Goal: Information Seeking & Learning: Learn about a topic

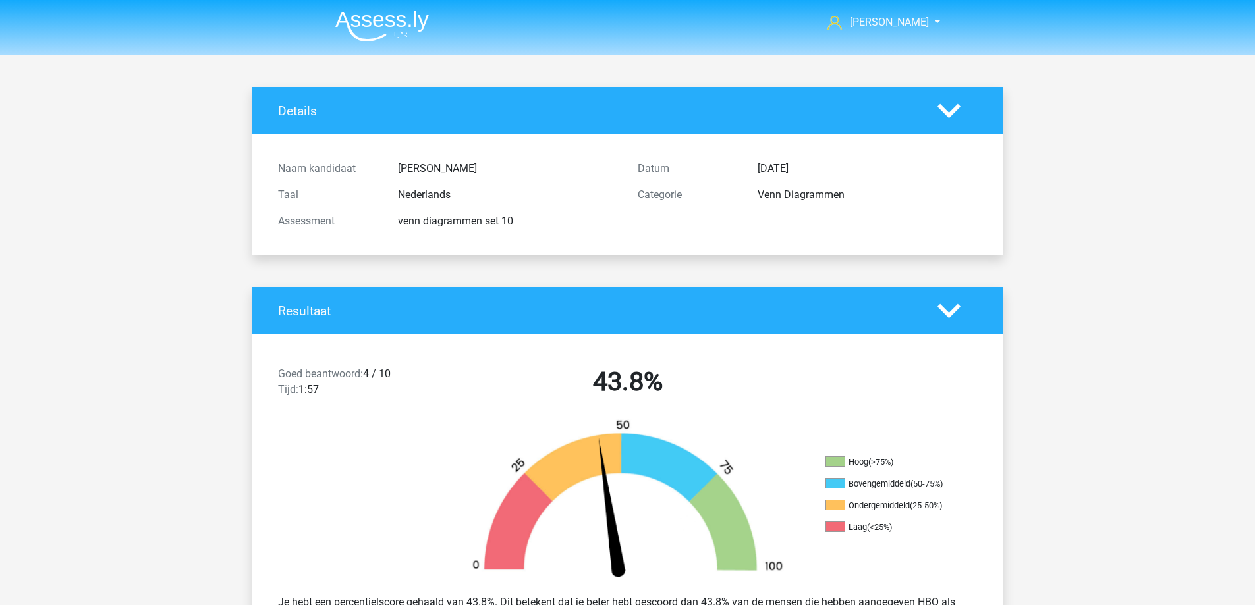
click at [391, 30] on img at bounding box center [382, 26] width 94 height 31
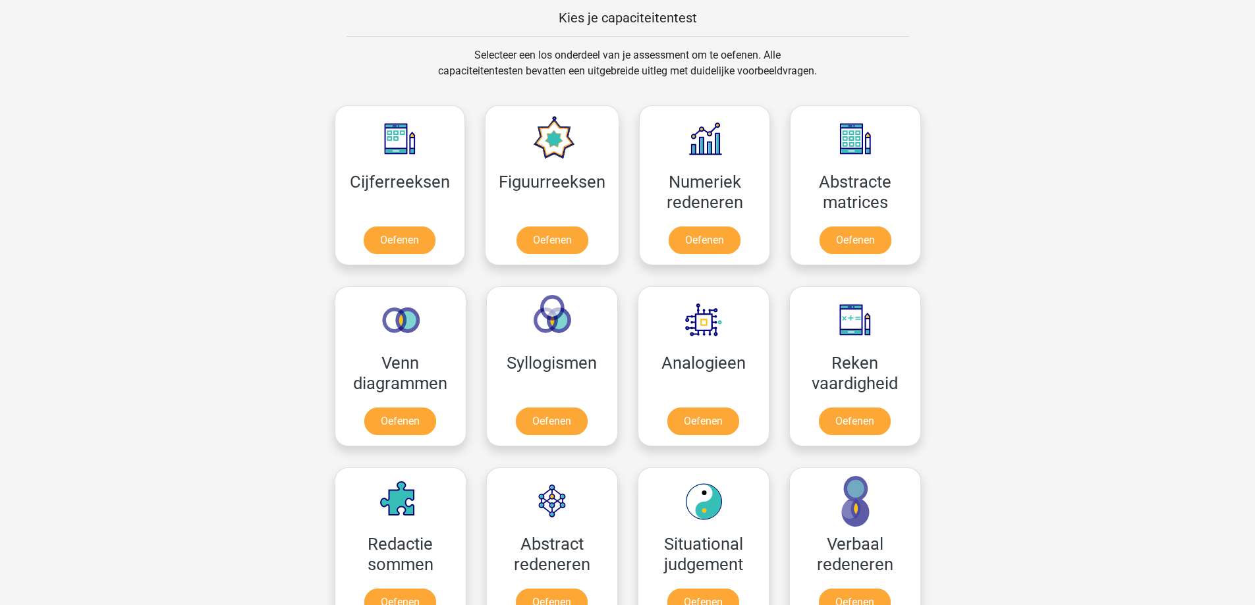
scroll to position [527, 0]
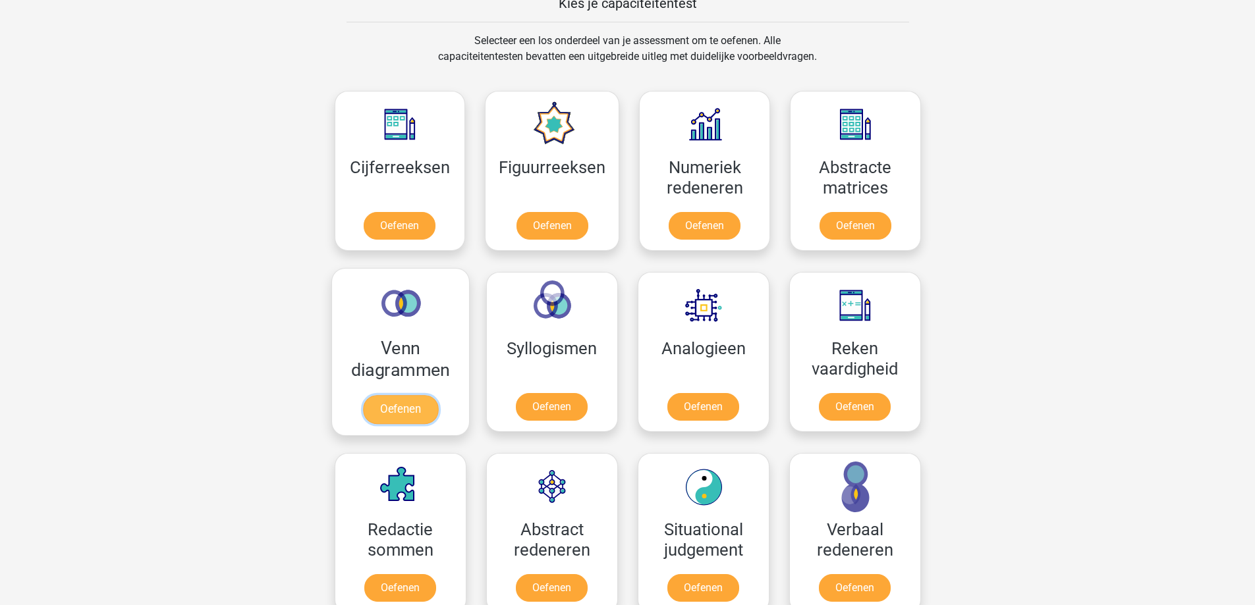
click at [387, 405] on link "Oefenen" at bounding box center [399, 409] width 75 height 29
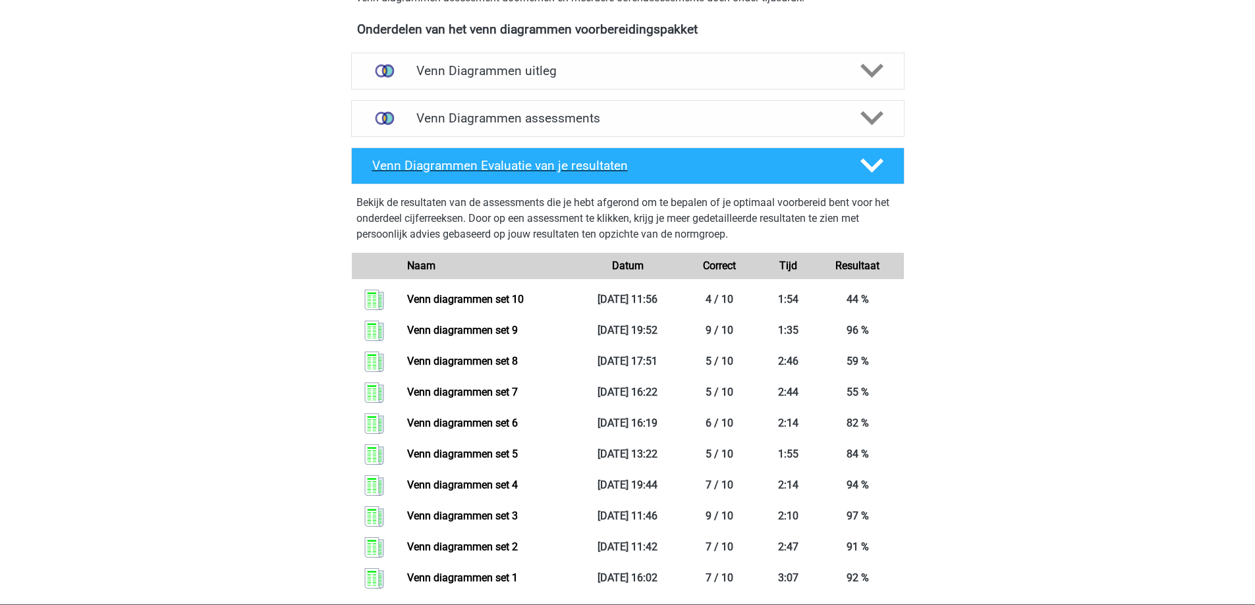
scroll to position [329, 0]
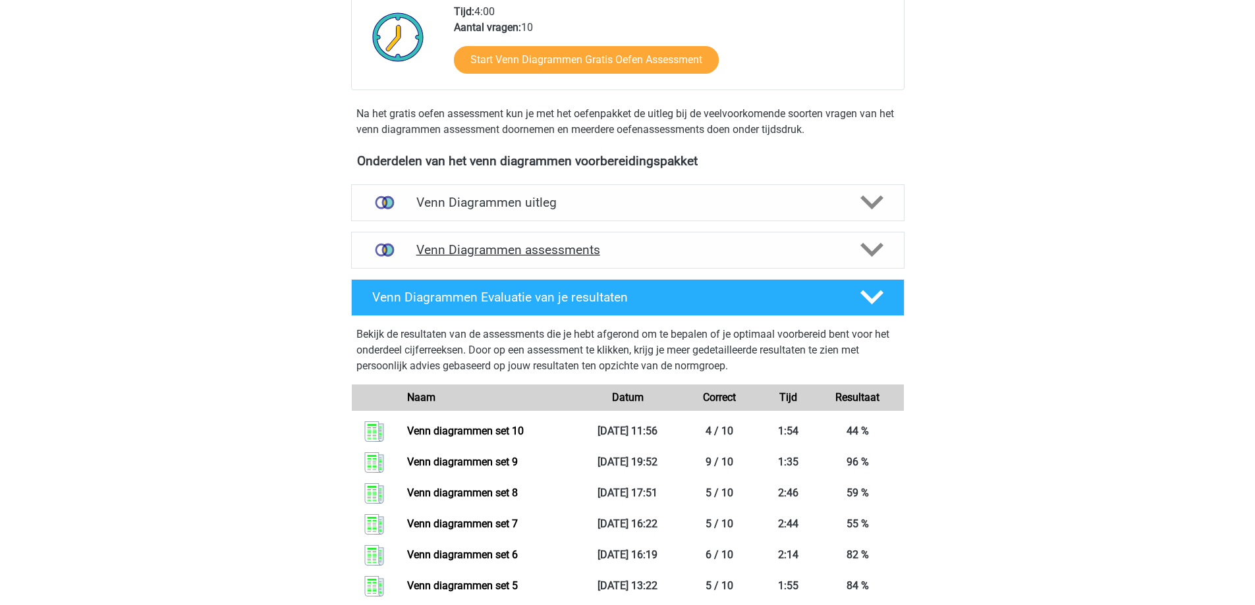
click at [640, 250] on h4 "Venn Diagrammen assessments" at bounding box center [627, 249] width 423 height 15
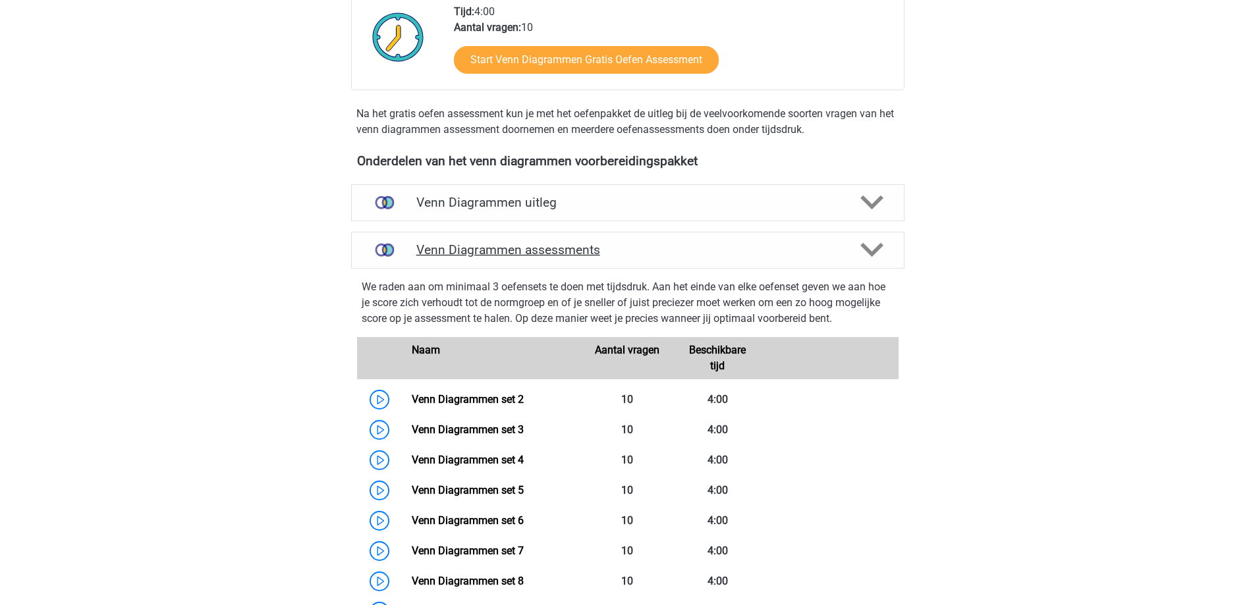
click at [609, 249] on h4 "Venn Diagrammen assessments" at bounding box center [627, 249] width 423 height 15
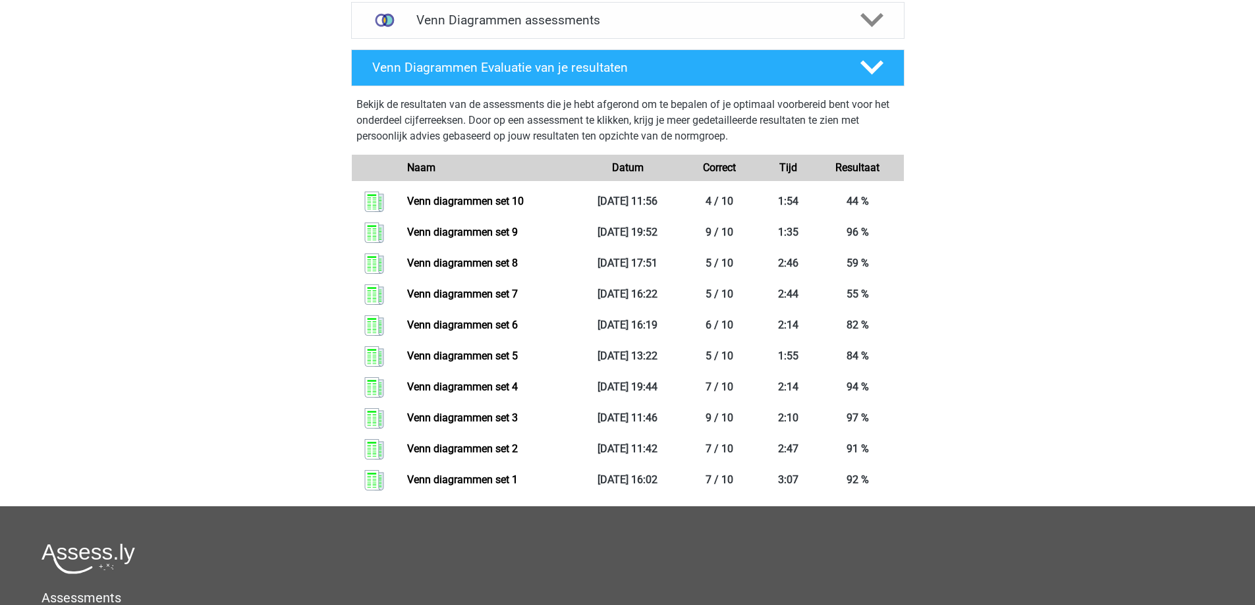
scroll to position [527, 0]
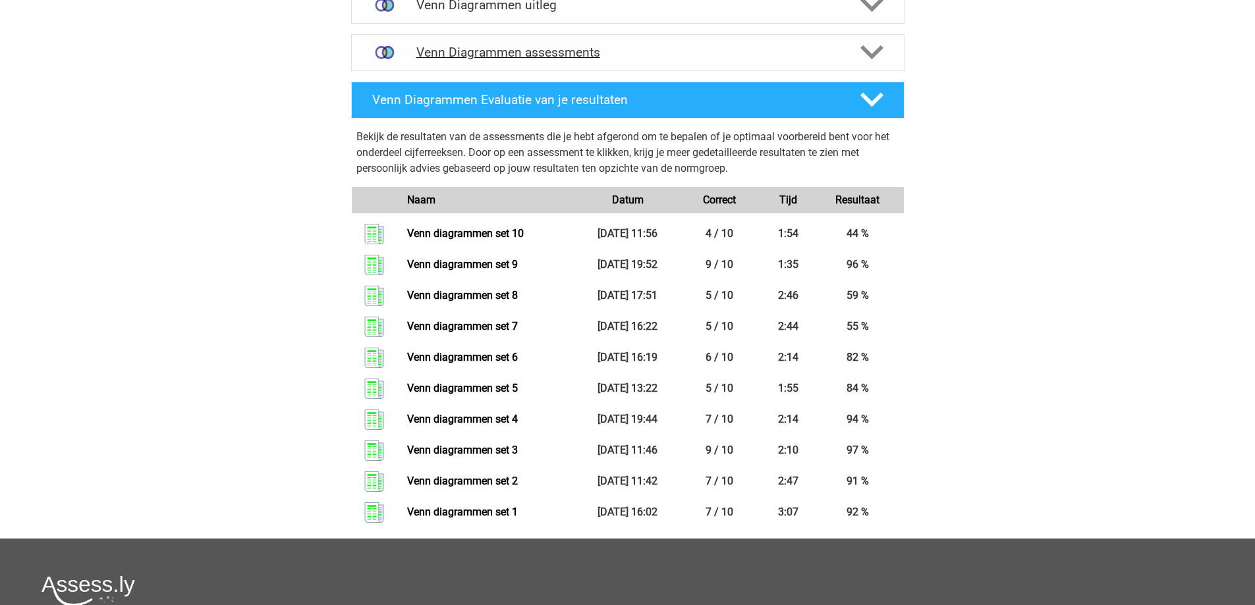
click at [611, 64] on div "Venn Diagrammen assessments" at bounding box center [627, 52] width 553 height 37
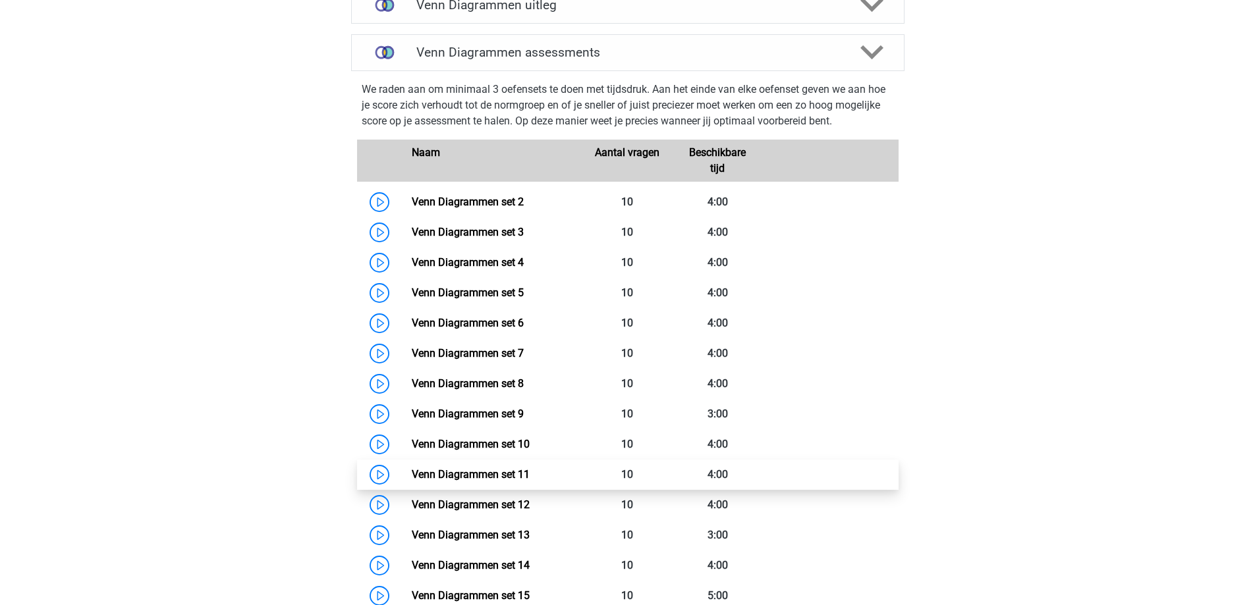
click at [471, 474] on link "Venn Diagrammen set 11" at bounding box center [471, 474] width 118 height 13
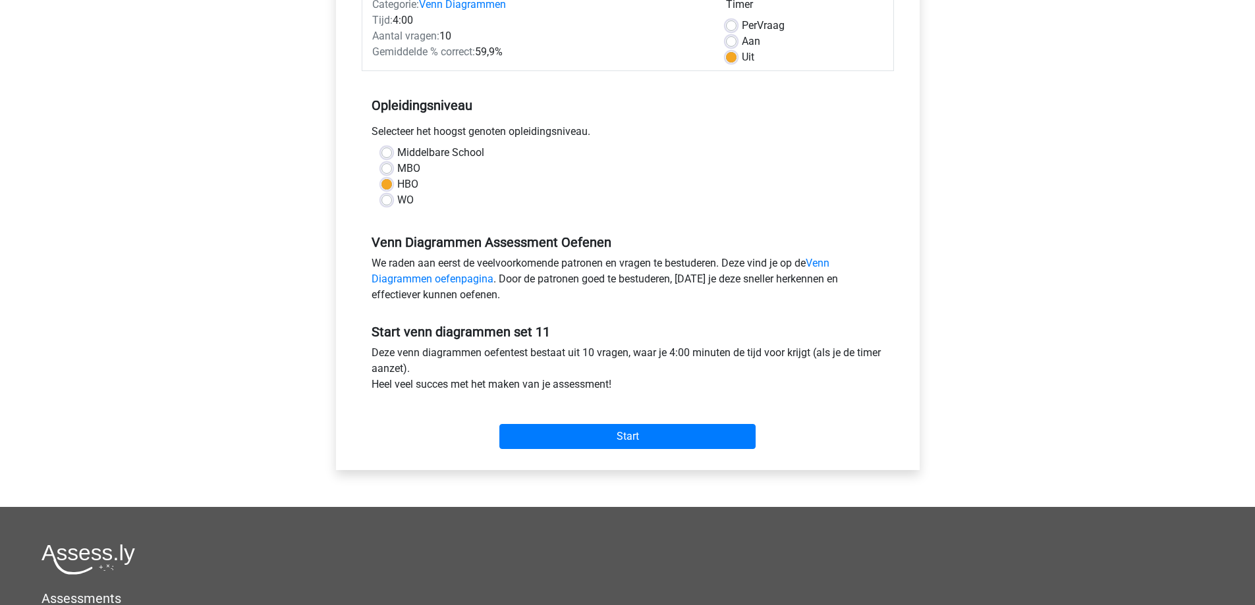
scroll to position [198, 0]
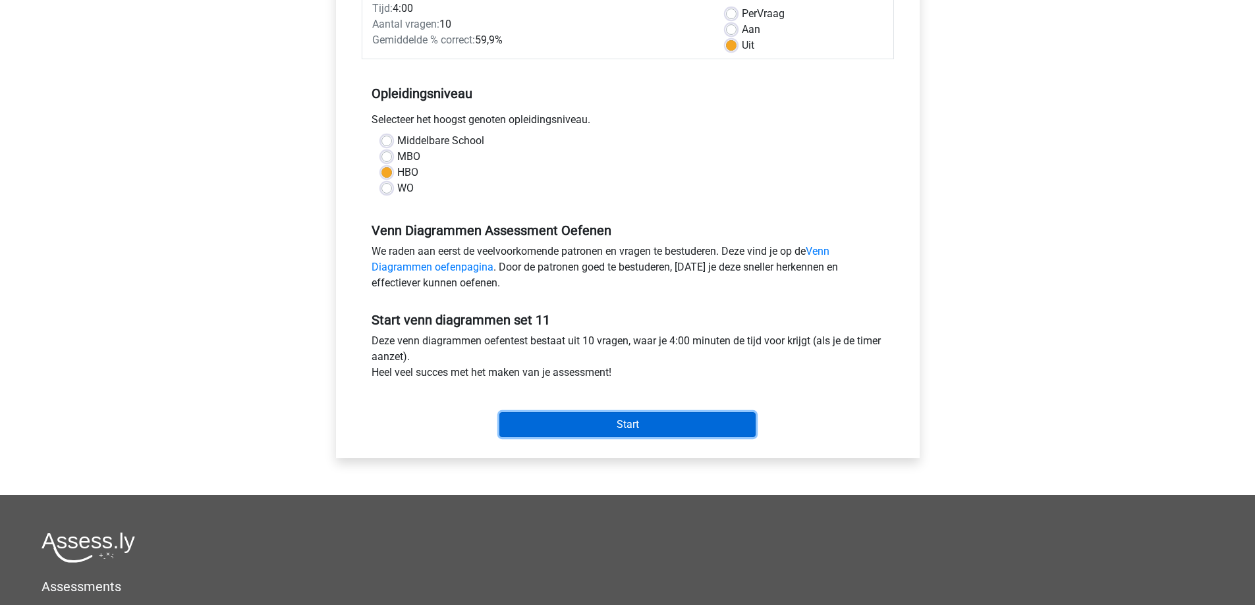
click at [556, 436] on input "Start" at bounding box center [627, 424] width 256 height 25
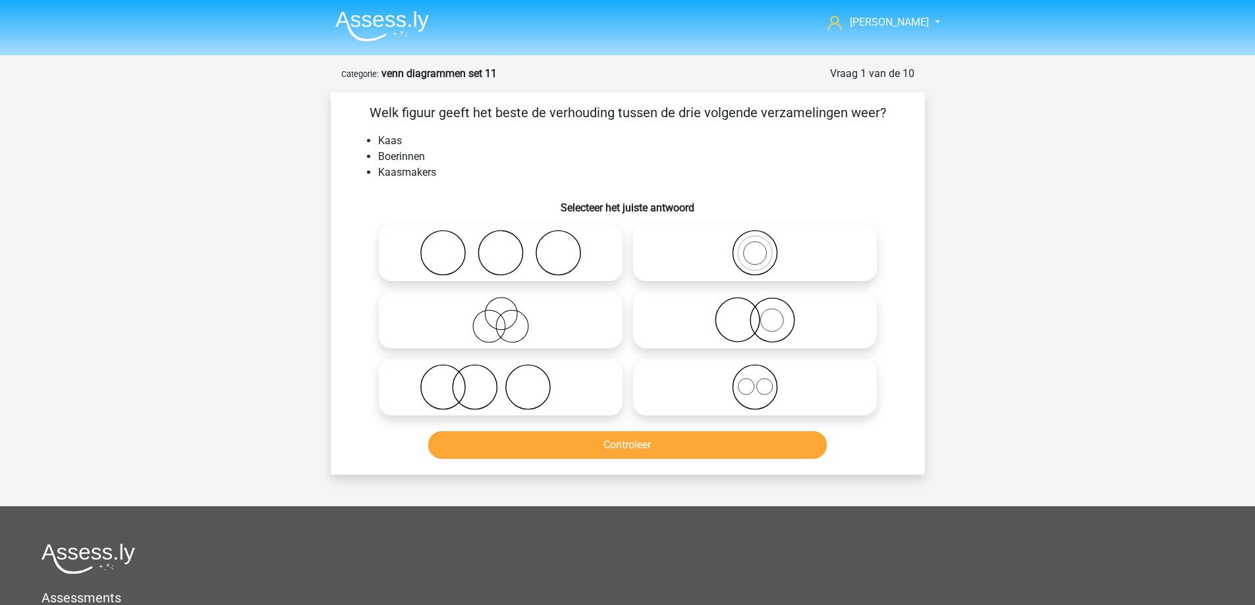
click at [527, 390] on icon at bounding box center [500, 387] width 233 height 46
click at [509, 381] on input "radio" at bounding box center [505, 376] width 9 height 9
radio input "true"
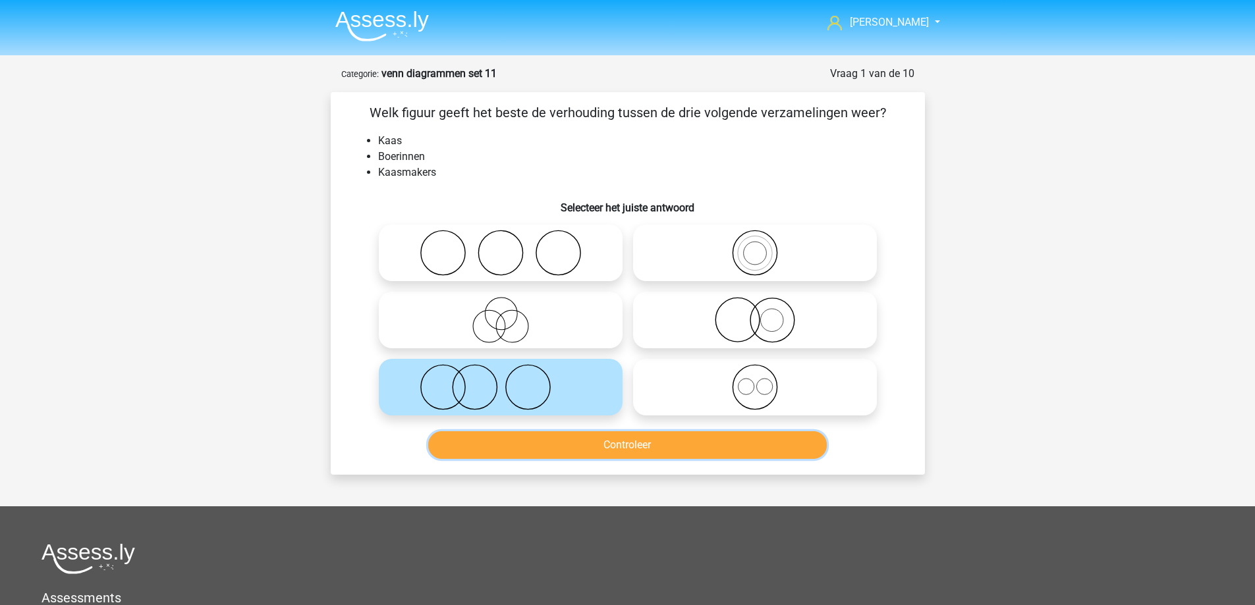
click at [590, 447] on button "Controleer" at bounding box center [627, 445] width 399 height 28
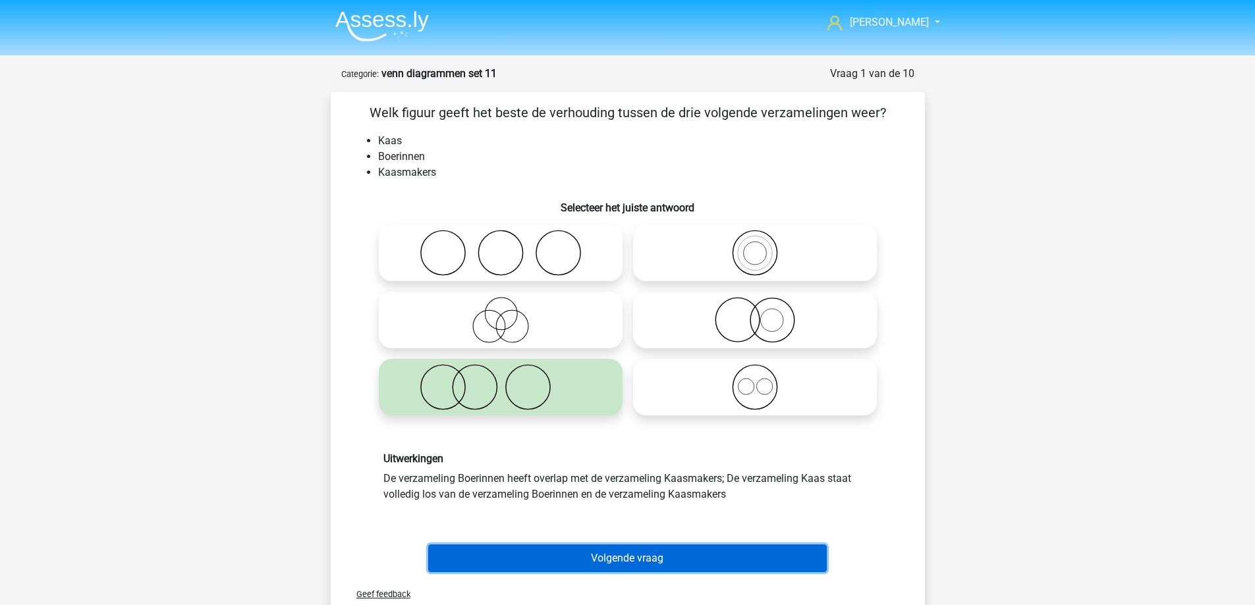
click at [610, 564] on button "Volgende vraag" at bounding box center [627, 559] width 399 height 28
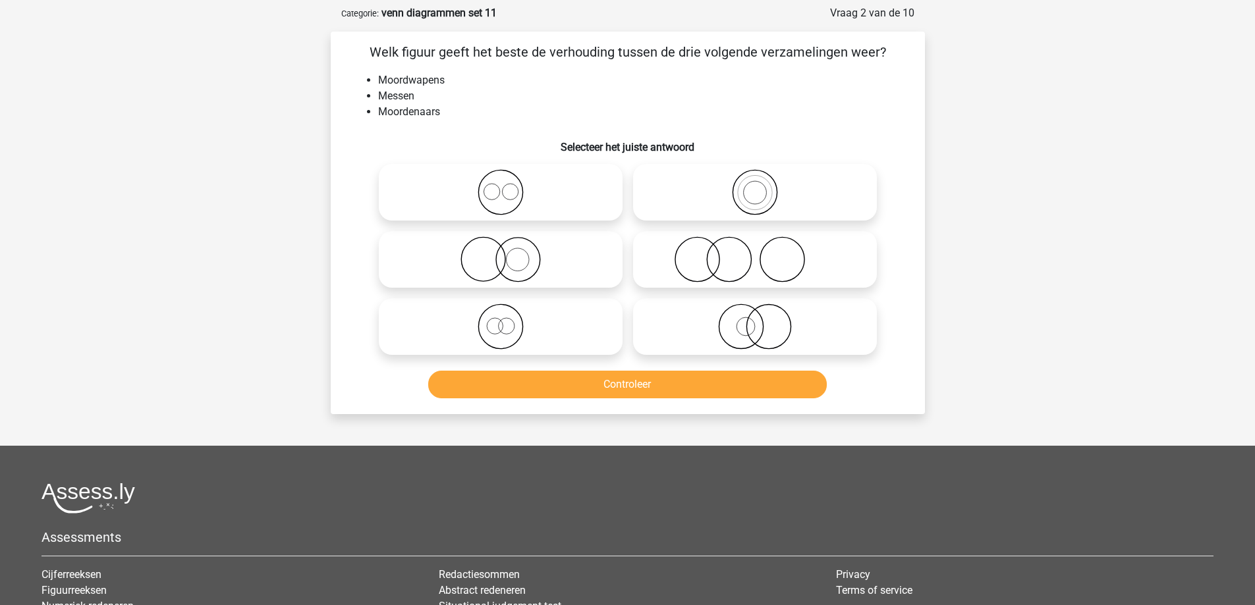
scroll to position [66, 0]
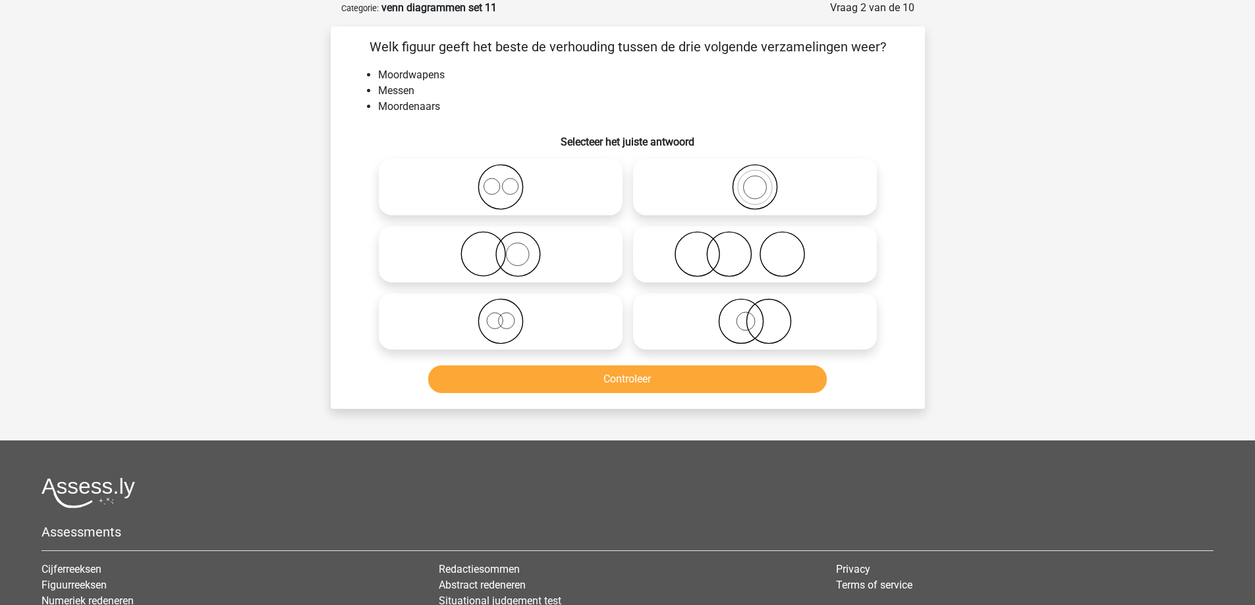
click at [706, 251] on icon at bounding box center [754, 254] width 233 height 46
click at [755, 248] on input "radio" at bounding box center [759, 243] width 9 height 9
radio input "true"
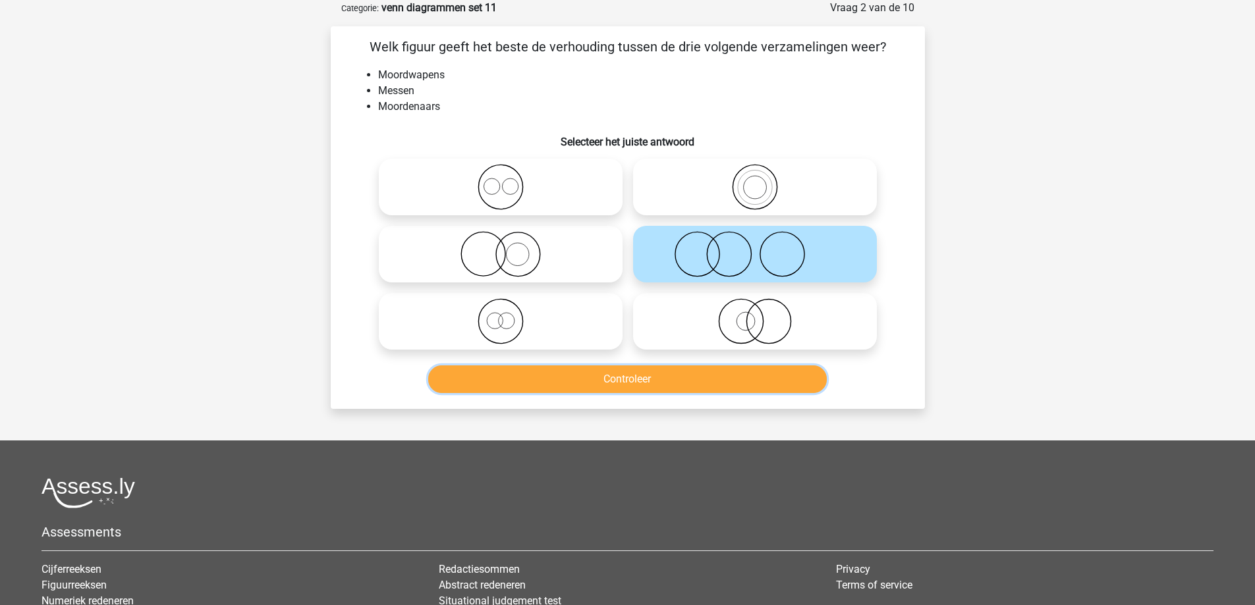
click at [646, 374] on button "Controleer" at bounding box center [627, 380] width 399 height 28
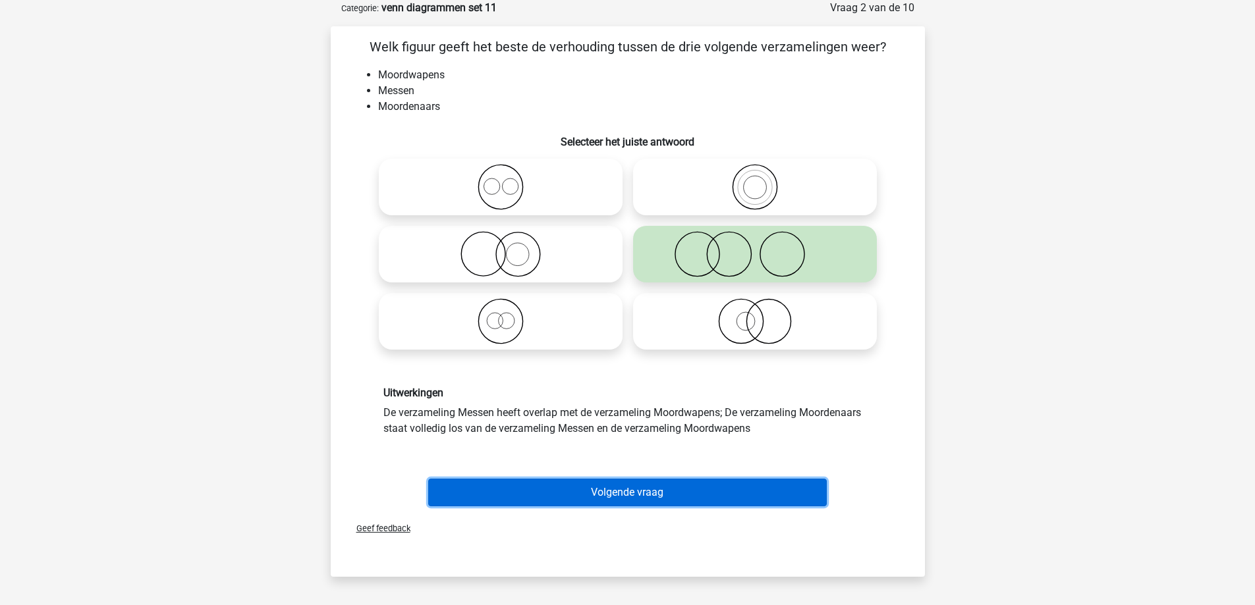
click at [617, 491] on button "Volgende vraag" at bounding box center [627, 493] width 399 height 28
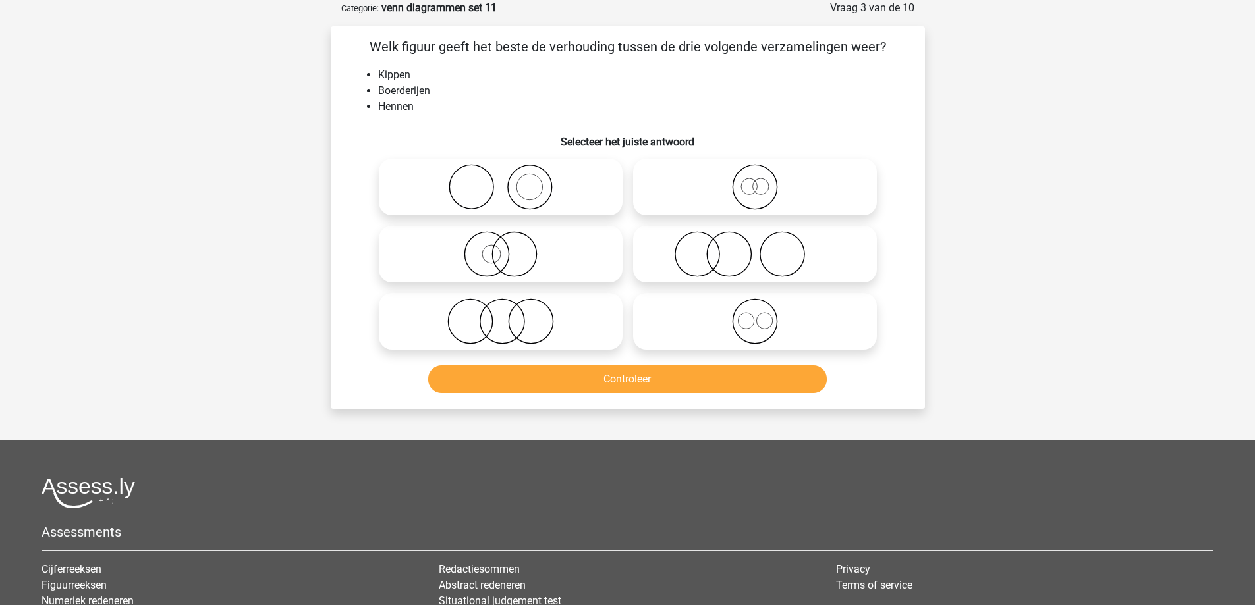
click at [530, 185] on icon at bounding box center [500, 187] width 233 height 46
click at [509, 180] on input "radio" at bounding box center [505, 176] width 9 height 9
radio input "true"
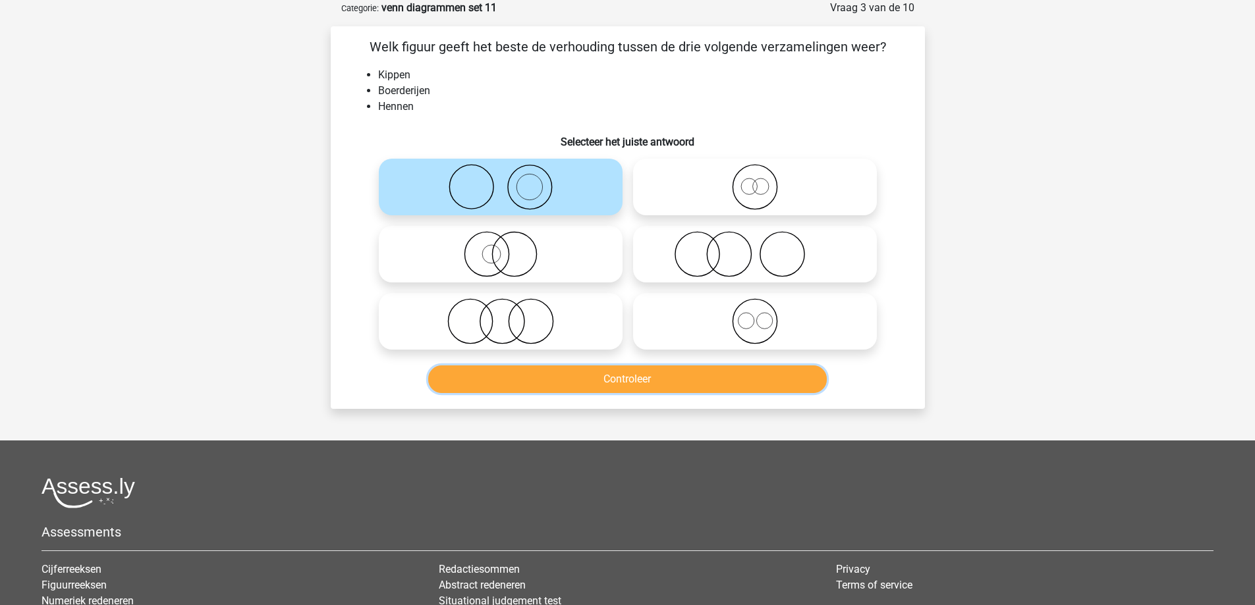
click at [557, 381] on button "Controleer" at bounding box center [627, 380] width 399 height 28
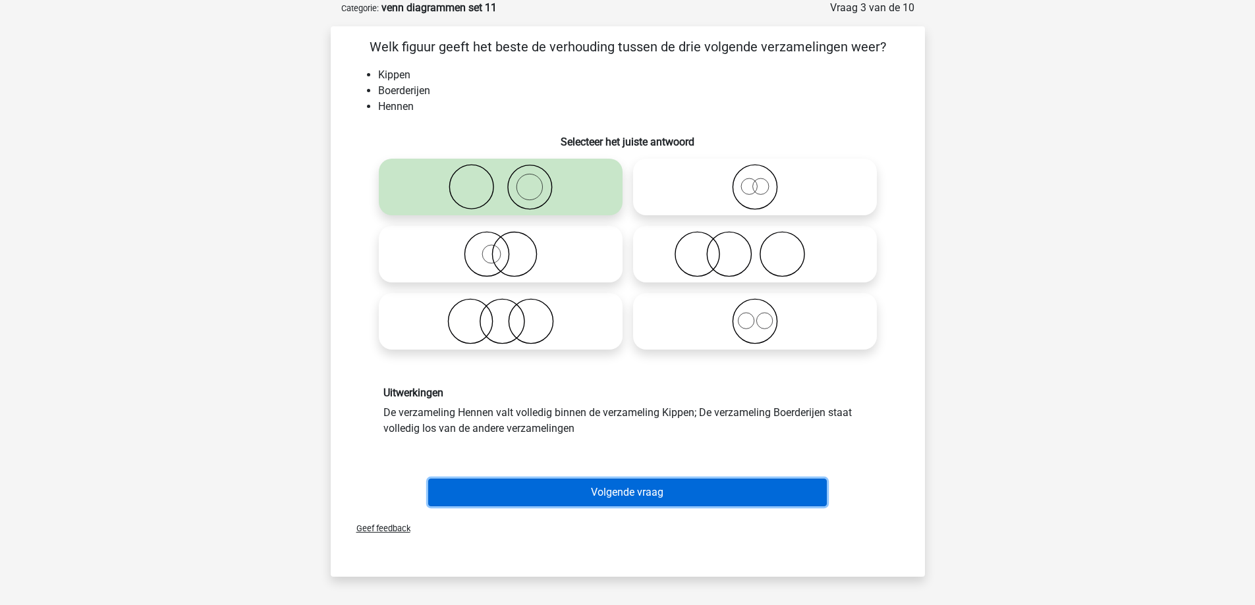
click at [571, 492] on button "Volgende vraag" at bounding box center [627, 493] width 399 height 28
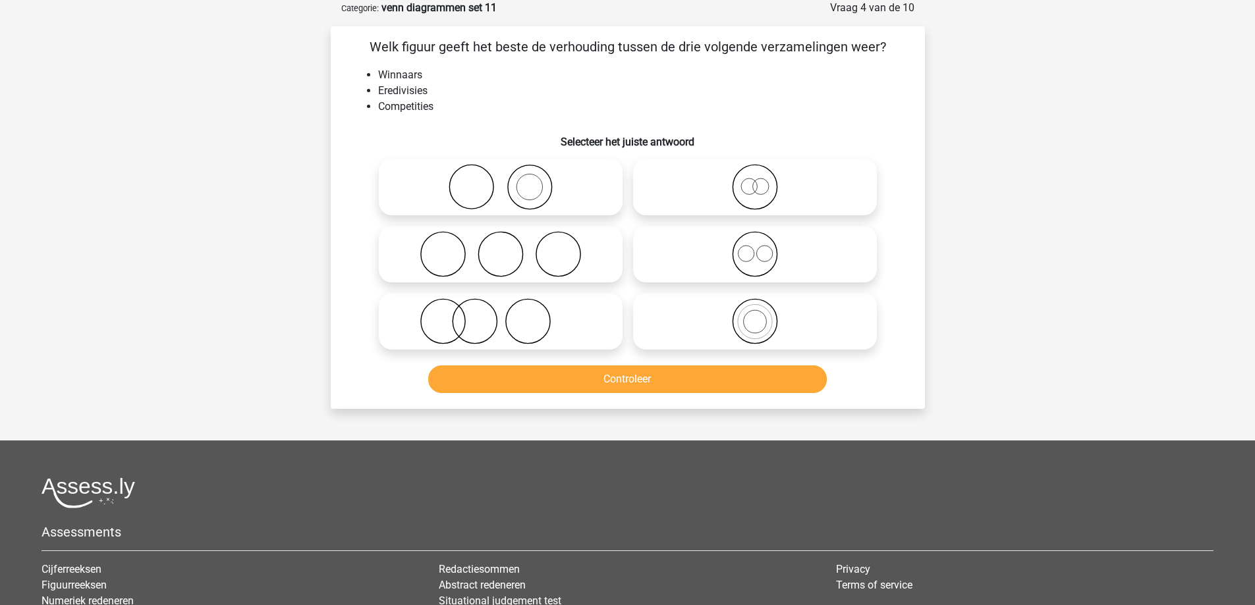
click at [529, 184] on icon at bounding box center [500, 187] width 233 height 46
click at [509, 180] on input "radio" at bounding box center [505, 176] width 9 height 9
radio input "true"
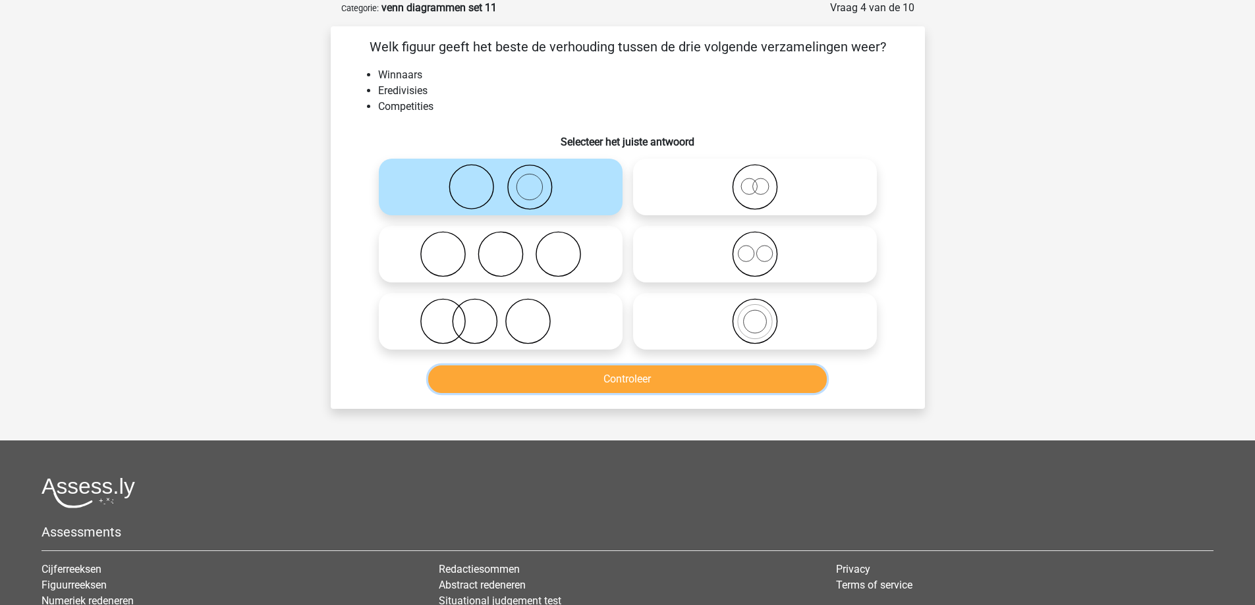
click at [580, 393] on button "Controleer" at bounding box center [627, 380] width 399 height 28
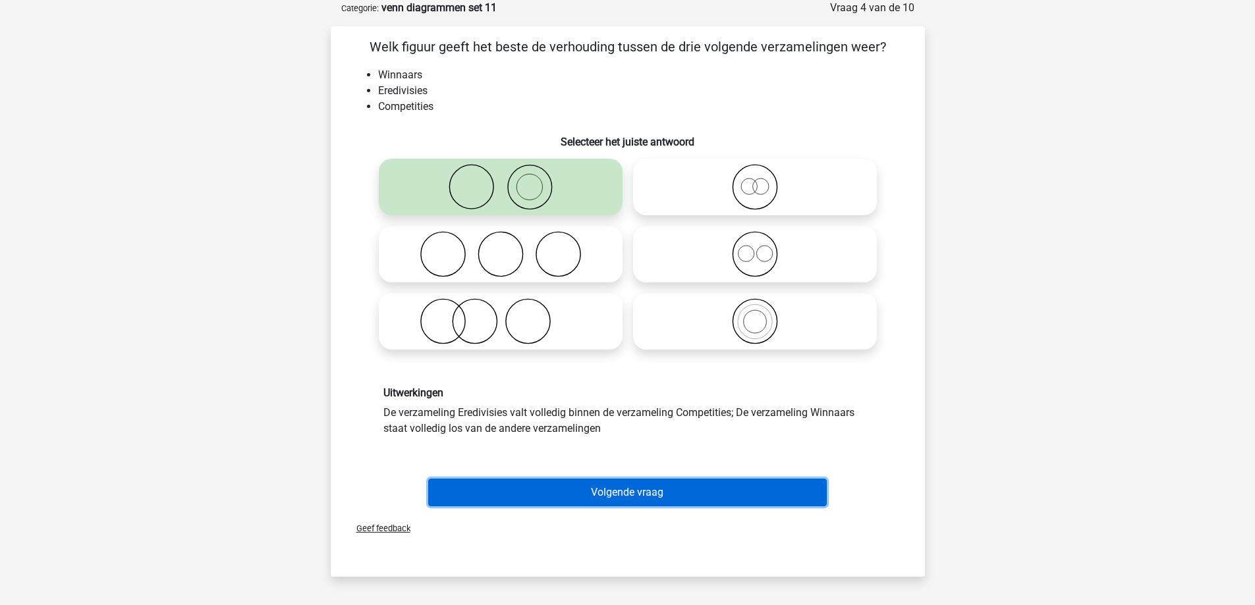
click at [597, 502] on button "Volgende vraag" at bounding box center [627, 493] width 399 height 28
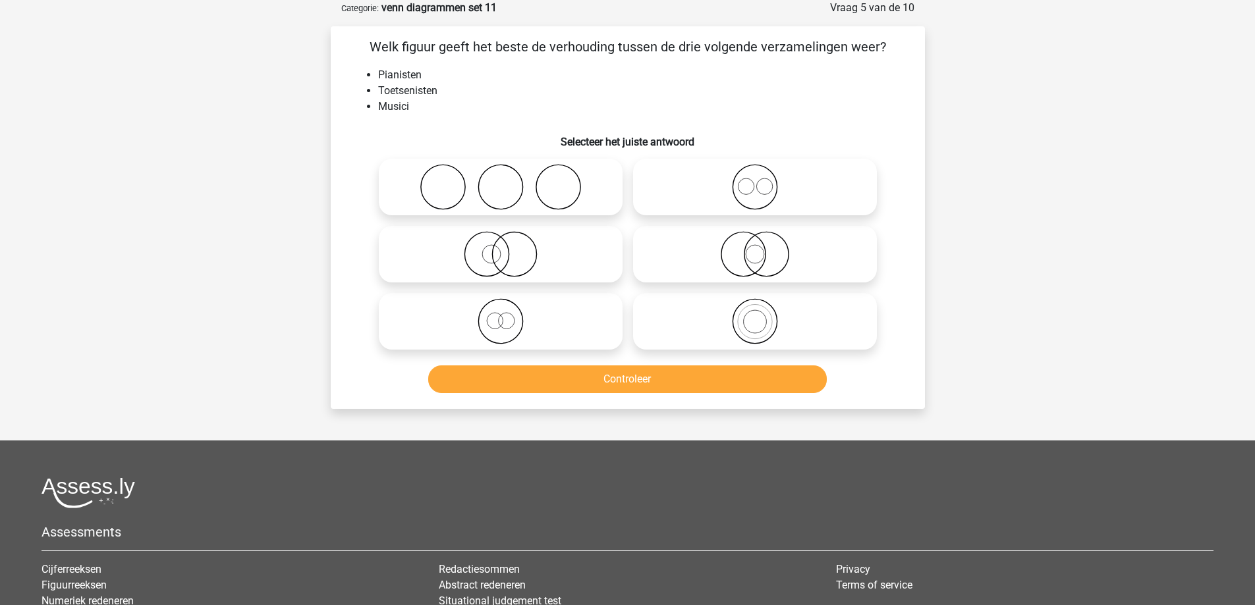
click at [767, 325] on icon at bounding box center [754, 321] width 233 height 46
click at [763, 315] on input "radio" at bounding box center [759, 310] width 9 height 9
radio input "true"
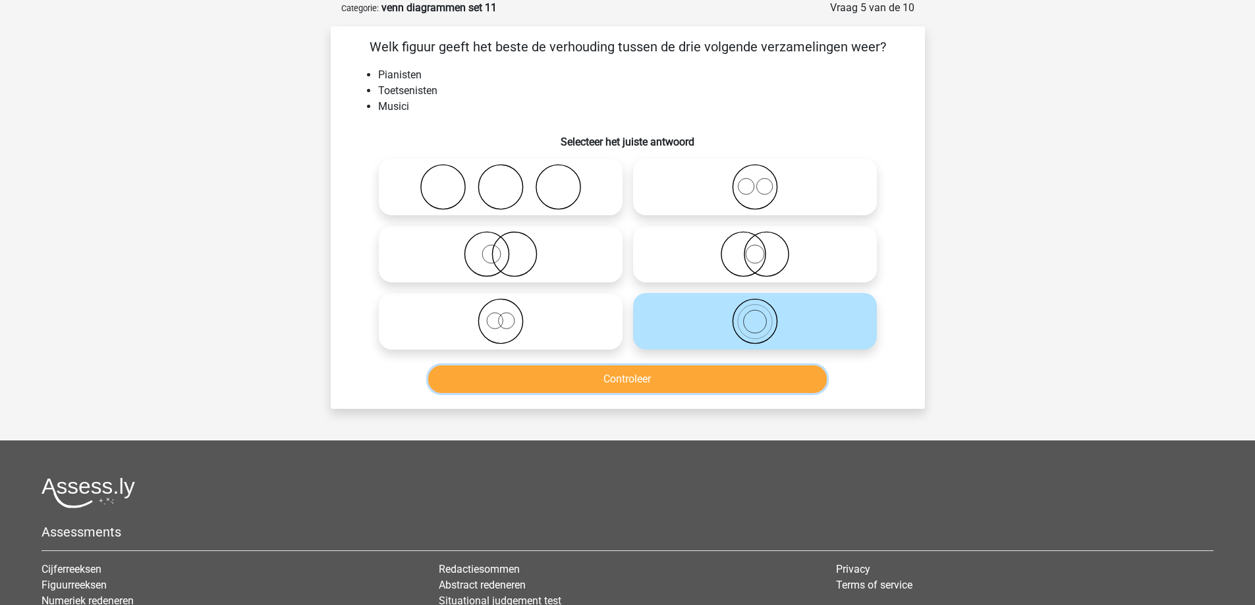
click at [694, 380] on button "Controleer" at bounding box center [627, 380] width 399 height 28
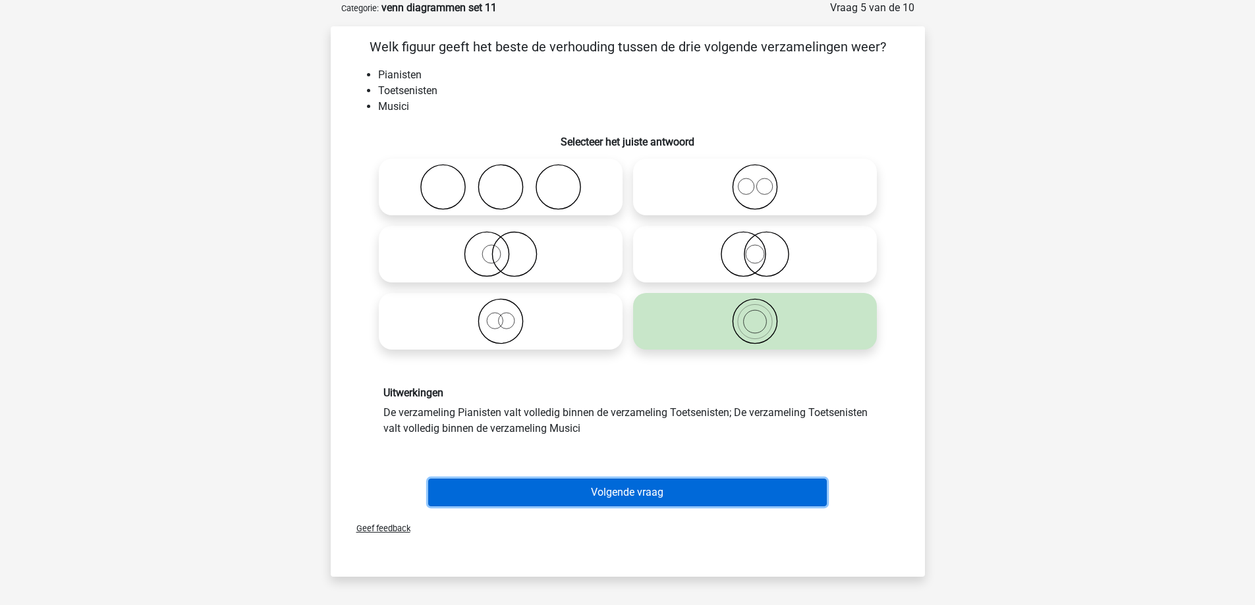
click at [659, 490] on button "Volgende vraag" at bounding box center [627, 493] width 399 height 28
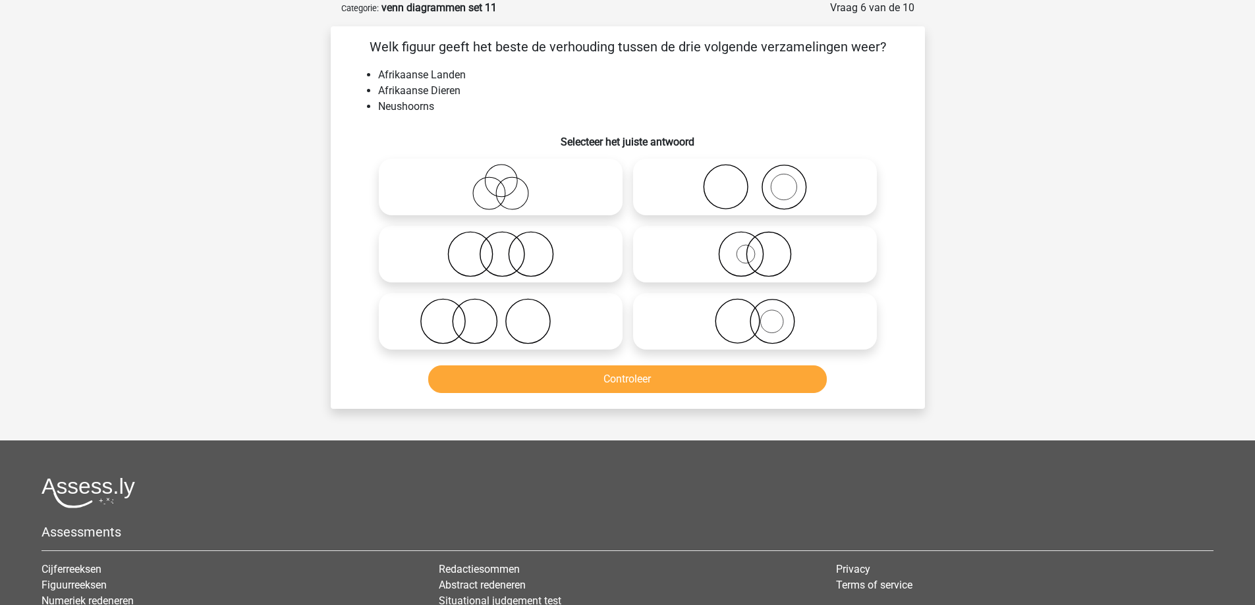
click at [717, 179] on icon at bounding box center [754, 187] width 233 height 46
click at [755, 179] on input "radio" at bounding box center [759, 176] width 9 height 9
radio input "true"
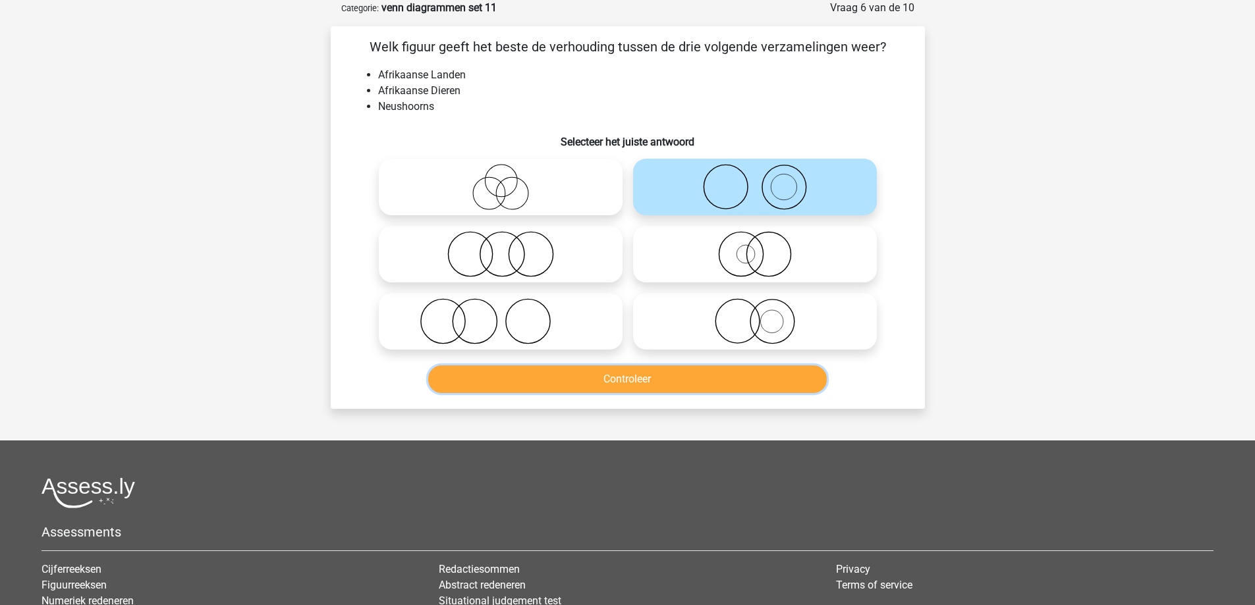
click at [630, 377] on button "Controleer" at bounding box center [627, 380] width 399 height 28
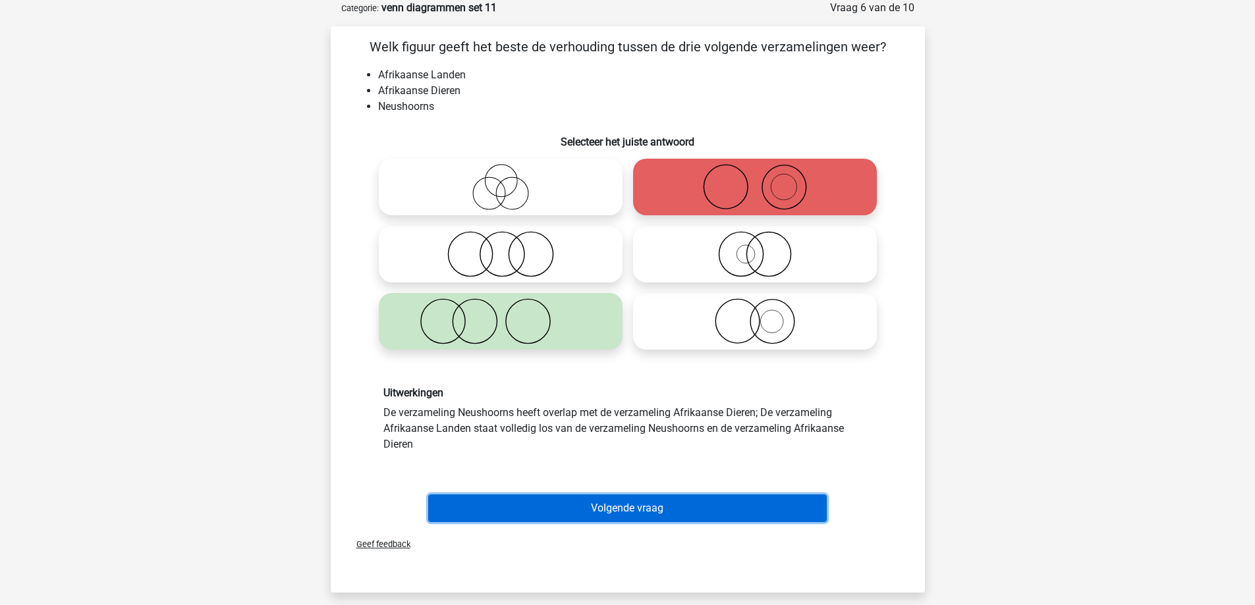
click at [608, 515] on button "Volgende vraag" at bounding box center [627, 509] width 399 height 28
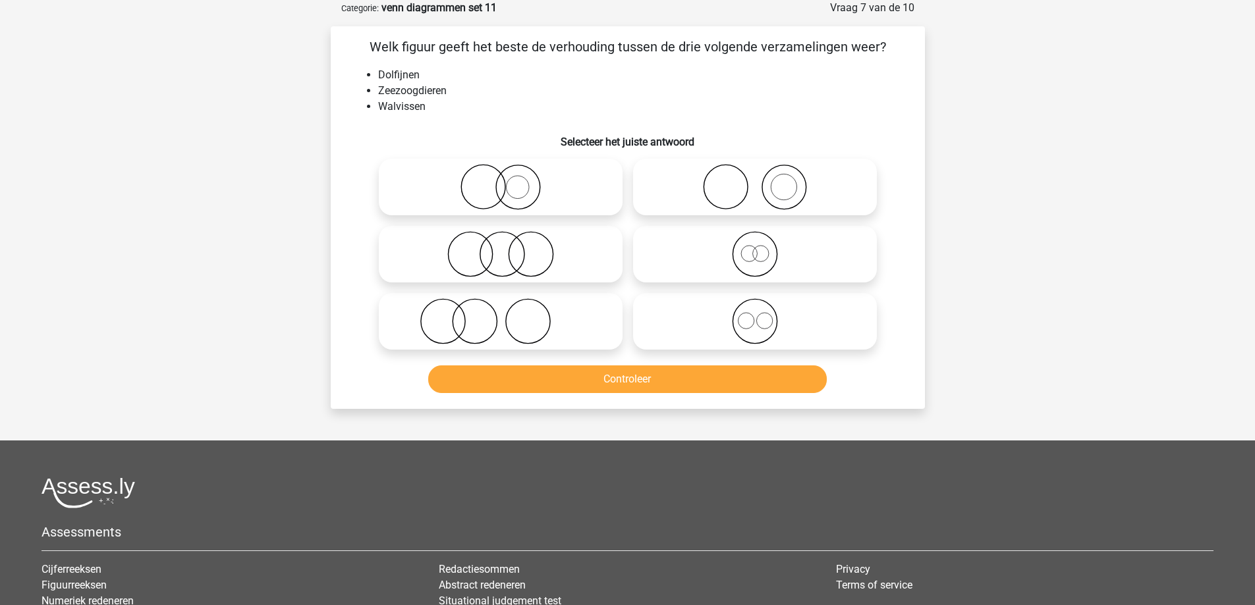
click at [710, 252] on icon at bounding box center [754, 254] width 233 height 46
click at [755, 248] on input "radio" at bounding box center [759, 243] width 9 height 9
radio input "true"
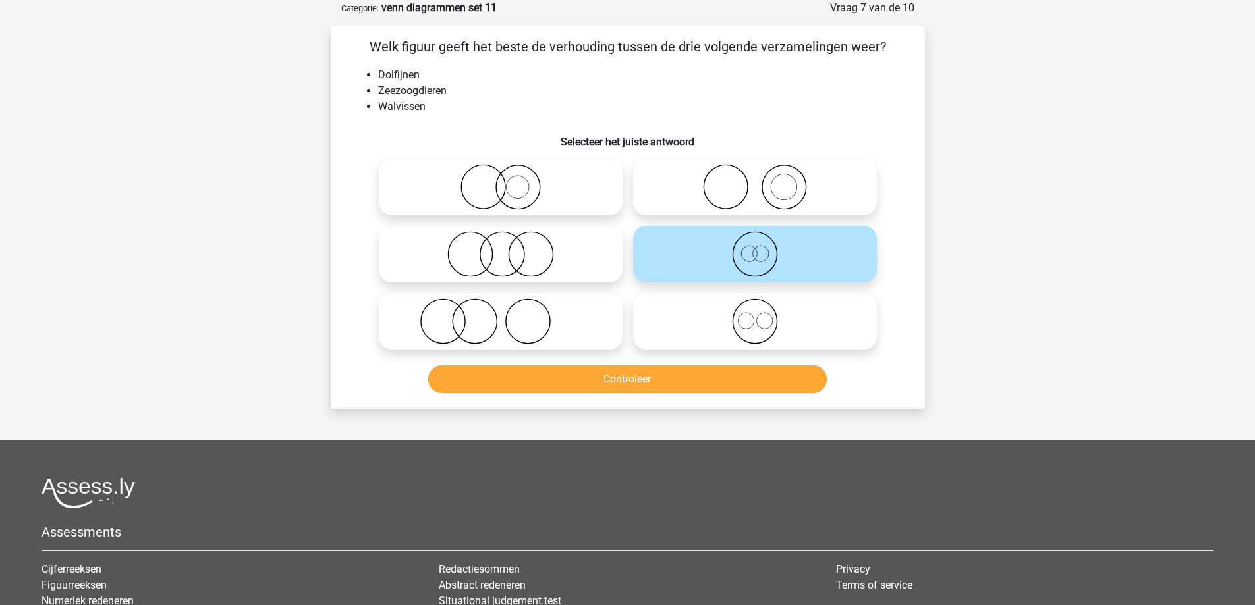
click at [713, 329] on icon at bounding box center [754, 321] width 233 height 46
click at [755, 315] on input "radio" at bounding box center [759, 310] width 9 height 9
radio input "true"
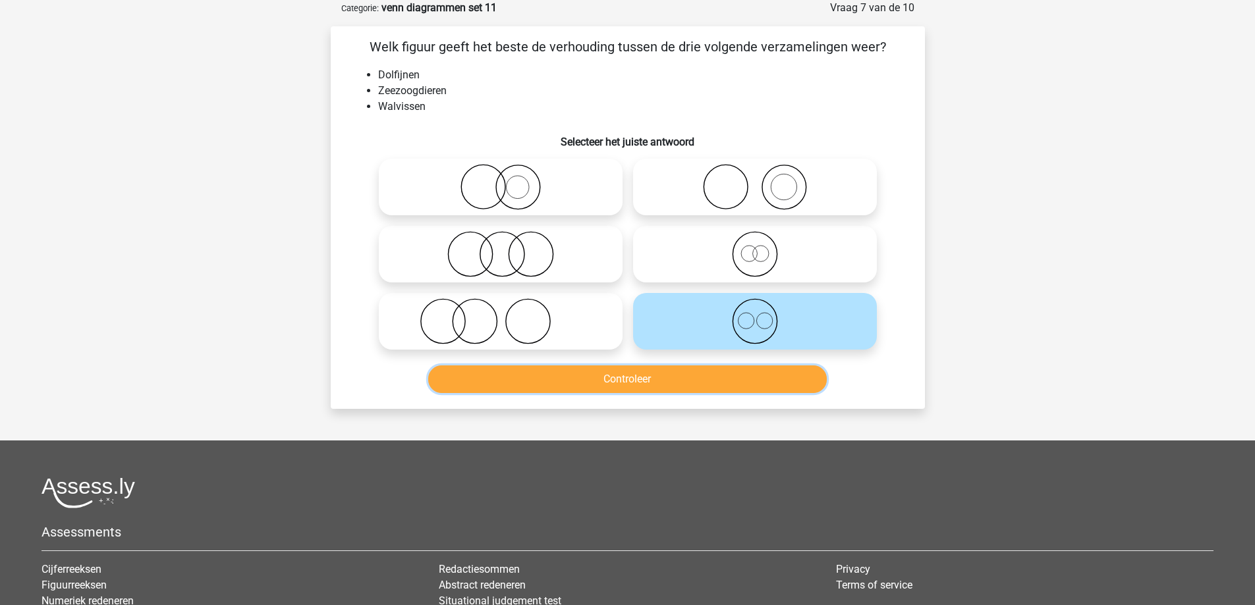
click at [709, 373] on button "Controleer" at bounding box center [627, 380] width 399 height 28
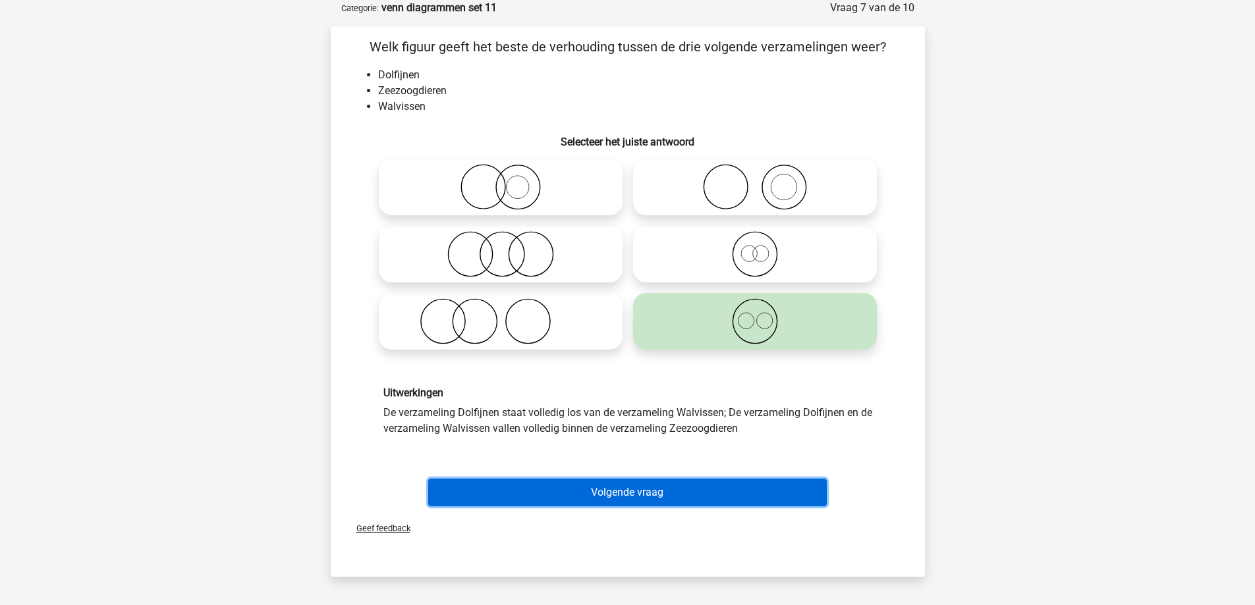
click at [650, 495] on button "Volgende vraag" at bounding box center [627, 493] width 399 height 28
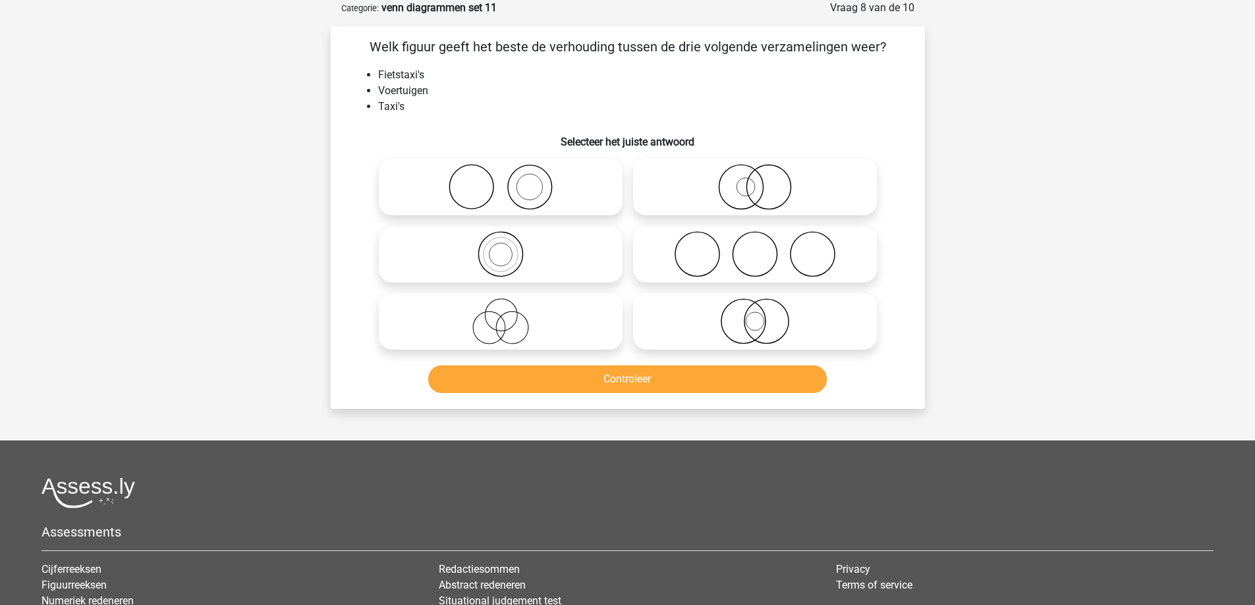
click at [698, 319] on icon at bounding box center [754, 321] width 233 height 46
click at [755, 315] on input "radio" at bounding box center [759, 310] width 9 height 9
radio input "true"
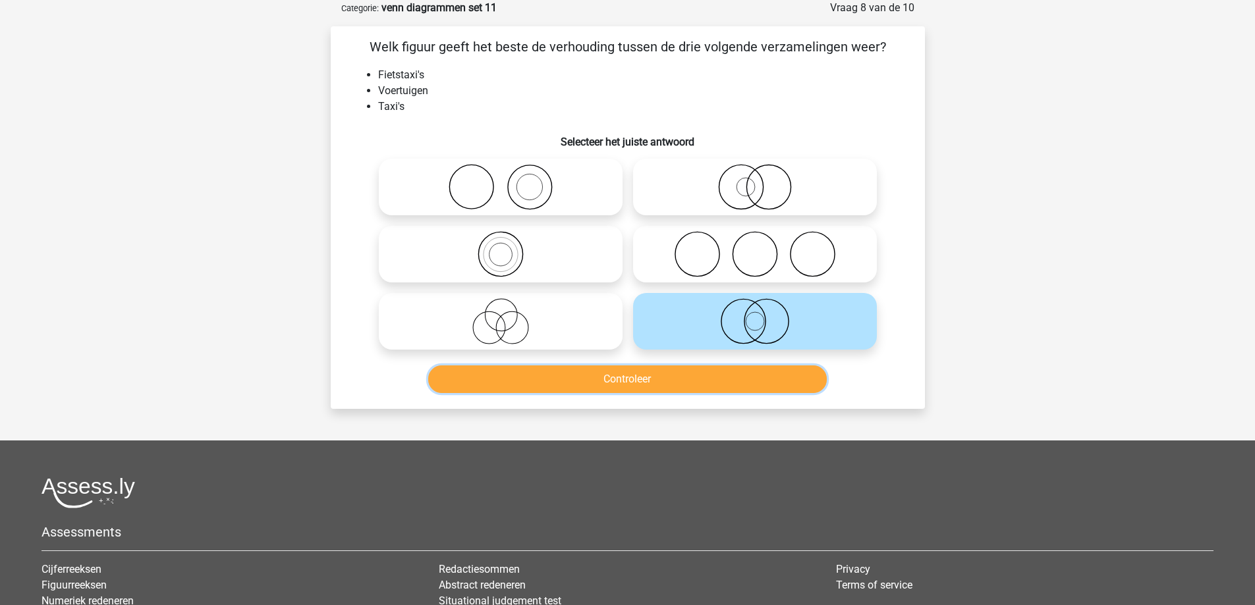
click at [657, 377] on button "Controleer" at bounding box center [627, 380] width 399 height 28
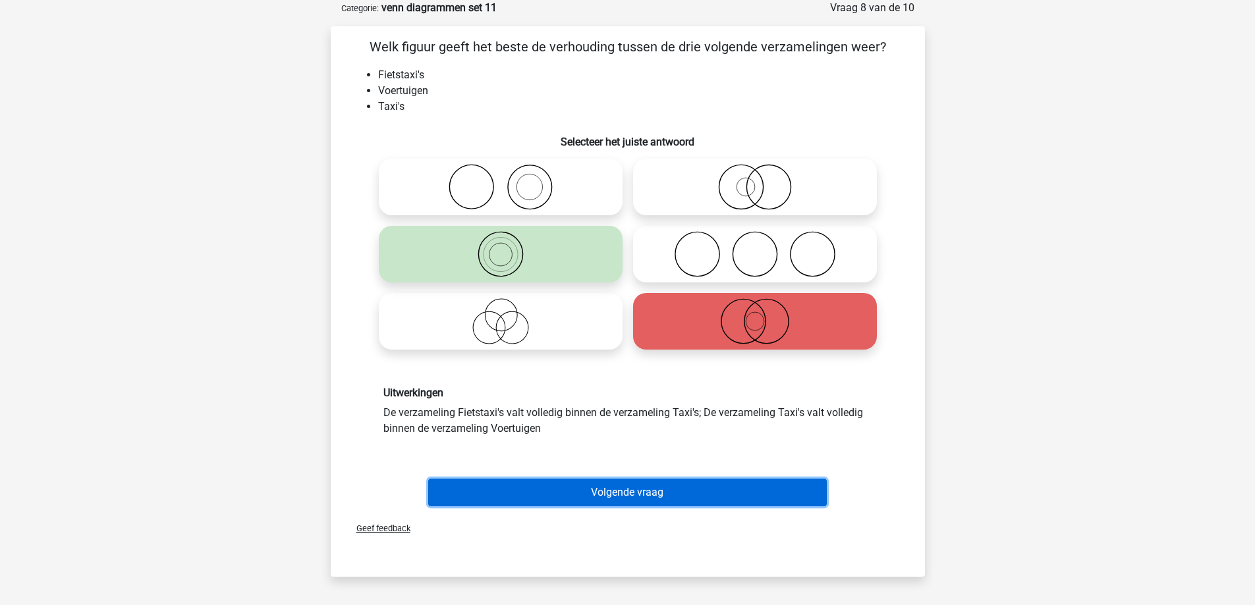
click at [613, 502] on button "Volgende vraag" at bounding box center [627, 493] width 399 height 28
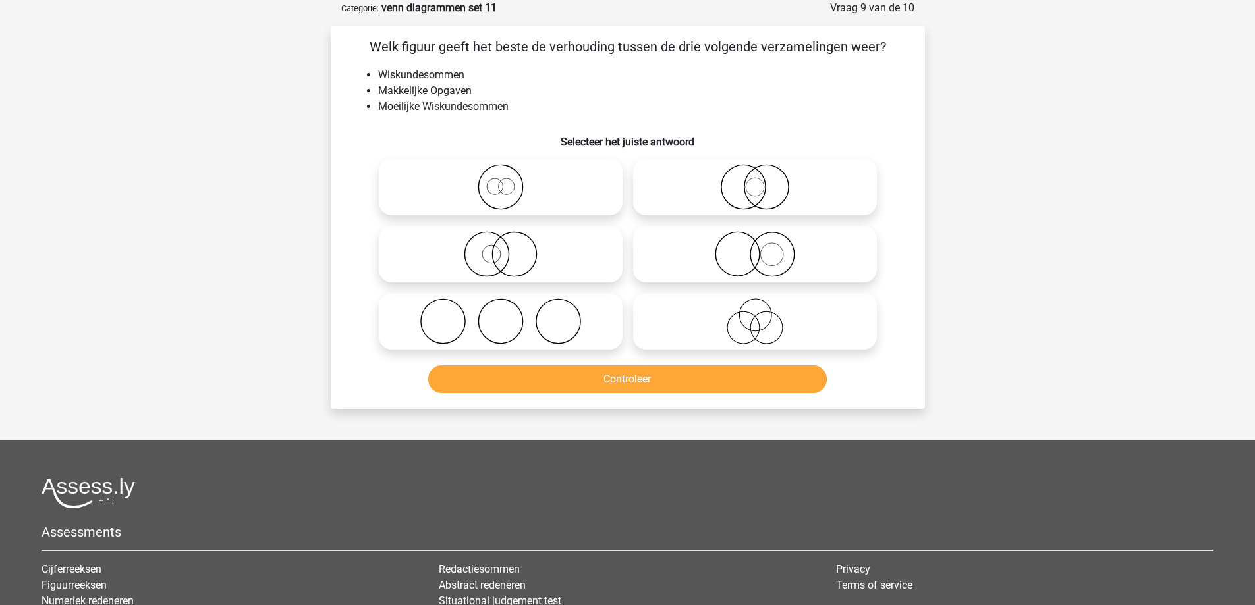
click at [677, 249] on icon at bounding box center [754, 254] width 233 height 46
click at [755, 248] on input "radio" at bounding box center [759, 243] width 9 height 9
radio input "true"
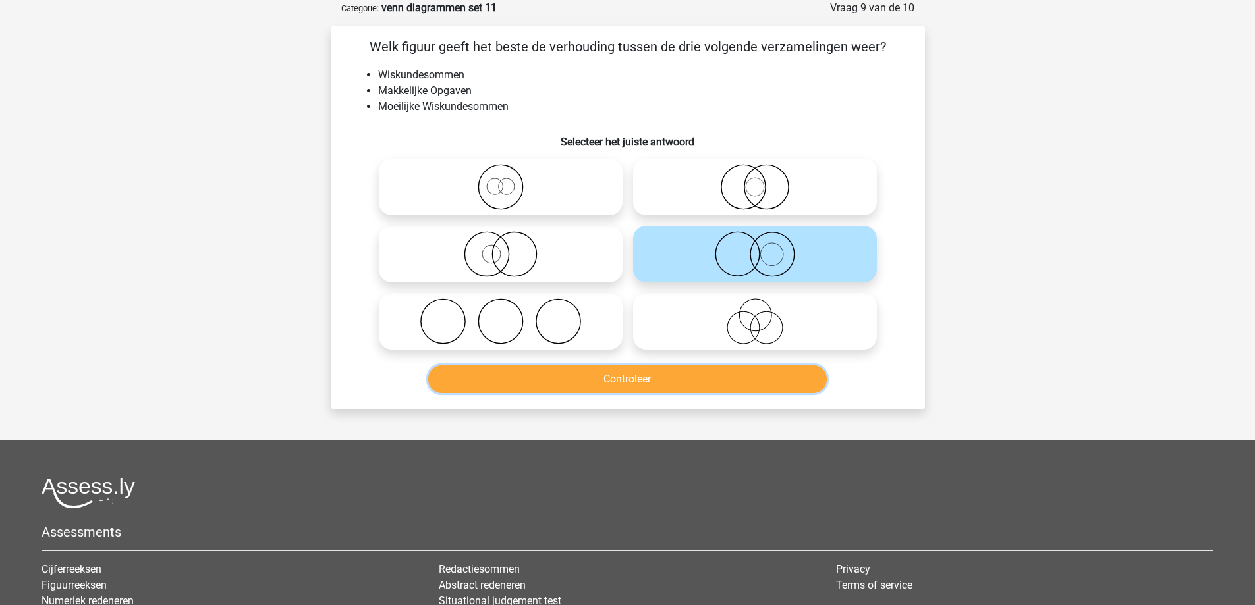
click at [638, 383] on button "Controleer" at bounding box center [627, 380] width 399 height 28
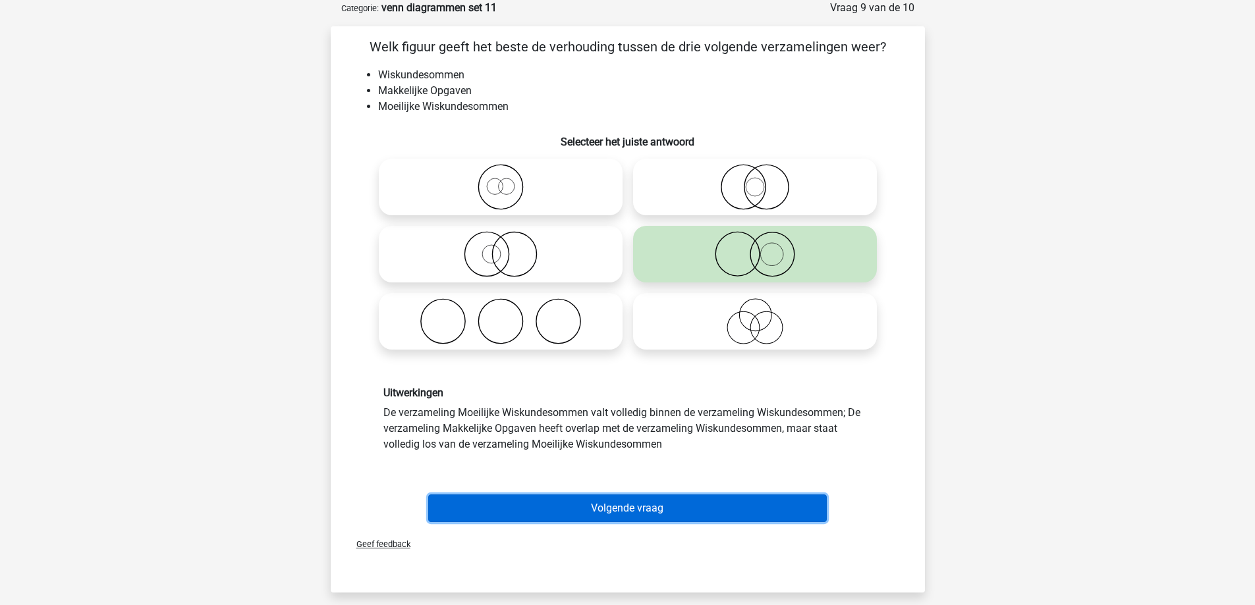
click at [632, 511] on button "Volgende vraag" at bounding box center [627, 509] width 399 height 28
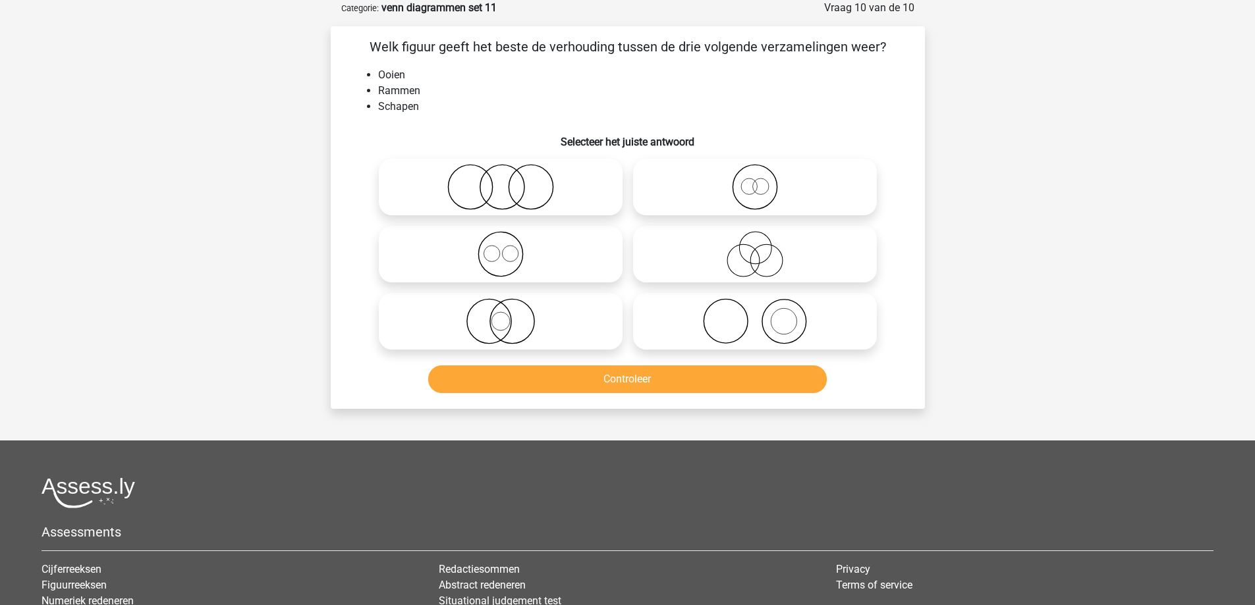
click at [697, 325] on icon at bounding box center [754, 321] width 233 height 46
click at [755, 315] on input "radio" at bounding box center [759, 310] width 9 height 9
radio input "true"
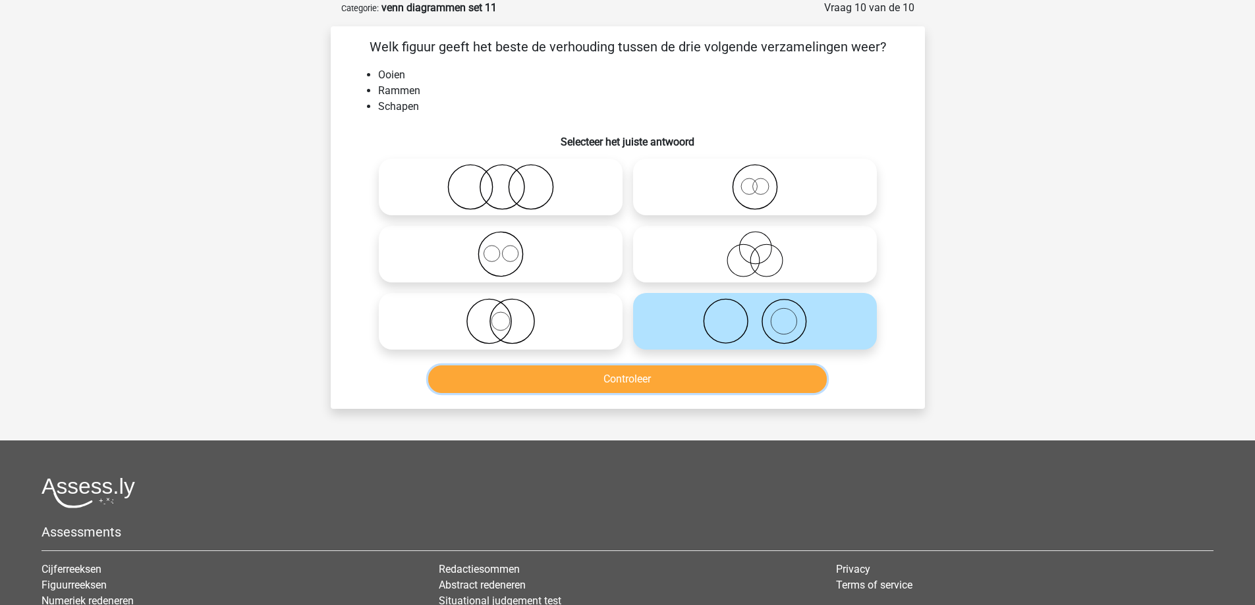
click at [653, 392] on button "Controleer" at bounding box center [627, 380] width 399 height 28
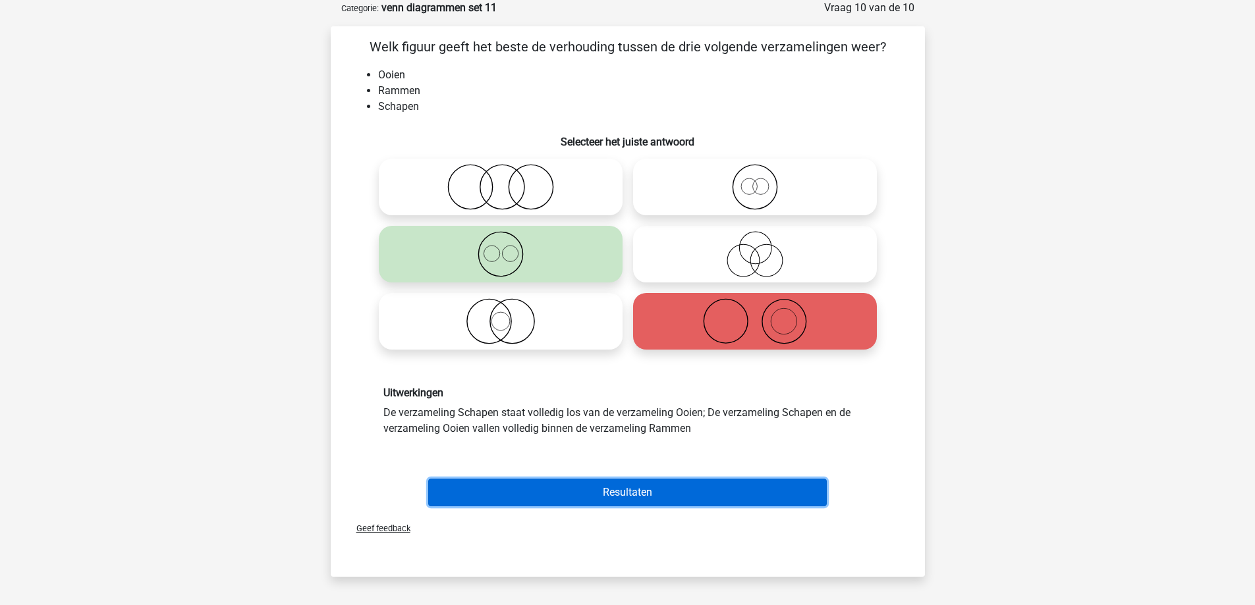
click at [631, 490] on button "Resultaten" at bounding box center [627, 493] width 399 height 28
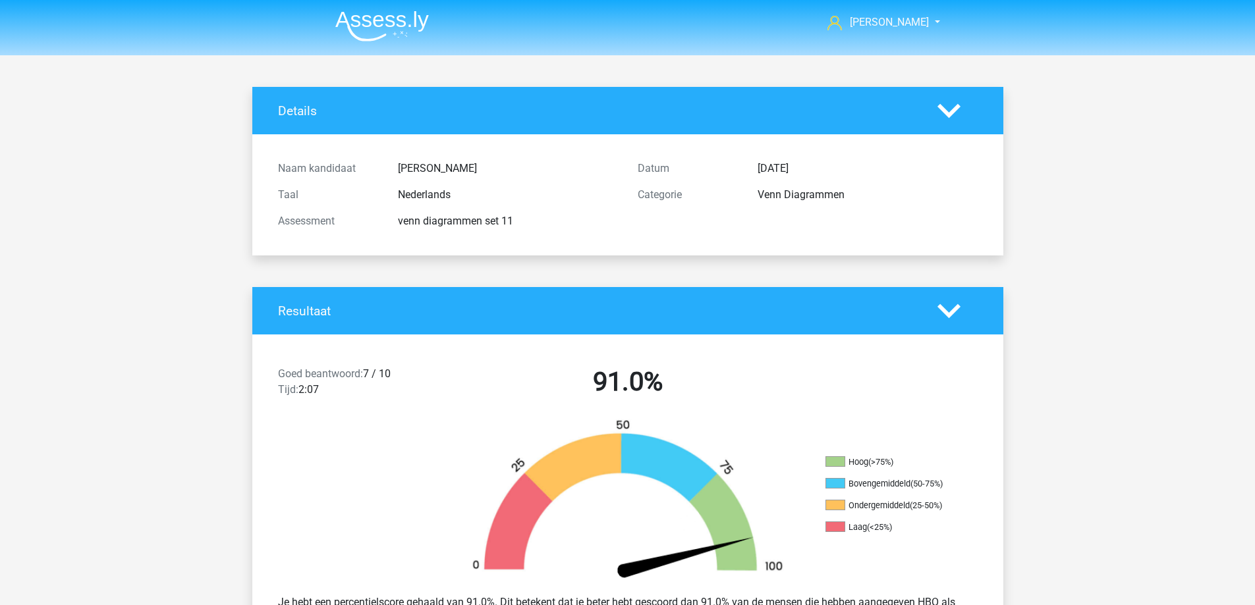
click at [368, 12] on img at bounding box center [382, 26] width 94 height 31
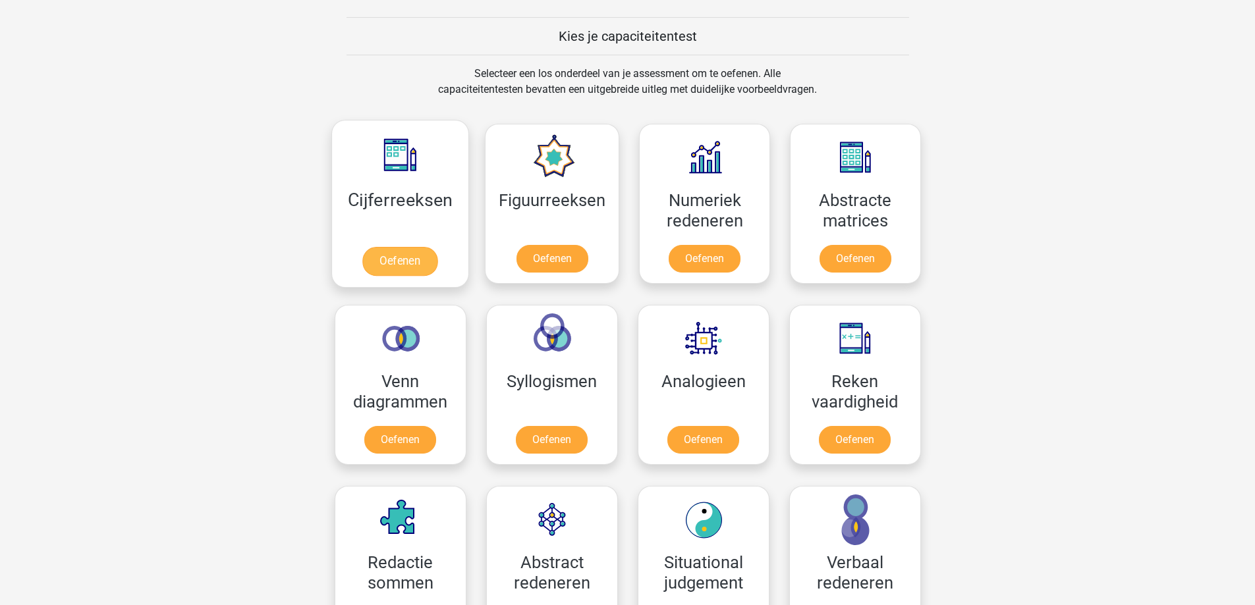
scroll to position [527, 0]
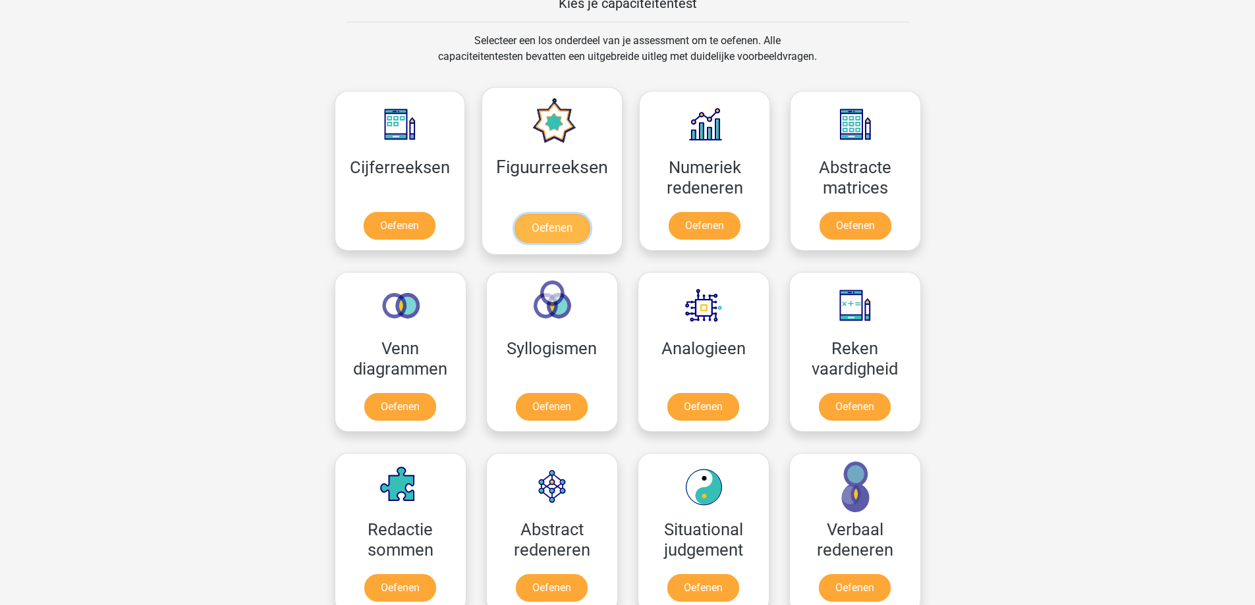
click at [540, 225] on link "Oefenen" at bounding box center [551, 228] width 75 height 29
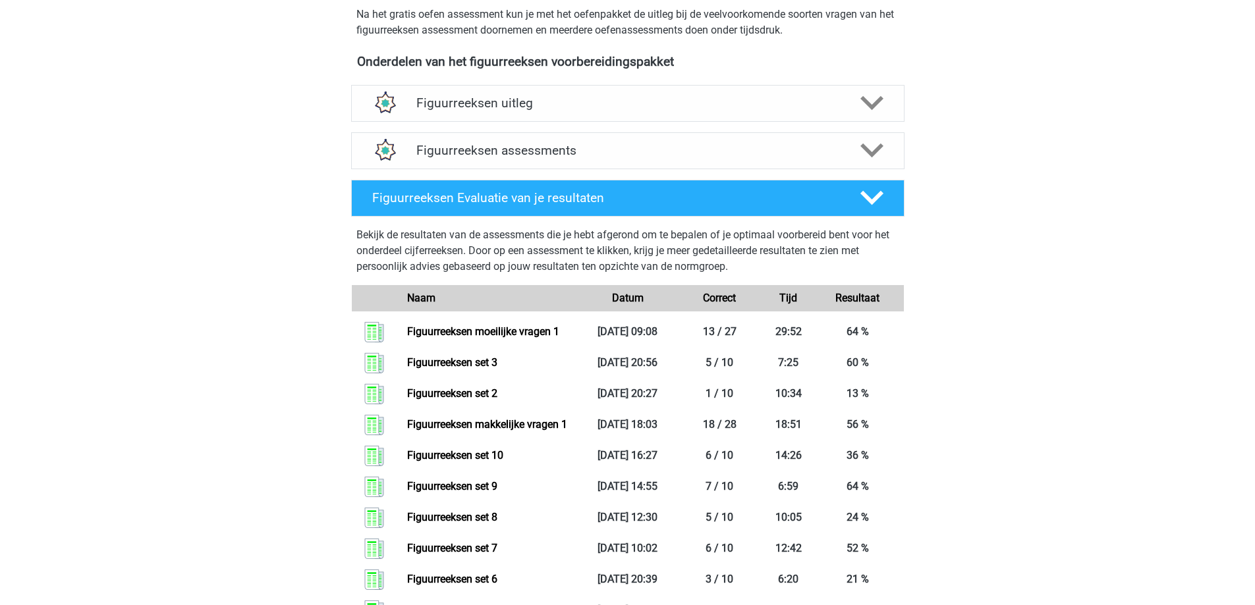
scroll to position [449, 0]
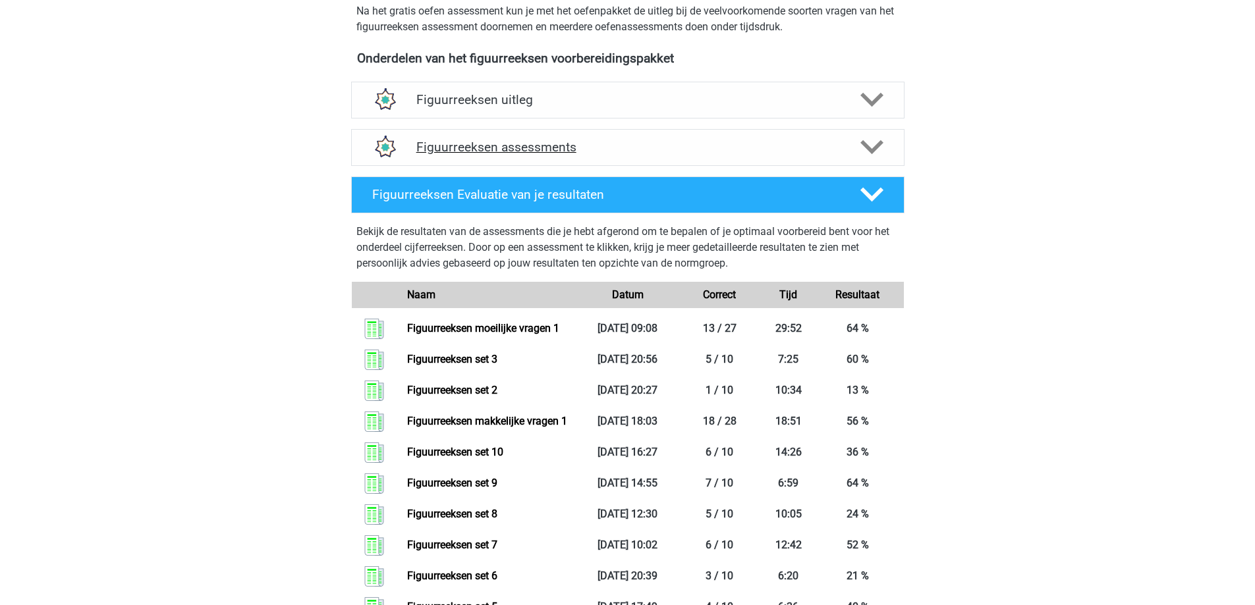
click at [612, 148] on h4 "Figuurreeksen assessments" at bounding box center [627, 147] width 423 height 15
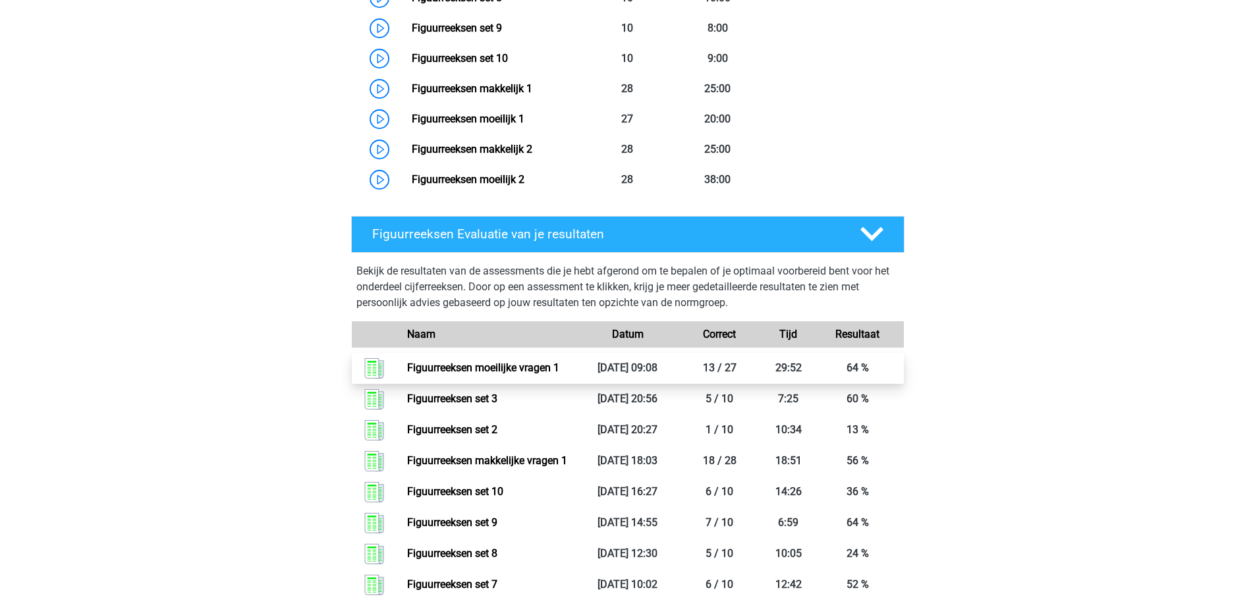
scroll to position [844, 0]
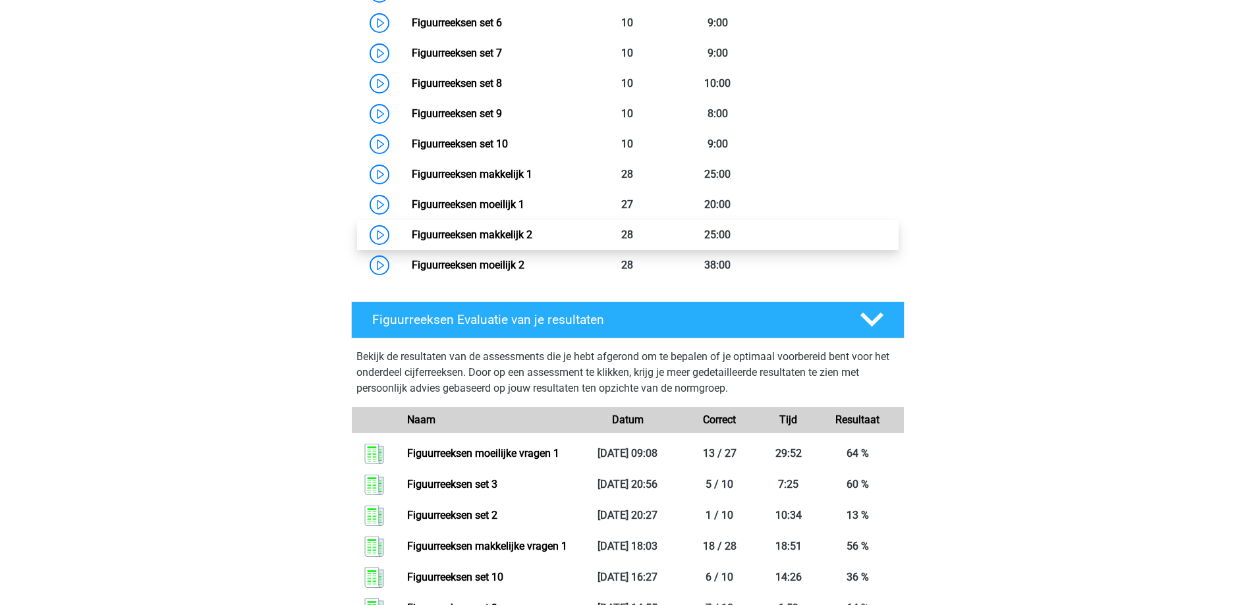
click at [482, 241] on link "Figuurreeksen makkelijk 2" at bounding box center [472, 235] width 121 height 13
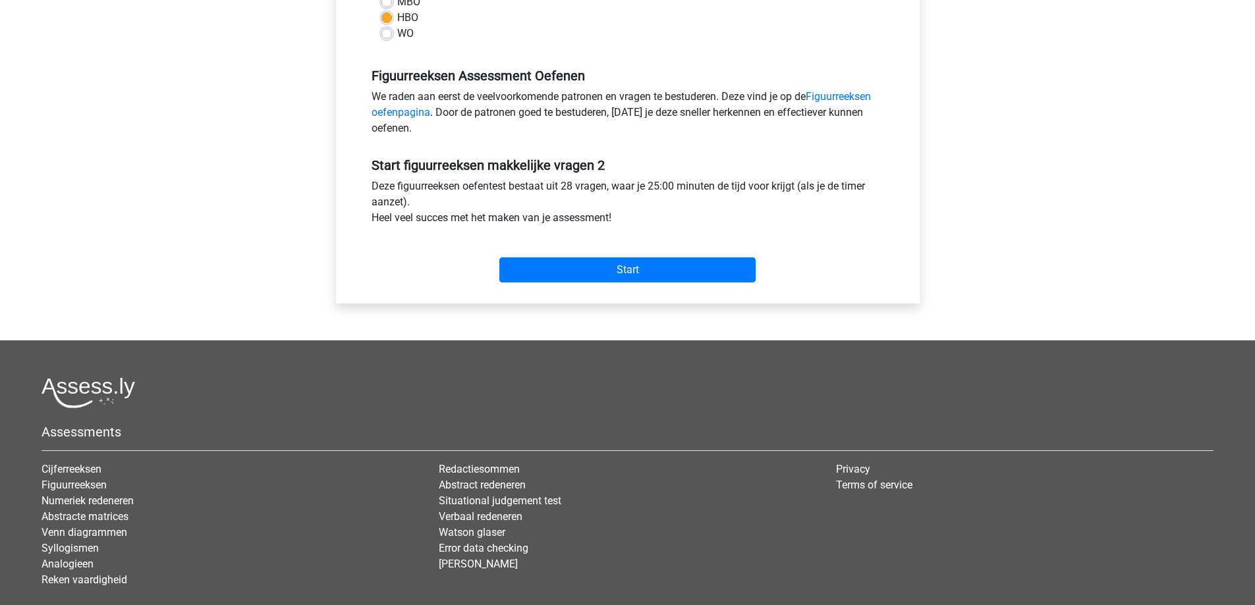
scroll to position [395, 0]
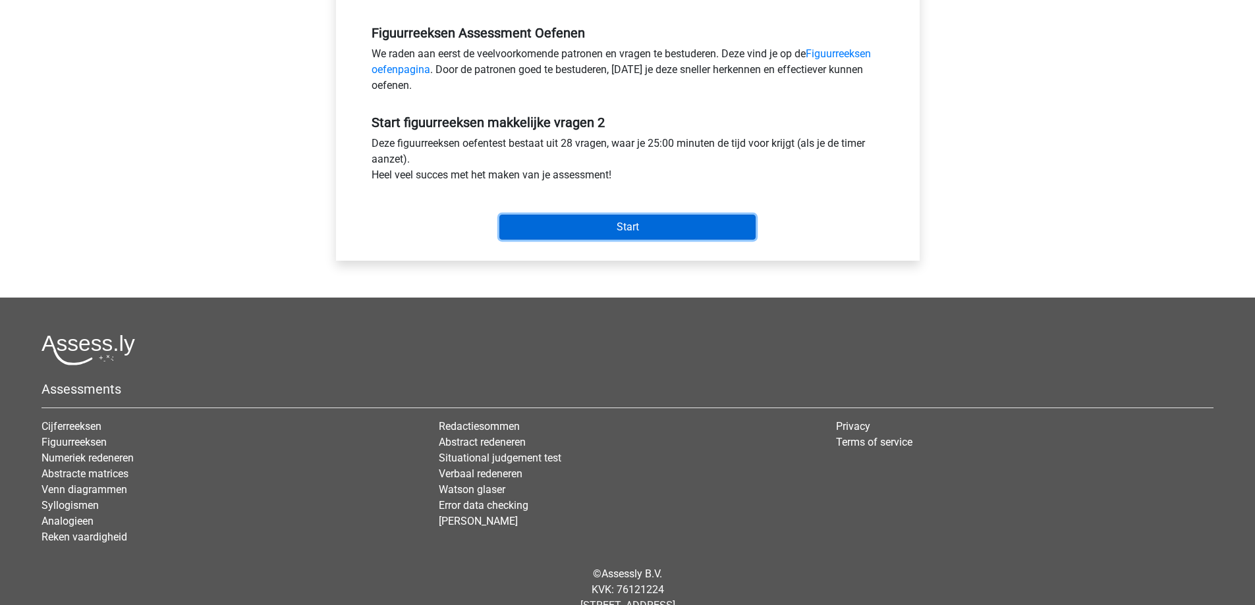
click at [592, 228] on input "Start" at bounding box center [627, 227] width 256 height 25
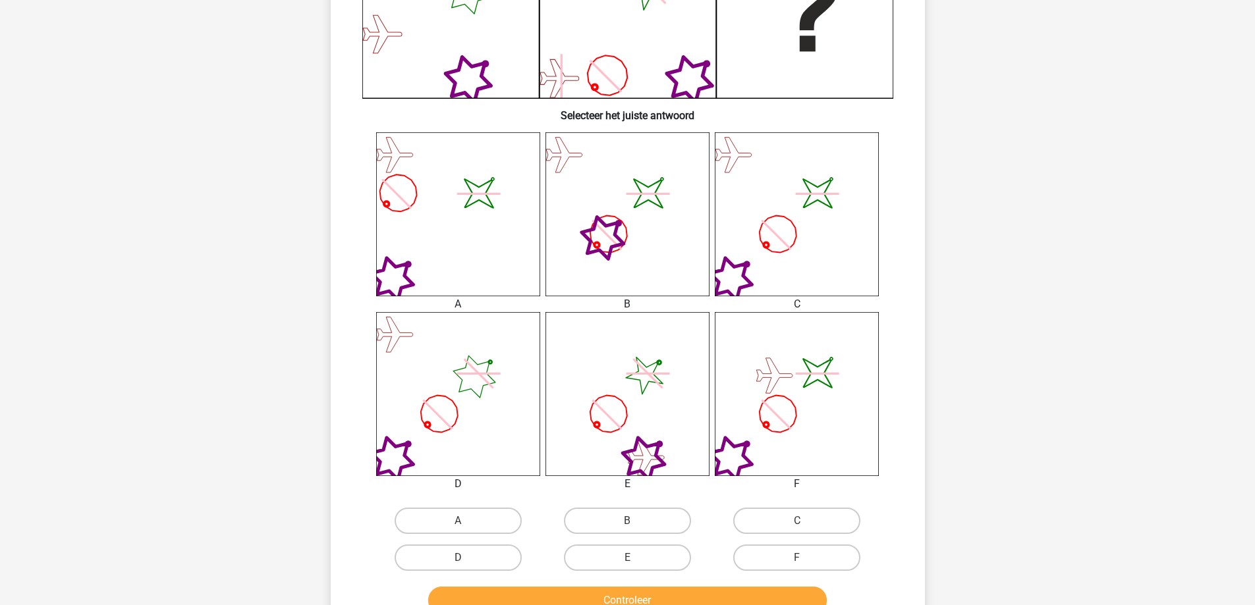
scroll to position [395, 0]
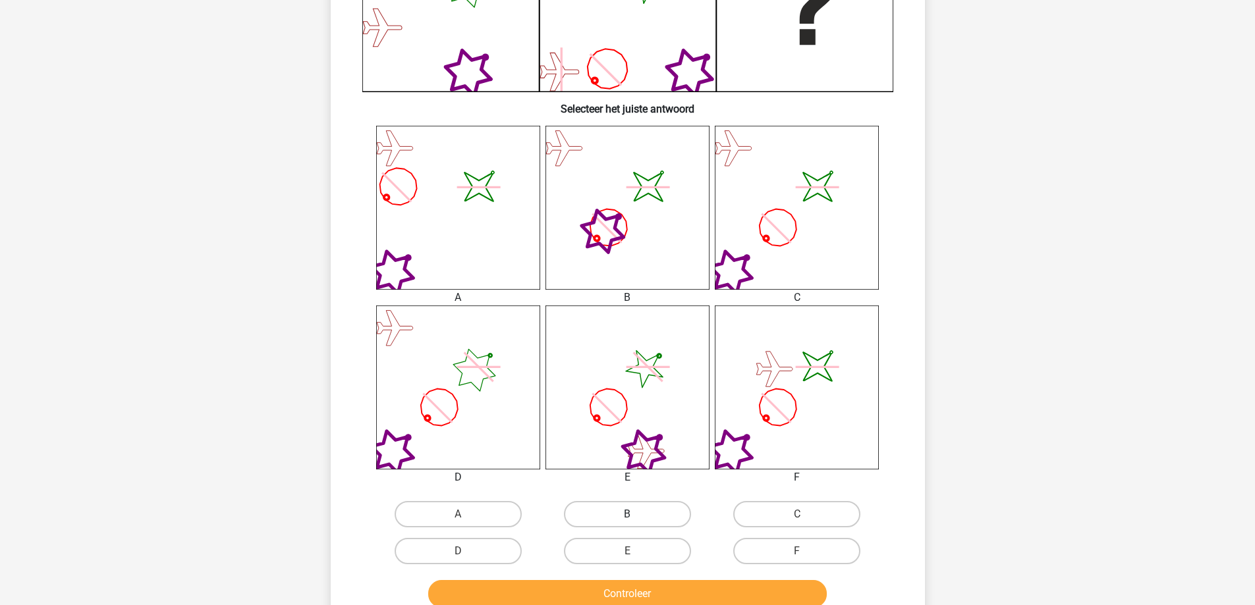
click at [650, 514] on label "B" at bounding box center [627, 514] width 127 height 26
click at [636, 514] on input "B" at bounding box center [631, 518] width 9 height 9
radio input "true"
click at [625, 601] on button "Controleer" at bounding box center [627, 594] width 399 height 28
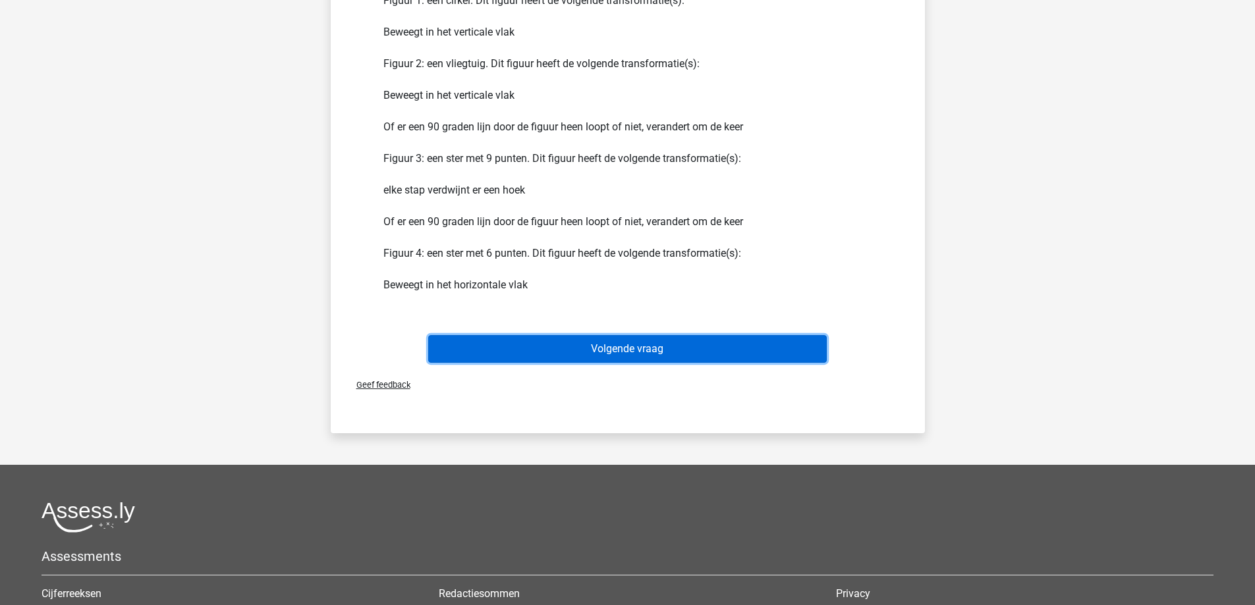
click at [627, 341] on button "Volgende vraag" at bounding box center [627, 349] width 399 height 28
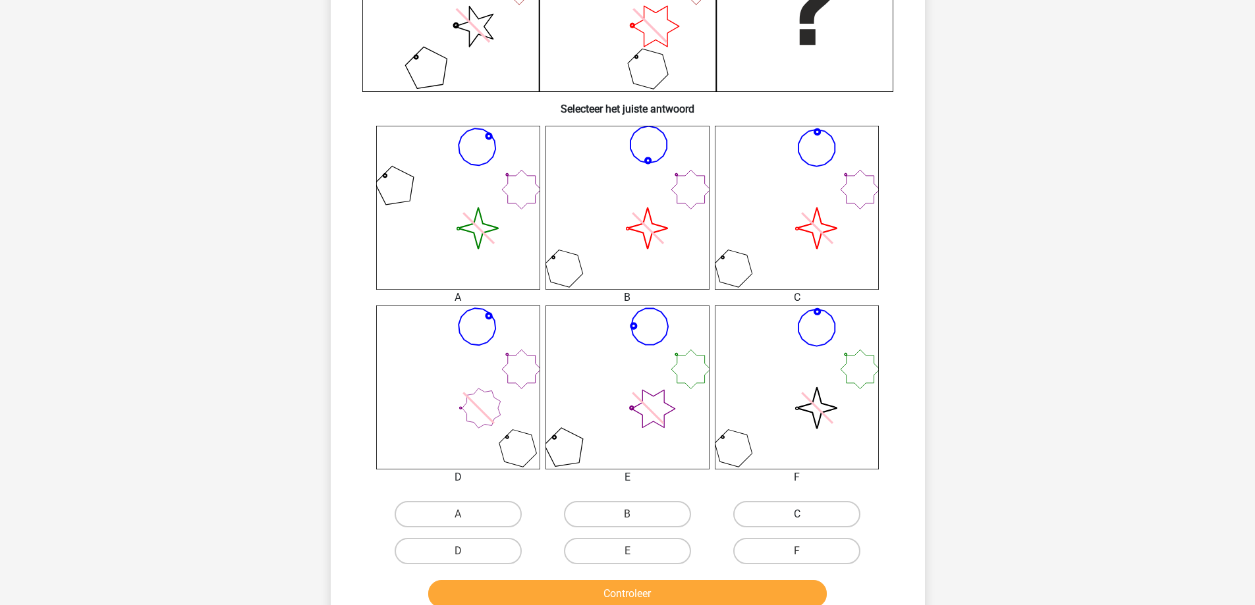
click at [773, 509] on label "C" at bounding box center [796, 514] width 127 height 26
click at [797, 514] on input "C" at bounding box center [801, 518] width 9 height 9
radio input "true"
click at [733, 594] on button "Controleer" at bounding box center [627, 594] width 399 height 28
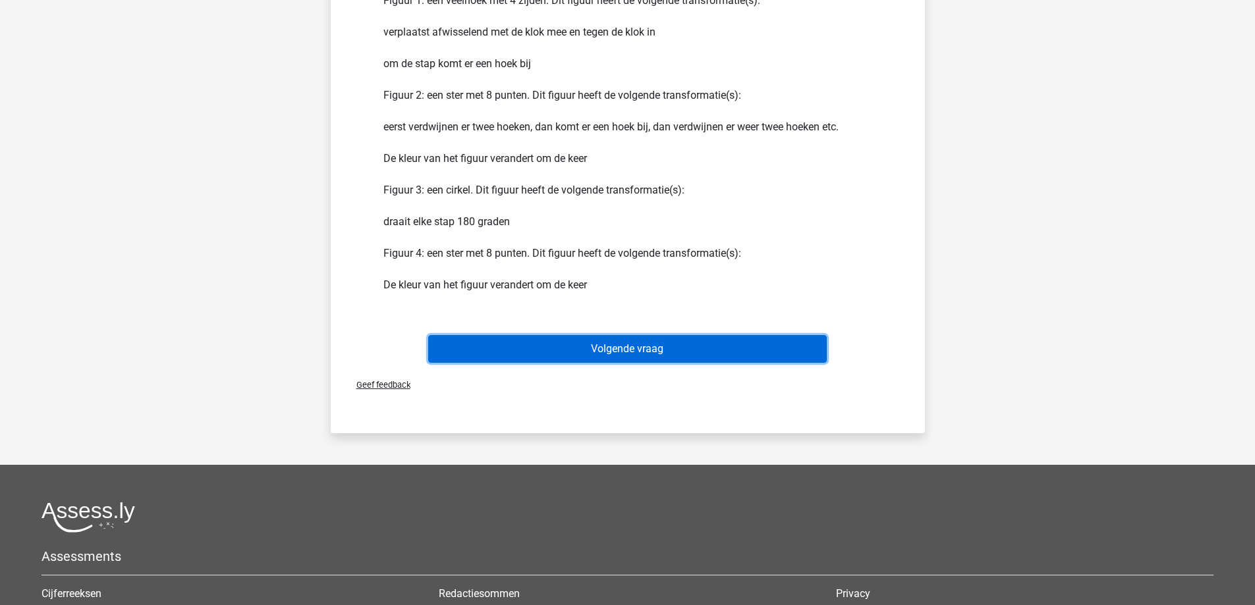
click at [621, 358] on button "Volgende vraag" at bounding box center [627, 349] width 399 height 28
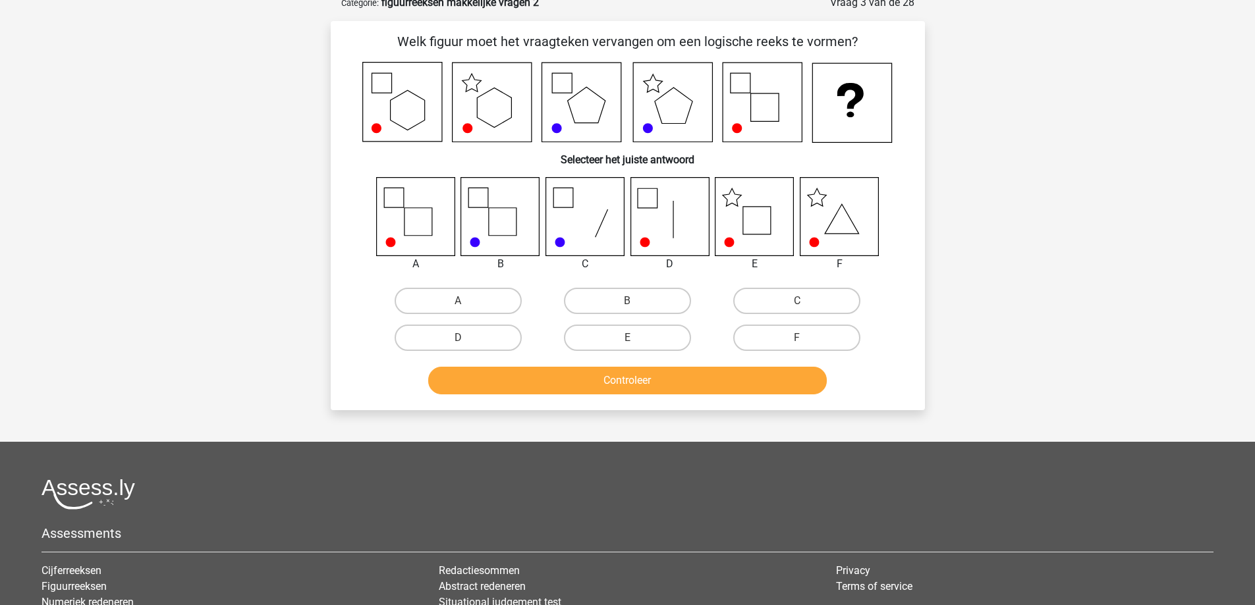
scroll to position [66, 0]
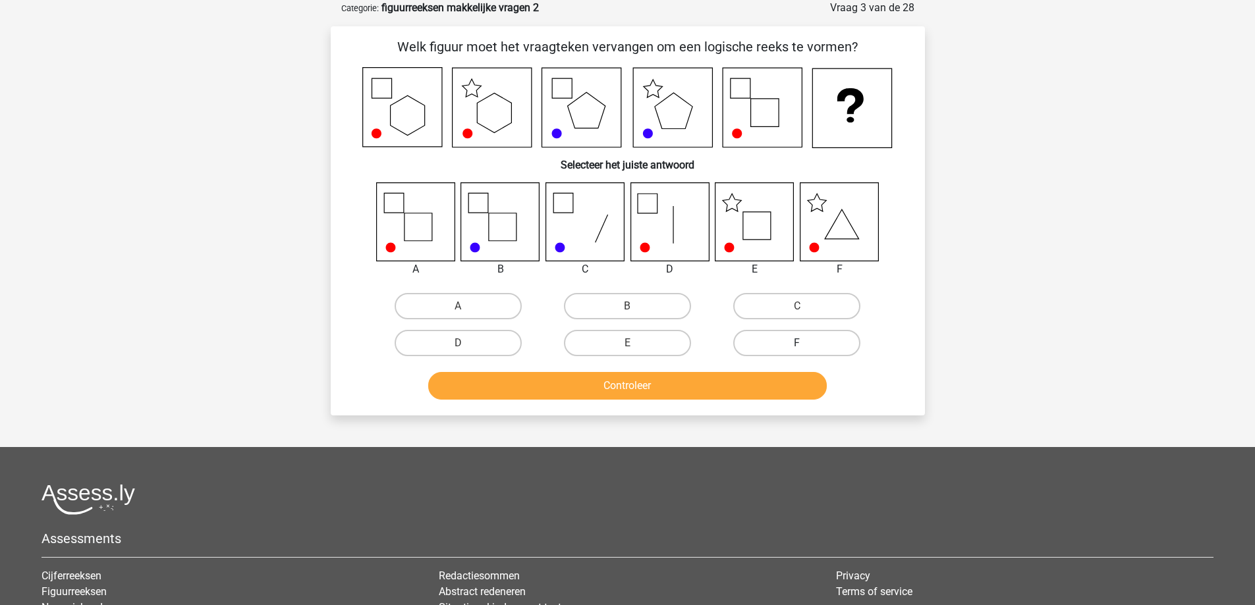
click at [808, 337] on label "F" at bounding box center [796, 343] width 127 height 26
click at [806, 343] on input "F" at bounding box center [801, 347] width 9 height 9
radio input "true"
click at [759, 383] on button "Controleer" at bounding box center [627, 386] width 399 height 28
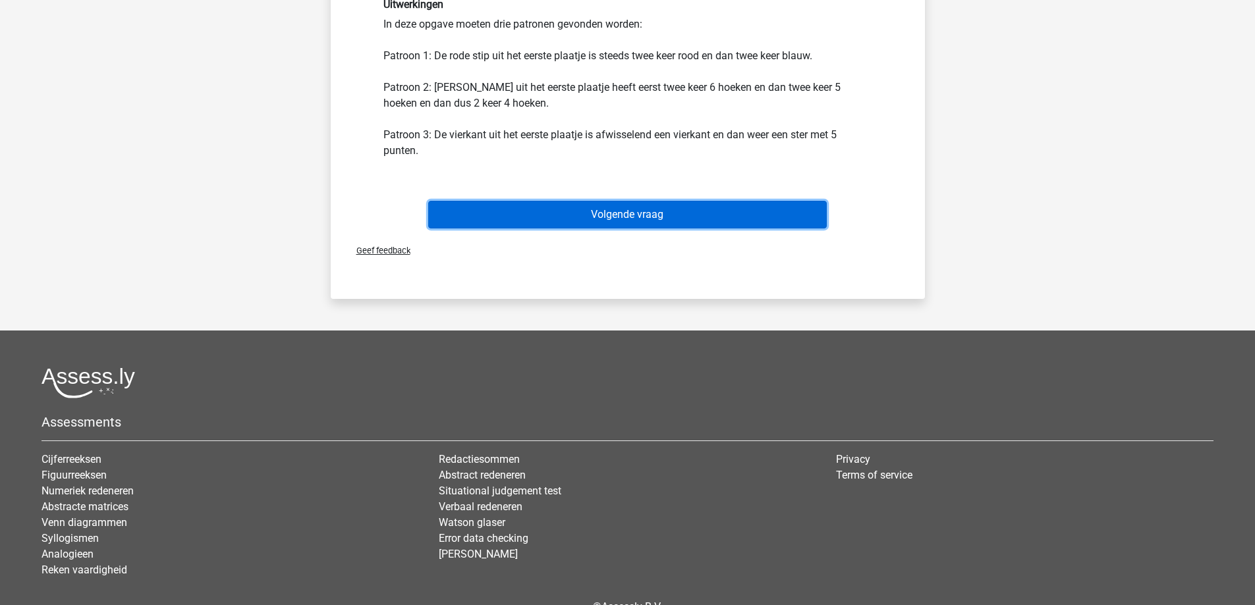
click at [606, 202] on button "Volgende vraag" at bounding box center [627, 215] width 399 height 28
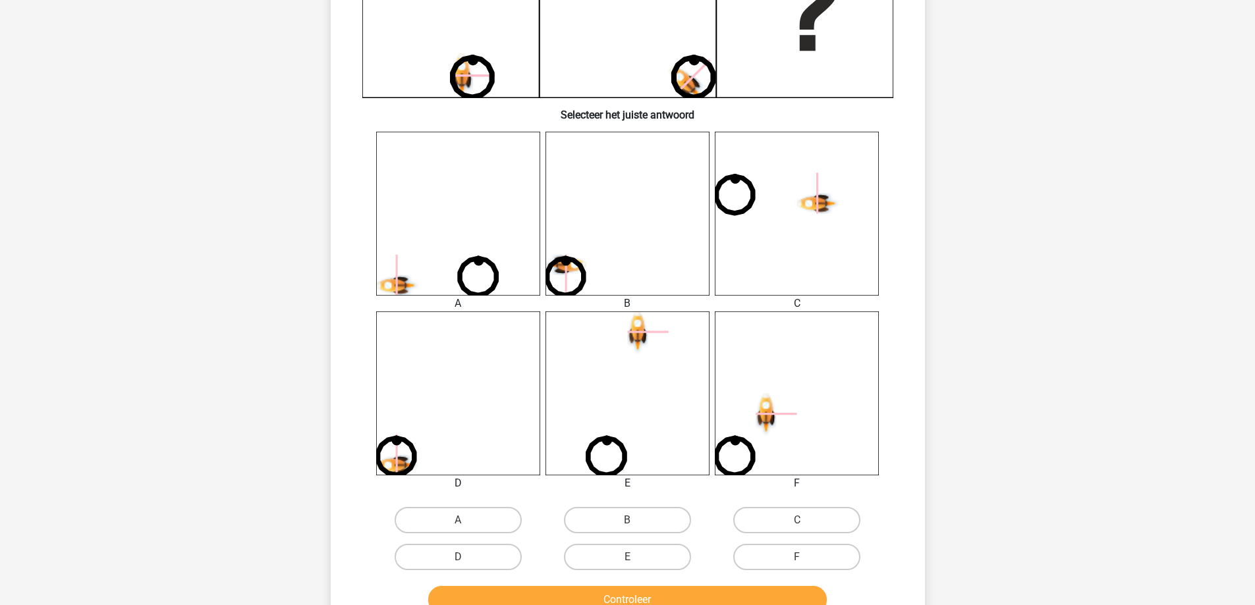
scroll to position [461, 0]
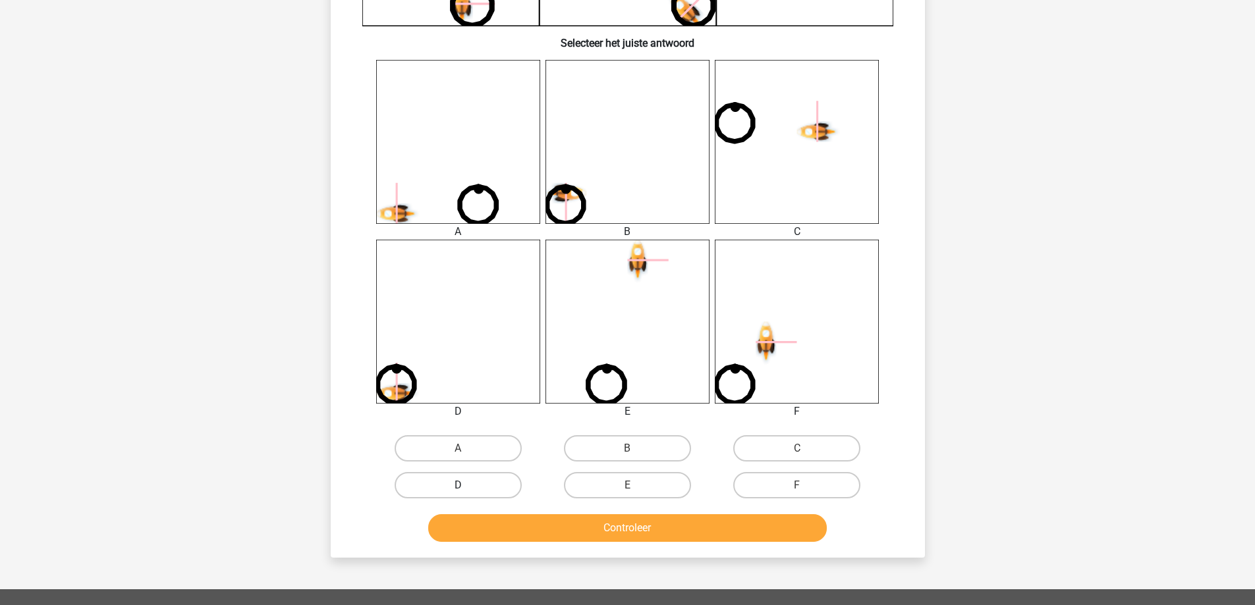
click at [475, 487] on label "D" at bounding box center [458, 485] width 127 height 26
click at [466, 487] on input "D" at bounding box center [462, 489] width 9 height 9
radio input "true"
click at [499, 530] on button "Controleer" at bounding box center [627, 528] width 399 height 28
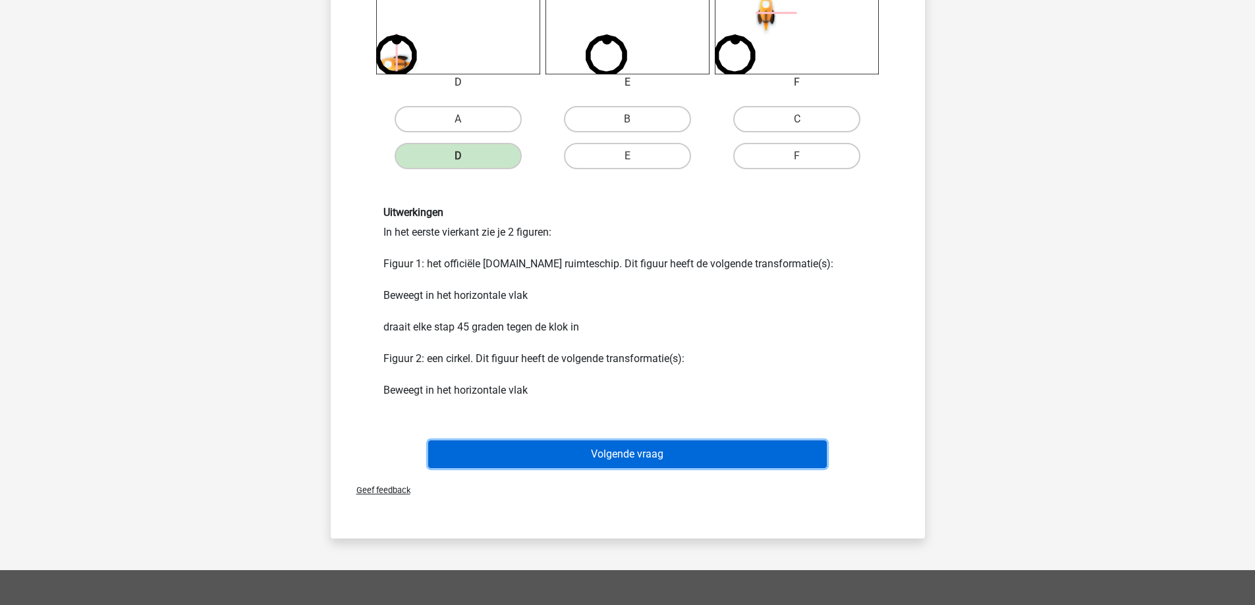
click at [551, 449] on button "Volgende vraag" at bounding box center [627, 455] width 399 height 28
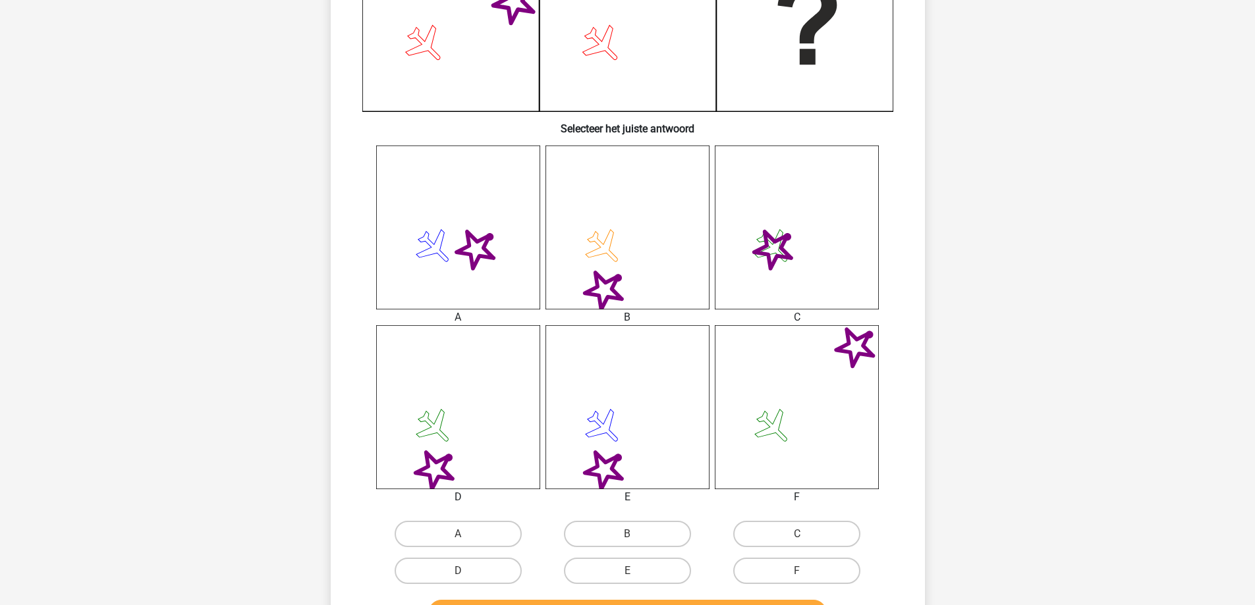
scroll to position [395, 0]
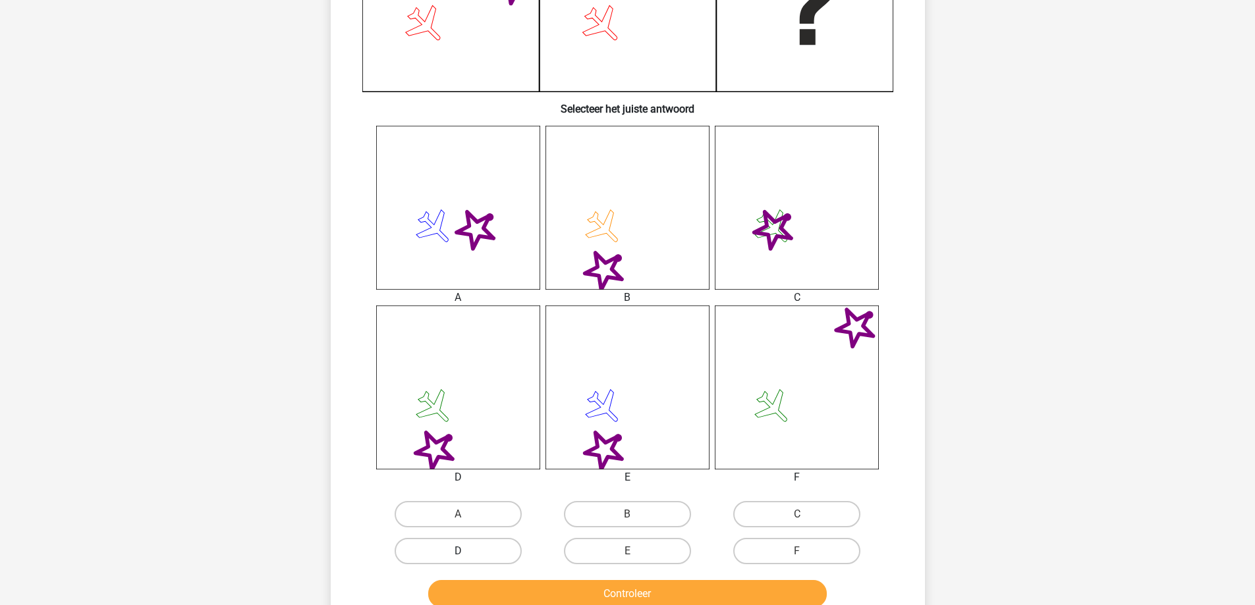
click at [492, 555] on label "D" at bounding box center [458, 551] width 127 height 26
click at [466, 555] on input "D" at bounding box center [462, 555] width 9 height 9
radio input "true"
click at [537, 598] on button "Controleer" at bounding box center [627, 594] width 399 height 28
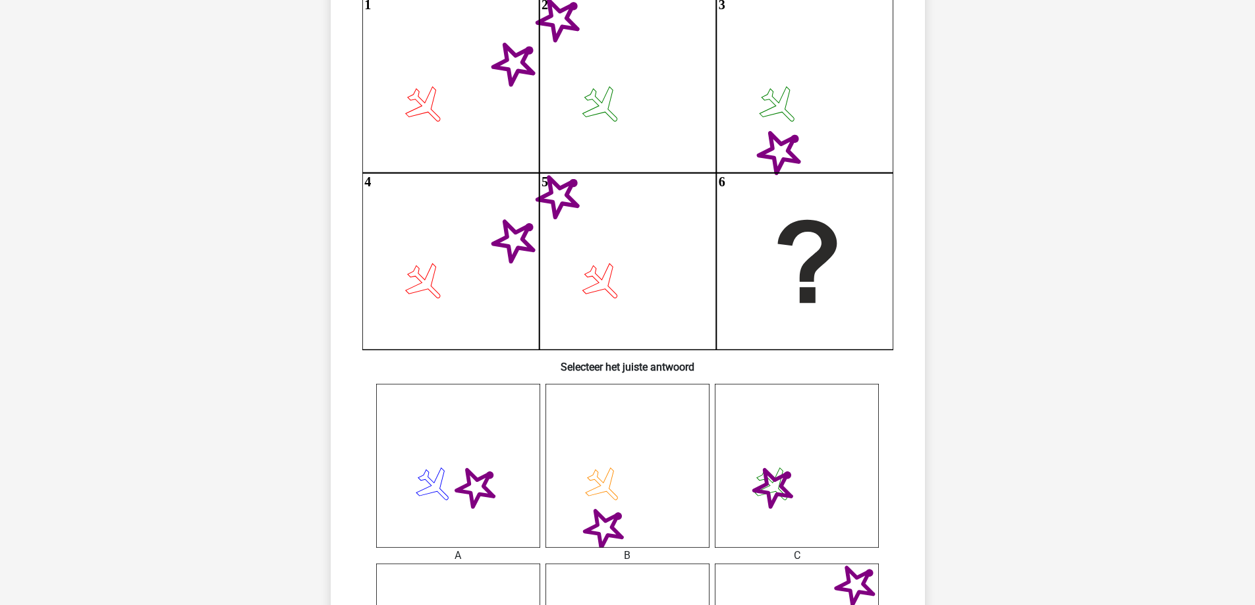
scroll to position [0, 0]
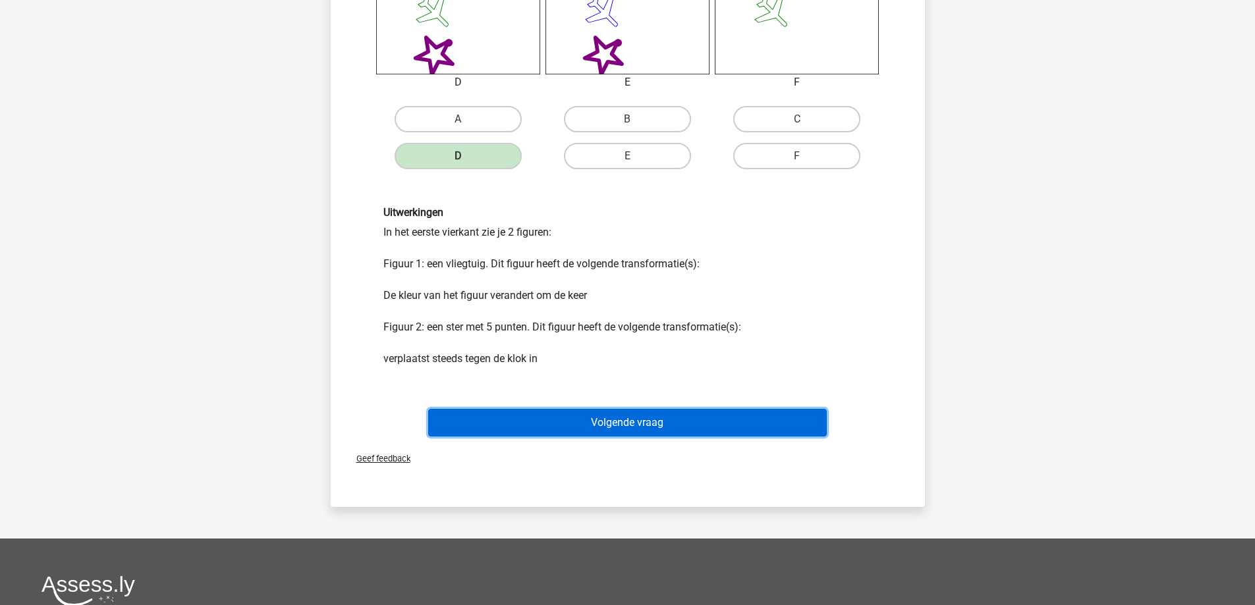
click at [587, 420] on button "Volgende vraag" at bounding box center [627, 423] width 399 height 28
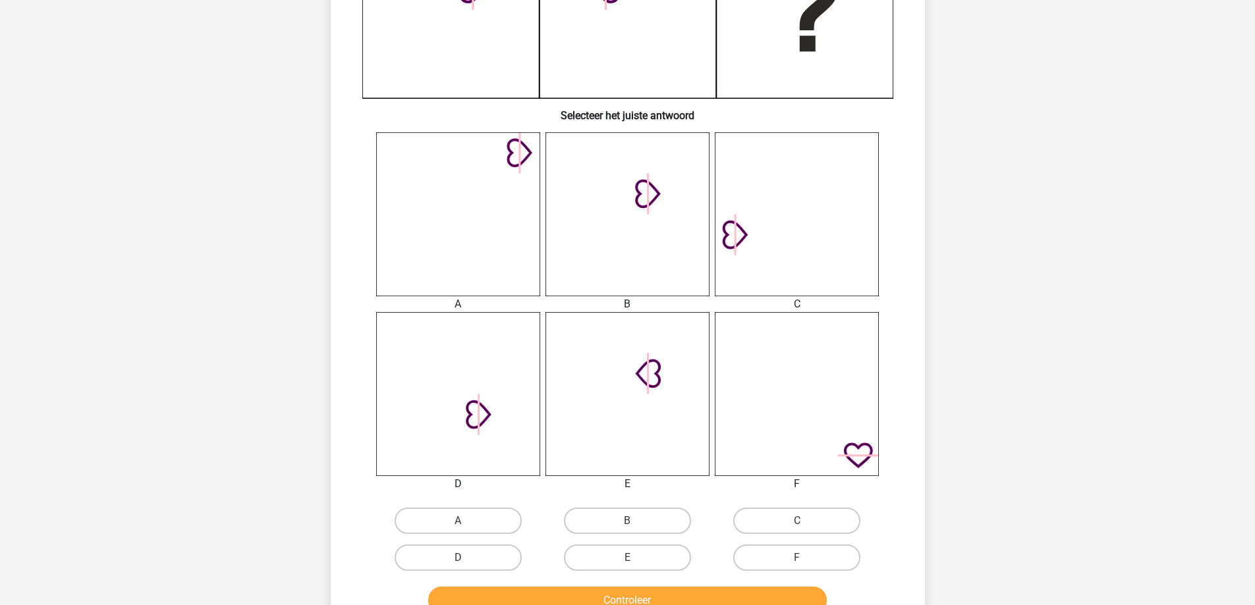
scroll to position [395, 0]
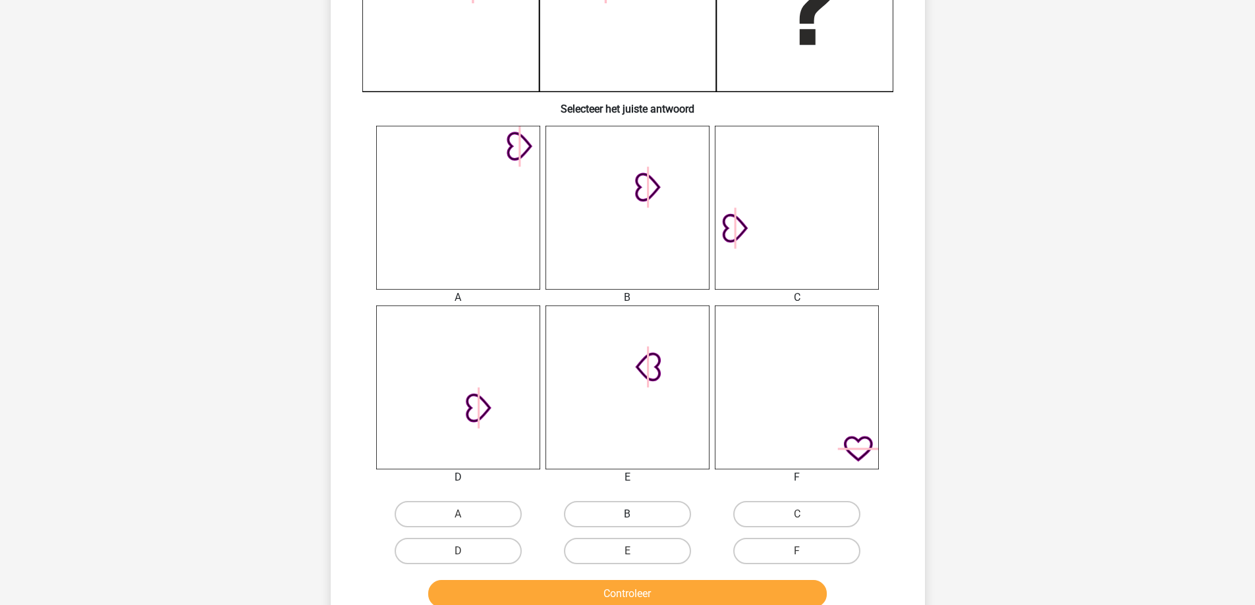
click at [640, 510] on label "B" at bounding box center [627, 514] width 127 height 26
click at [636, 514] on input "B" at bounding box center [631, 518] width 9 height 9
radio input "true"
click at [624, 599] on button "Controleer" at bounding box center [627, 594] width 399 height 28
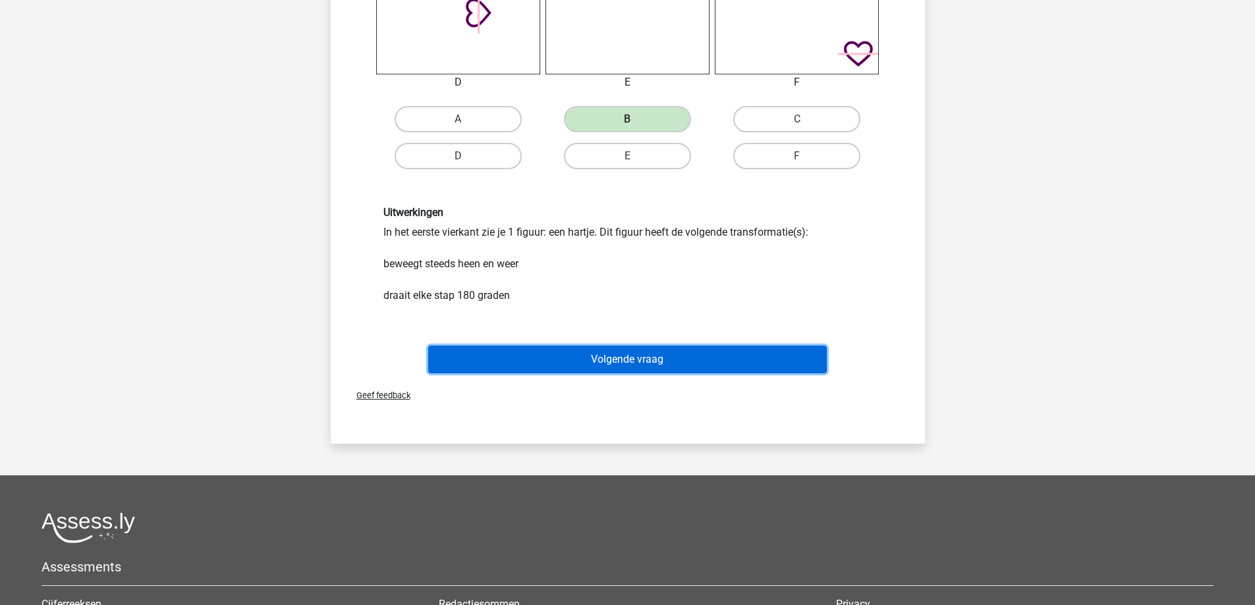
click at [608, 357] on button "Volgende vraag" at bounding box center [627, 360] width 399 height 28
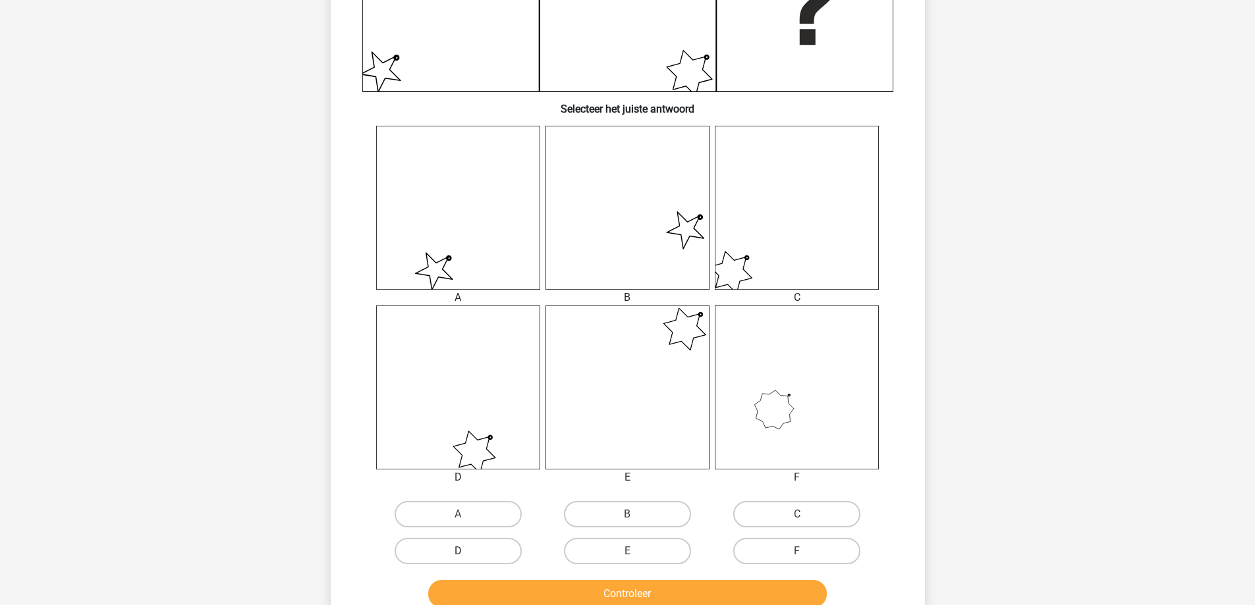
click at [464, 547] on label "D" at bounding box center [458, 551] width 127 height 26
click at [464, 551] on input "D" at bounding box center [462, 555] width 9 height 9
radio input "true"
click at [546, 596] on button "Controleer" at bounding box center [627, 594] width 399 height 28
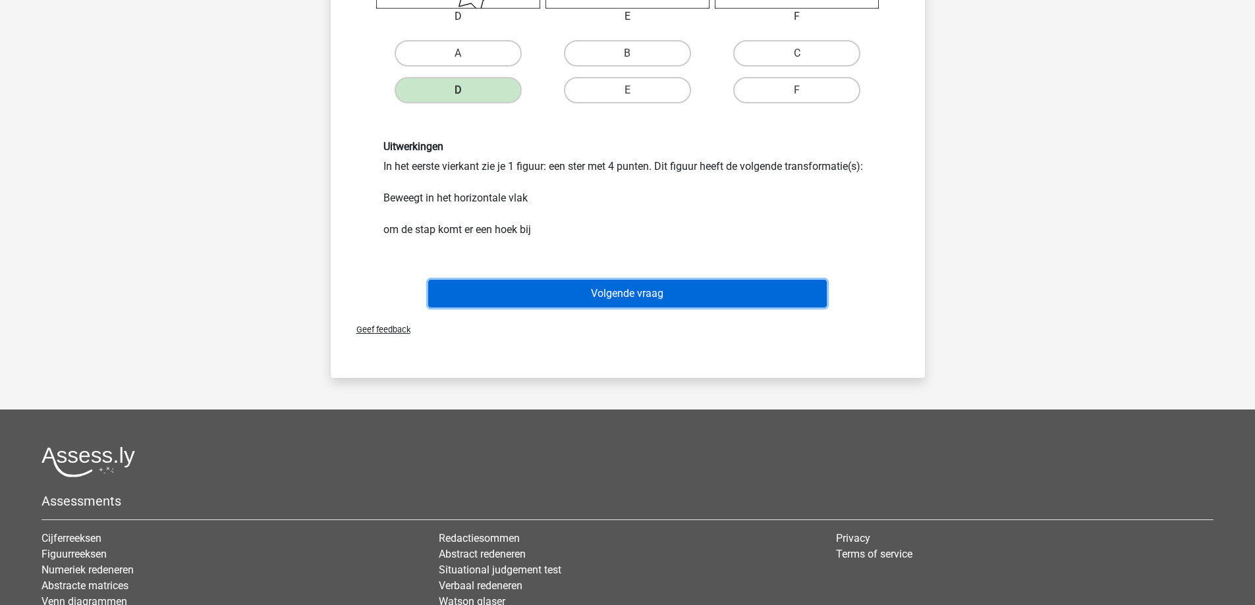
click at [632, 300] on button "Volgende vraag" at bounding box center [627, 294] width 399 height 28
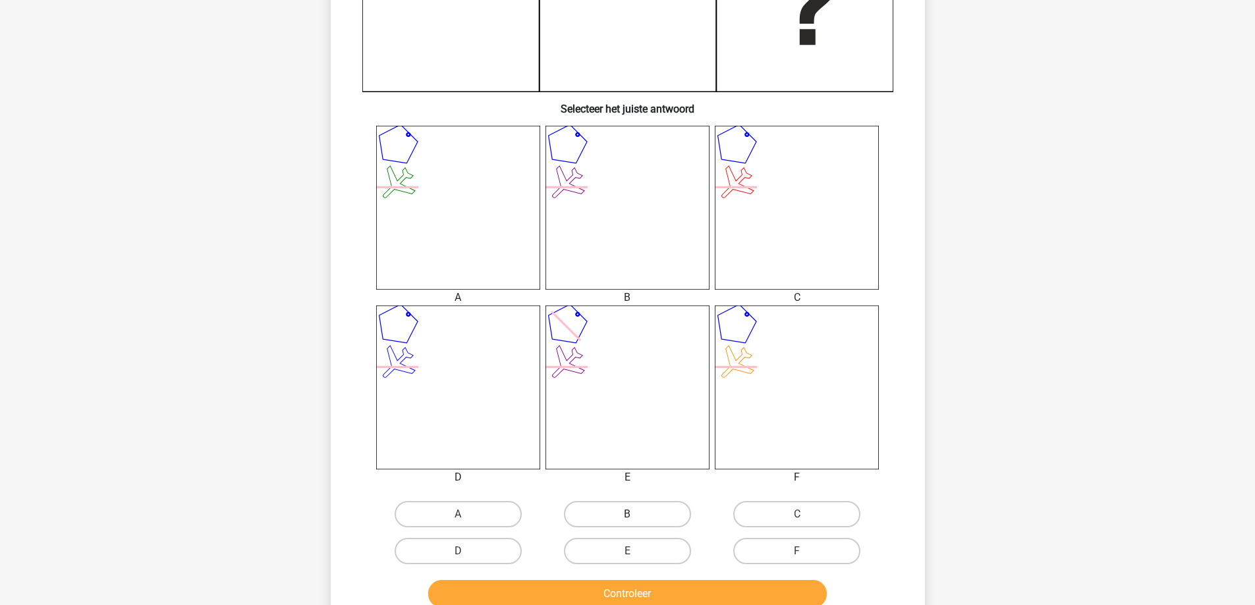
drag, startPoint x: 619, startPoint y: 506, endPoint x: 622, endPoint y: 562, distance: 56.1
click at [619, 507] on label "B" at bounding box center [627, 514] width 127 height 26
click at [627, 514] on input "B" at bounding box center [631, 518] width 9 height 9
radio input "true"
click at [621, 599] on button "Controleer" at bounding box center [627, 594] width 399 height 28
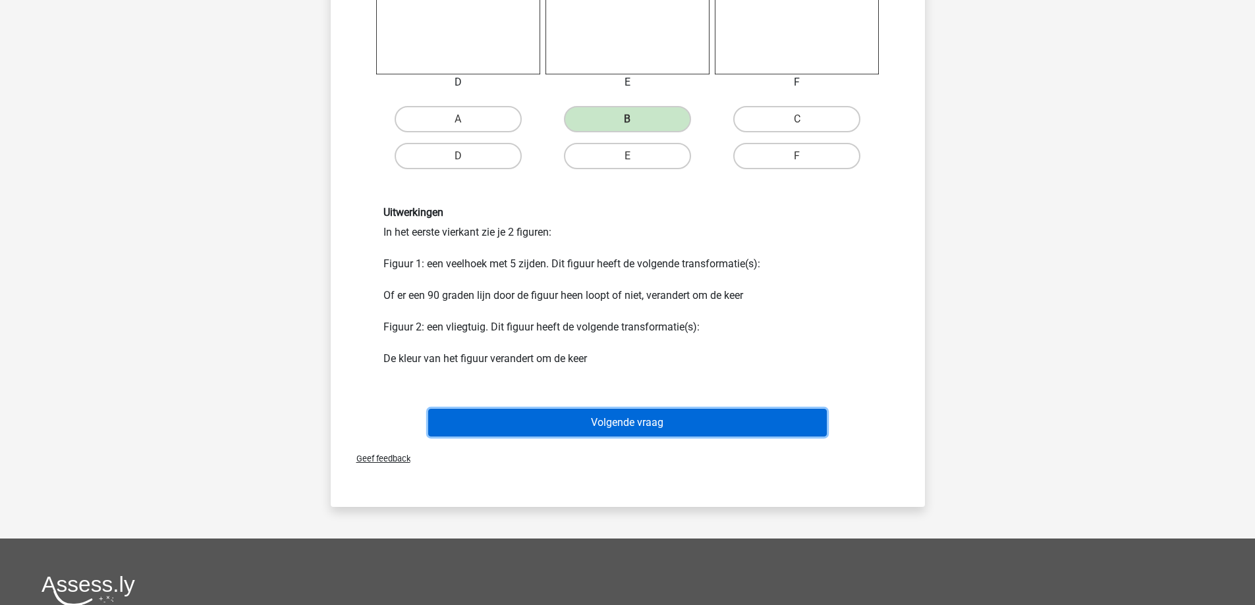
click at [624, 412] on button "Volgende vraag" at bounding box center [627, 423] width 399 height 28
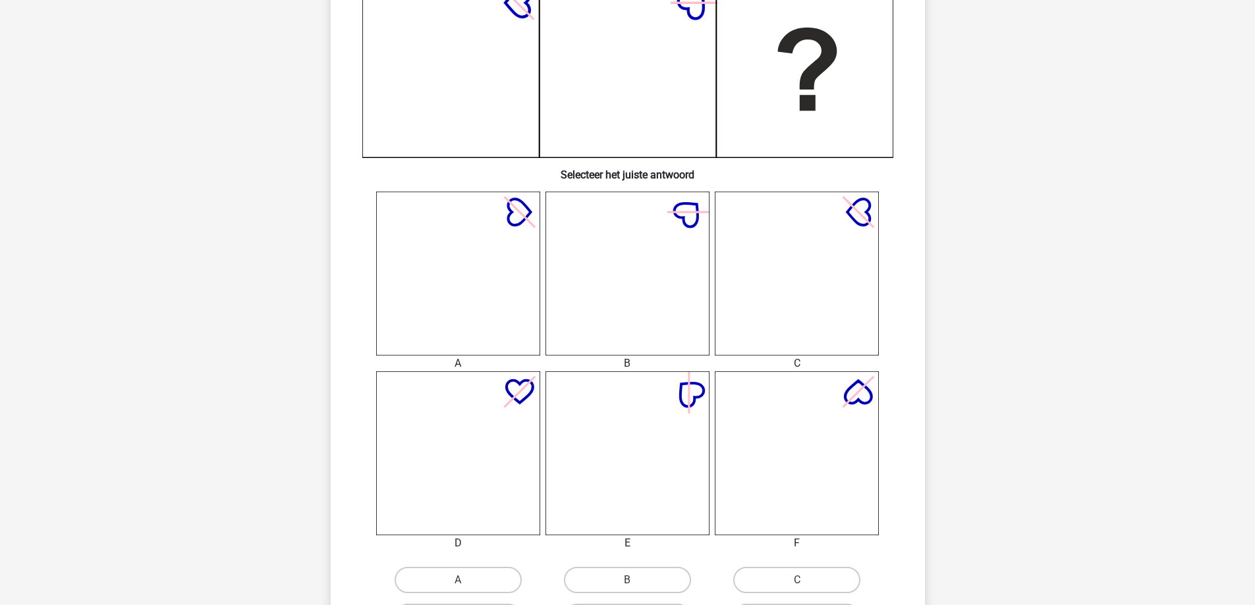
scroll to position [461, 0]
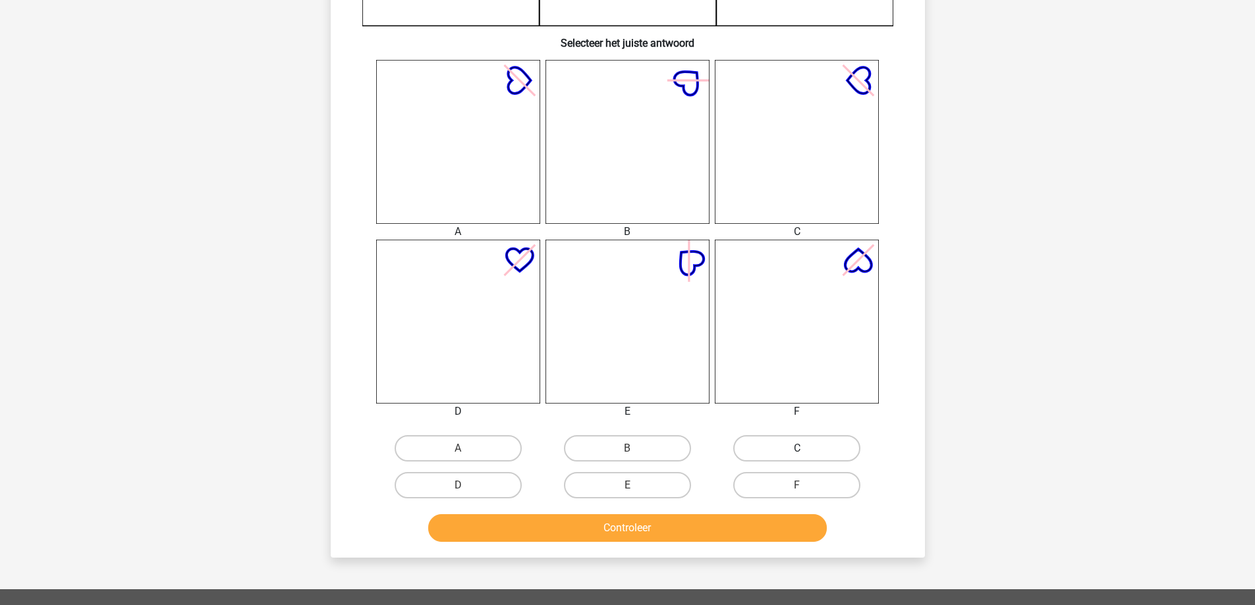
click at [779, 449] on label "C" at bounding box center [796, 448] width 127 height 26
click at [797, 449] on input "C" at bounding box center [801, 453] width 9 height 9
radio input "true"
click at [698, 534] on button "Controleer" at bounding box center [627, 528] width 399 height 28
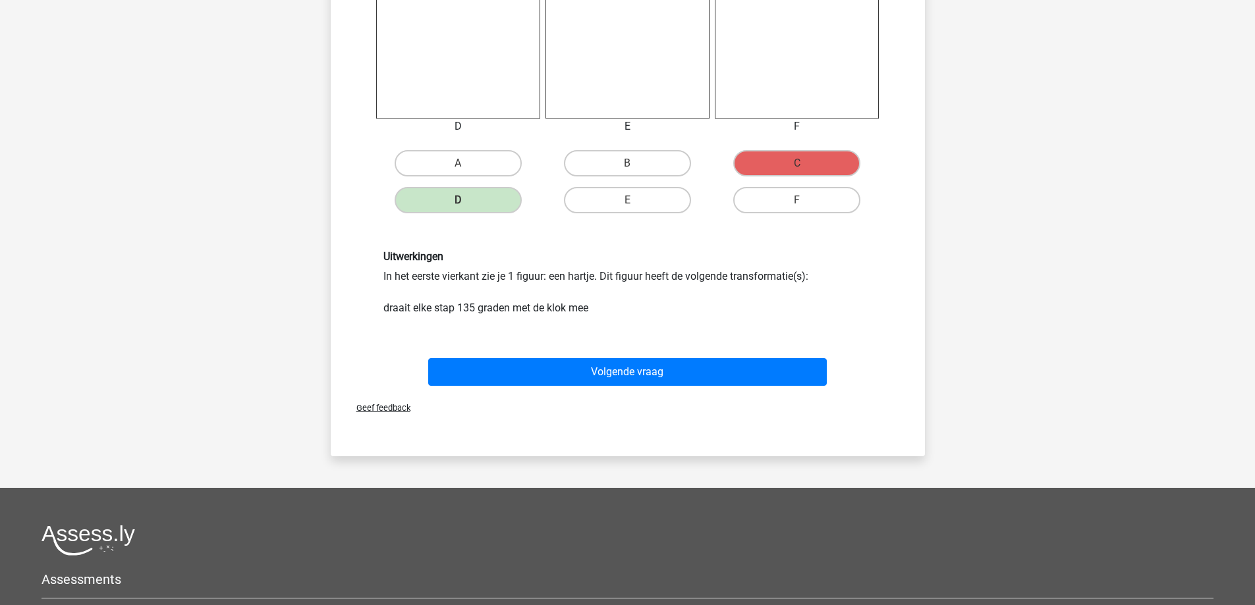
scroll to position [790, 0]
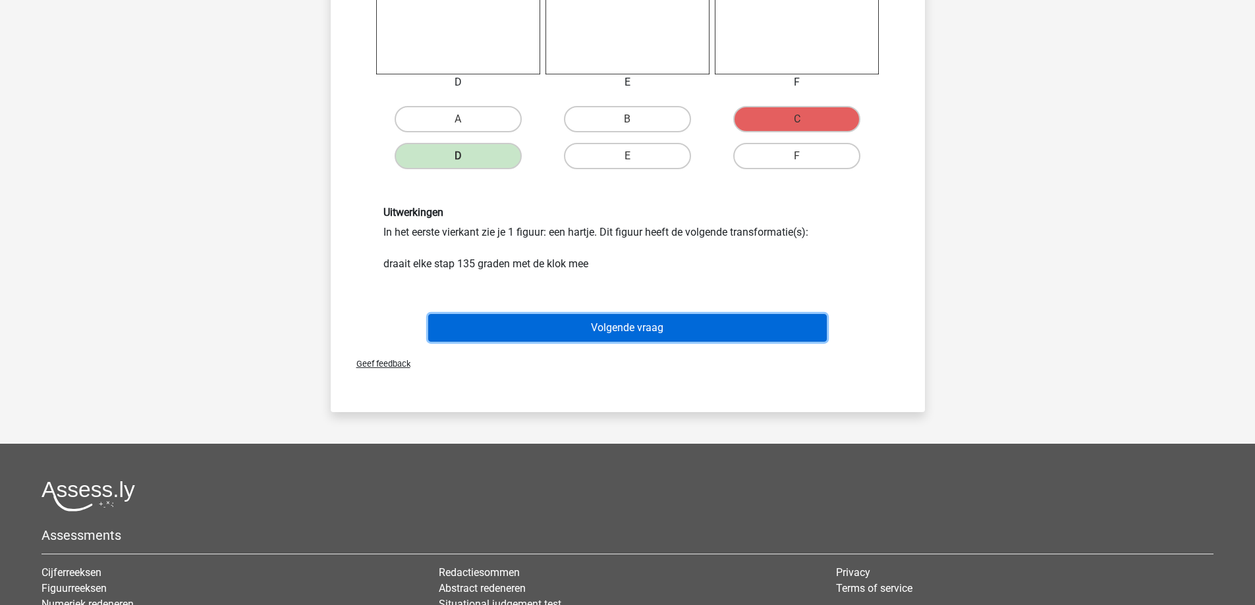
click at [624, 334] on button "Volgende vraag" at bounding box center [627, 328] width 399 height 28
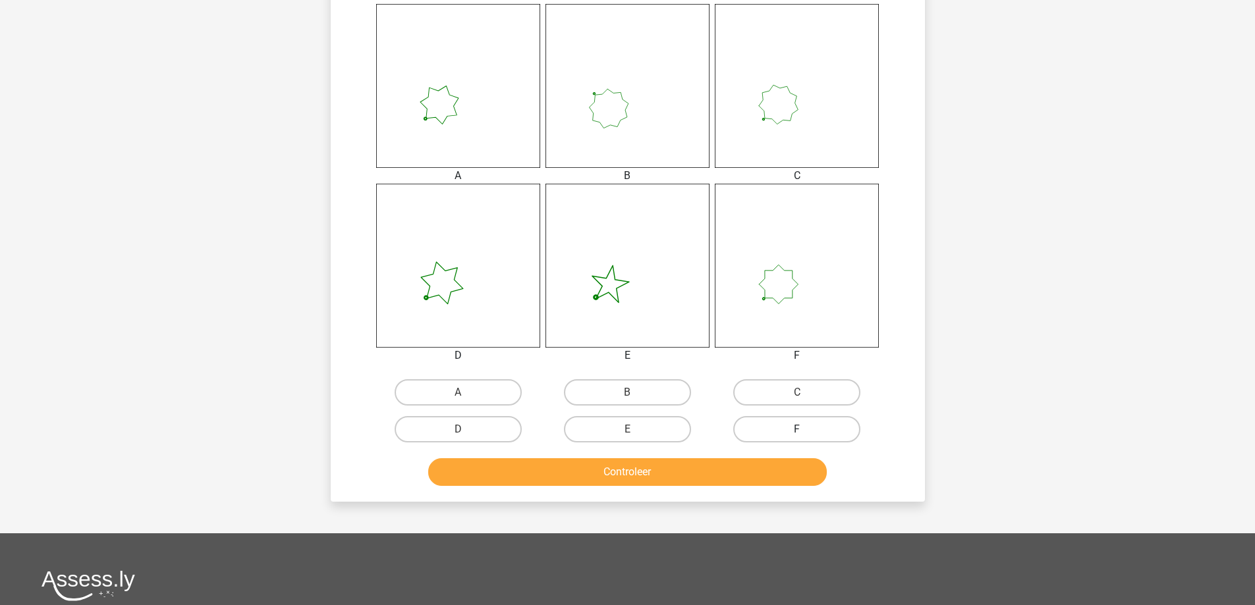
scroll to position [527, 0]
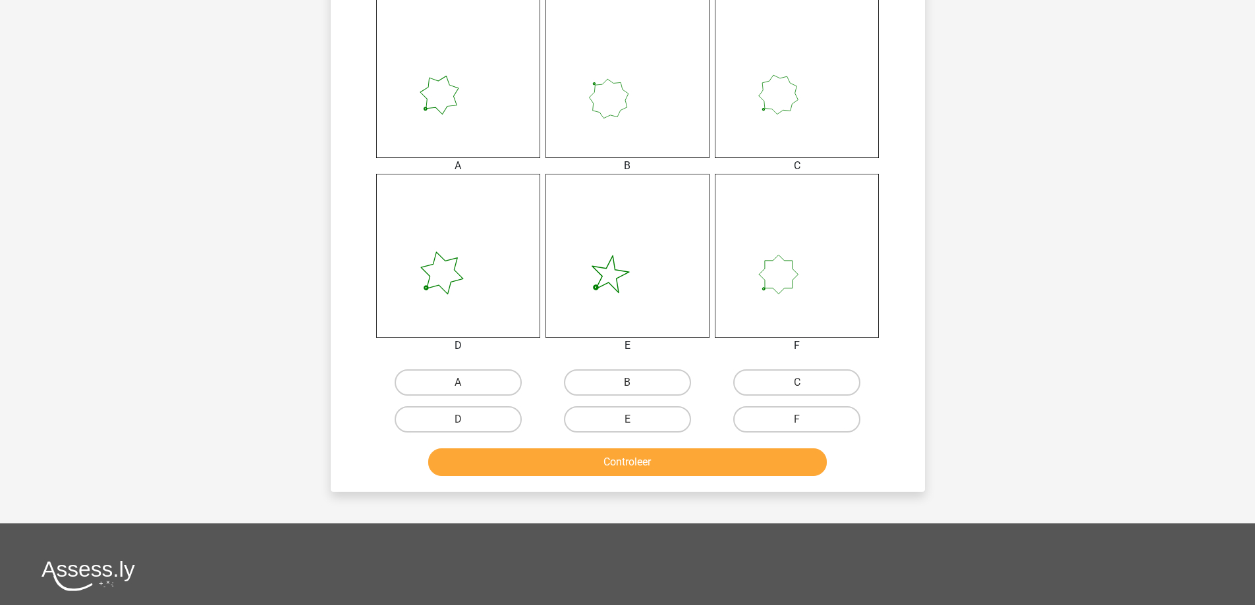
click at [798, 389] on input "C" at bounding box center [801, 387] width 9 height 9
radio input "true"
click at [672, 467] on button "Controleer" at bounding box center [627, 463] width 399 height 28
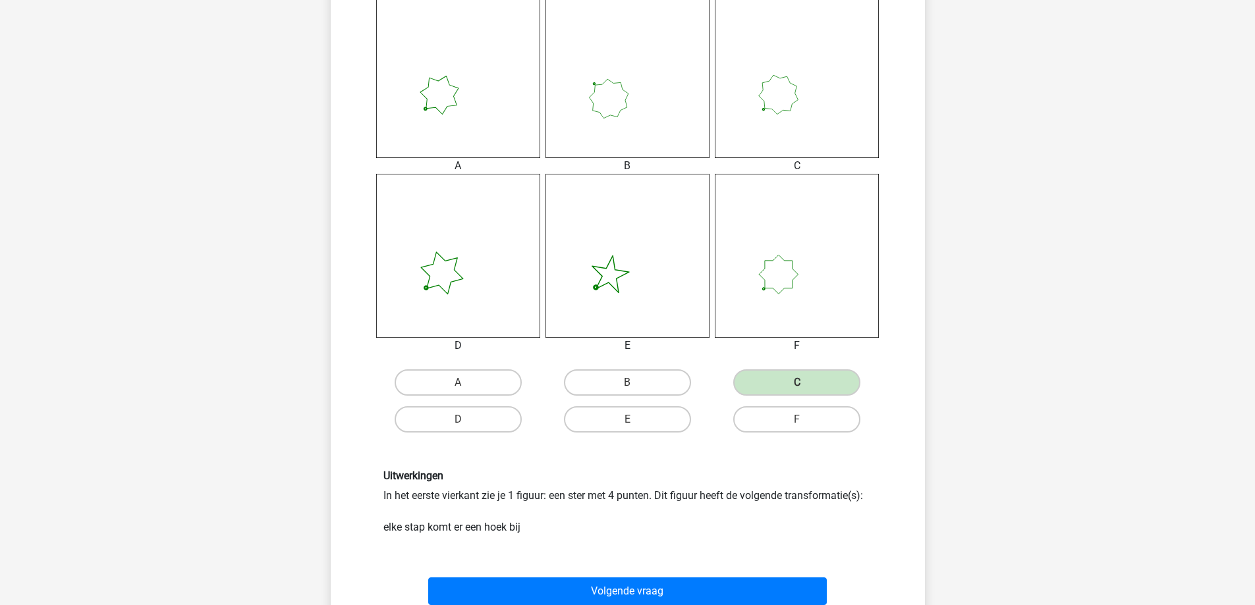
scroll to position [790, 0]
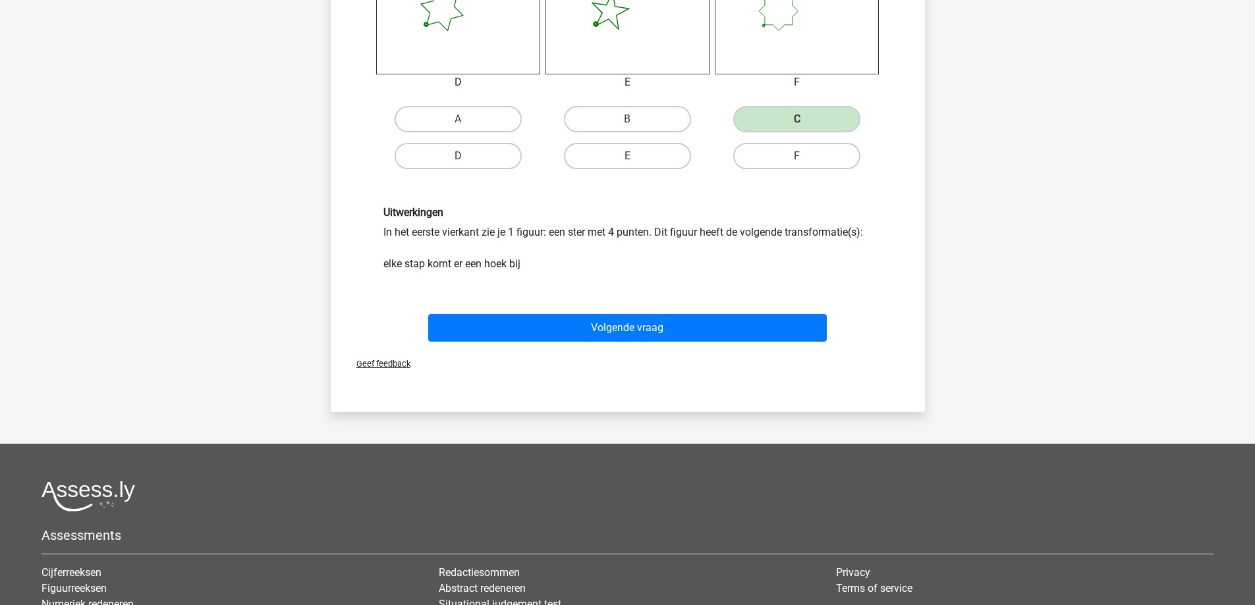
click at [621, 312] on div "Volgende vraag" at bounding box center [628, 325] width 552 height 43
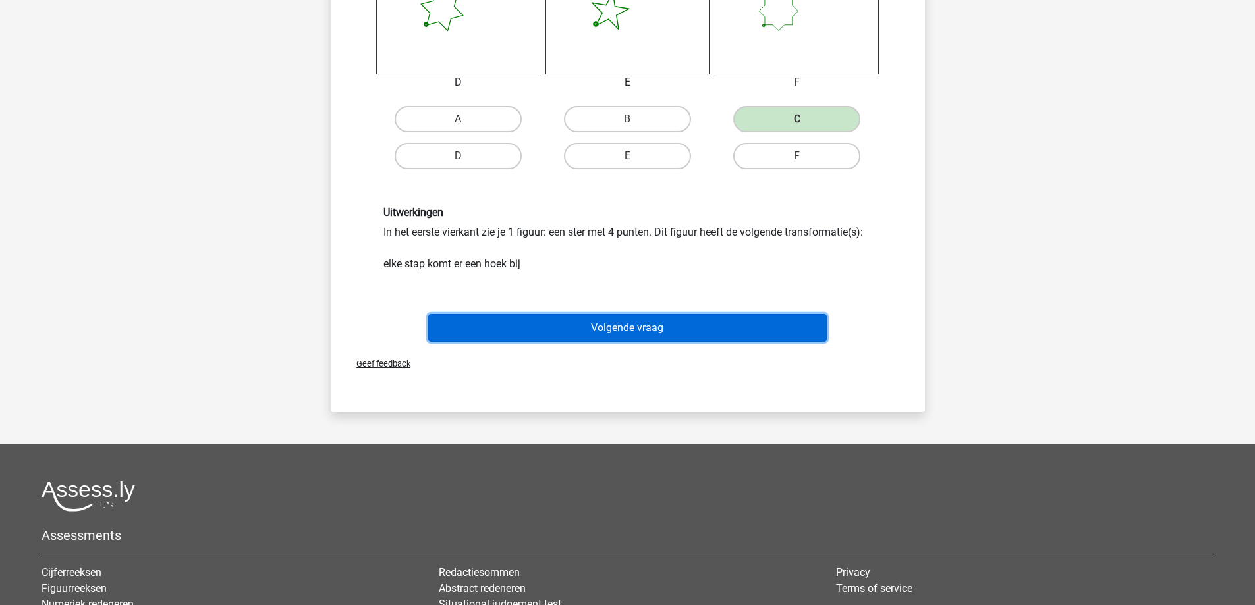
click at [621, 329] on button "Volgende vraag" at bounding box center [627, 328] width 399 height 28
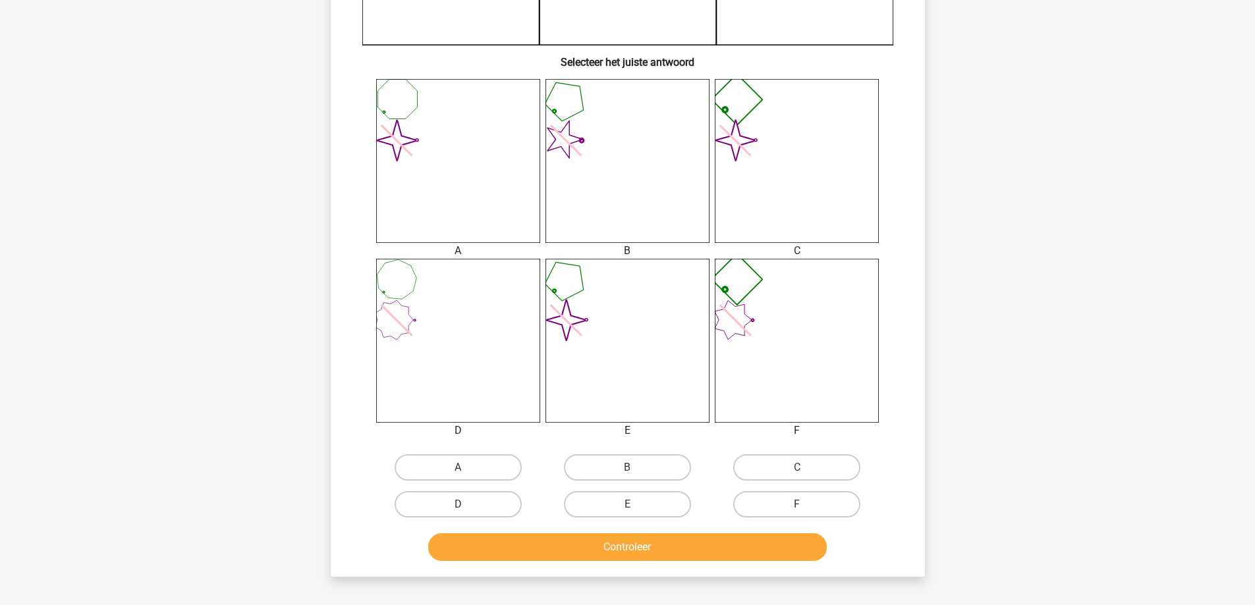
scroll to position [461, 0]
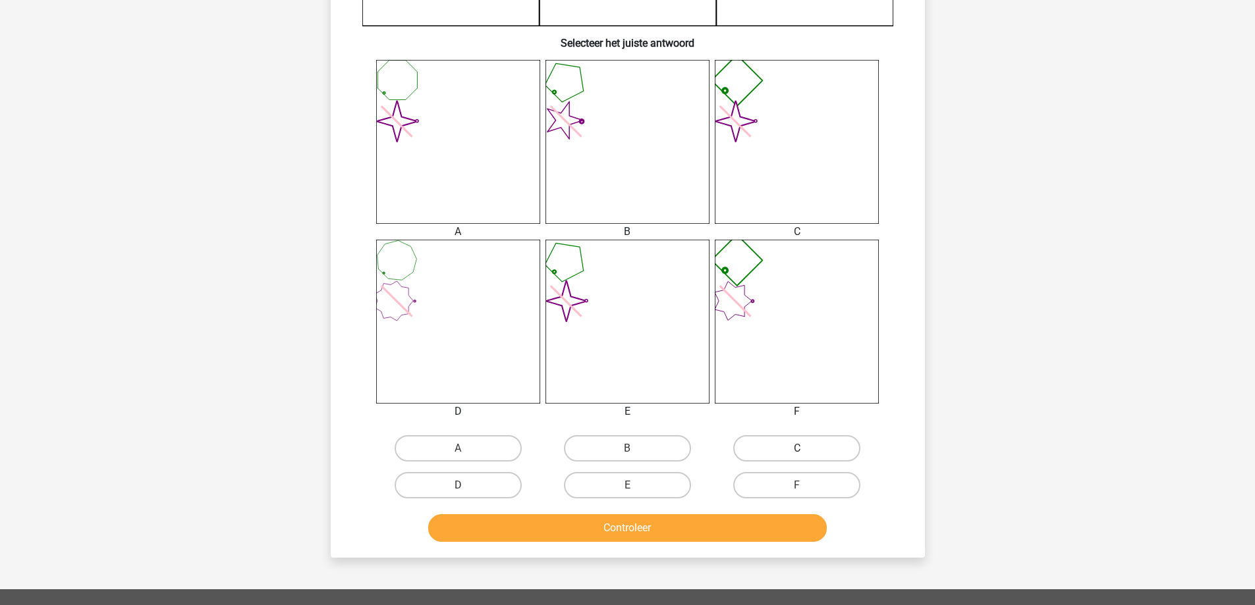
click at [783, 443] on label "C" at bounding box center [796, 448] width 127 height 26
click at [797, 449] on input "C" at bounding box center [801, 453] width 9 height 9
radio input "true"
click at [700, 517] on button "Controleer" at bounding box center [627, 528] width 399 height 28
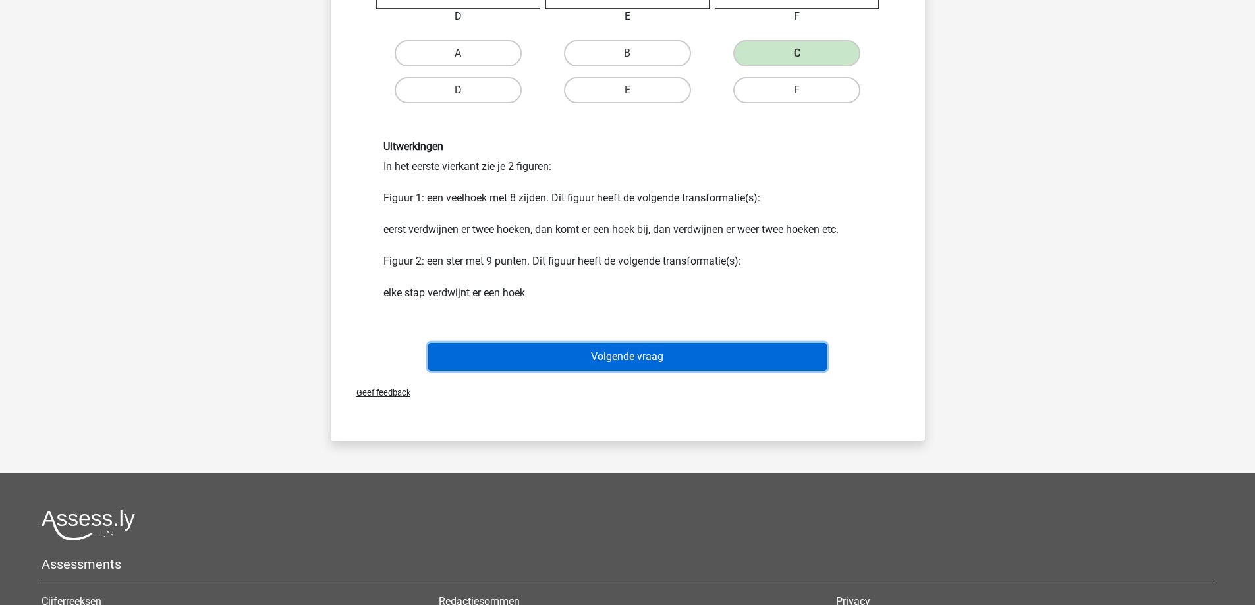
click at [628, 346] on button "Volgende vraag" at bounding box center [627, 357] width 399 height 28
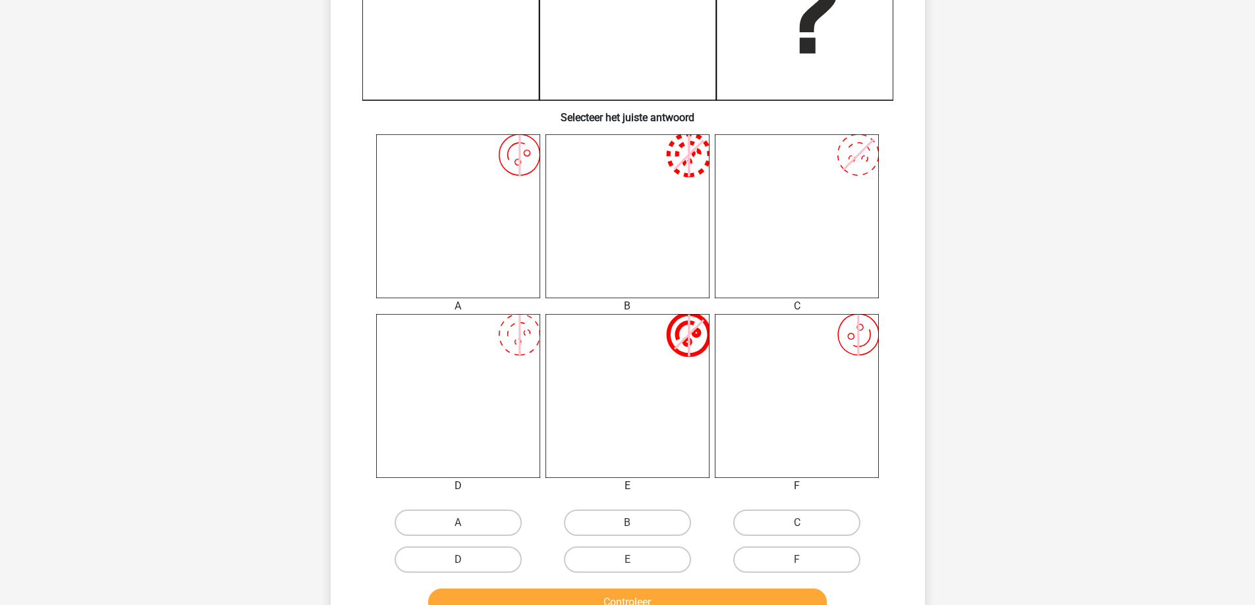
scroll to position [395, 0]
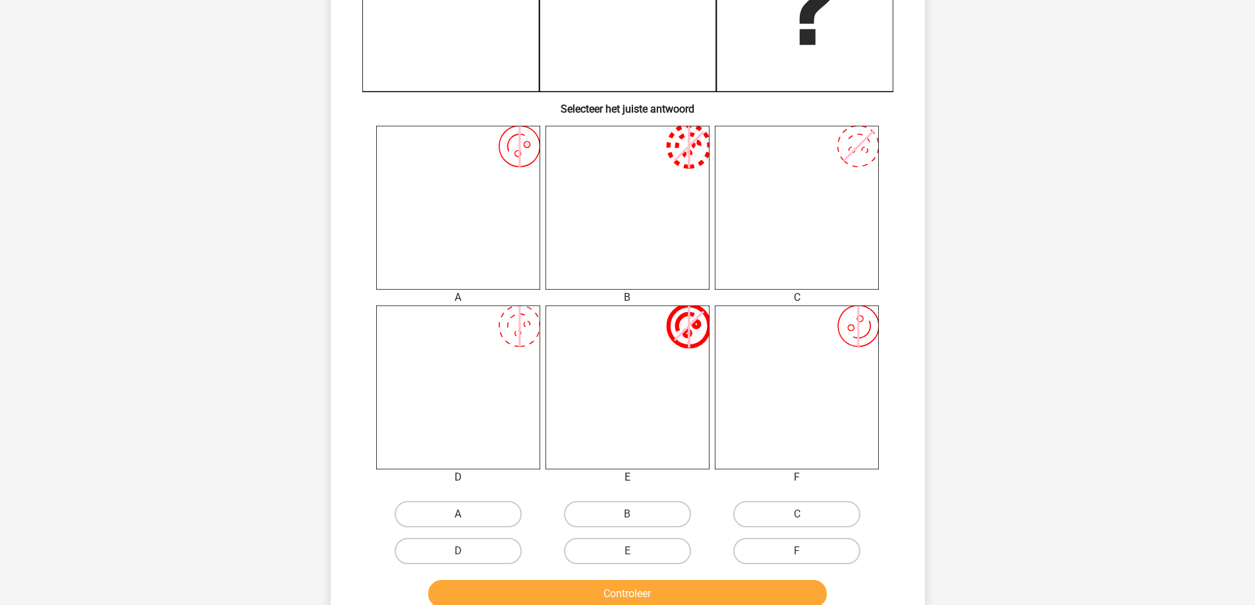
click at [437, 511] on label "A" at bounding box center [458, 514] width 127 height 26
click at [458, 514] on input "A" at bounding box center [462, 518] width 9 height 9
radio input "true"
click at [536, 595] on button "Controleer" at bounding box center [627, 594] width 399 height 28
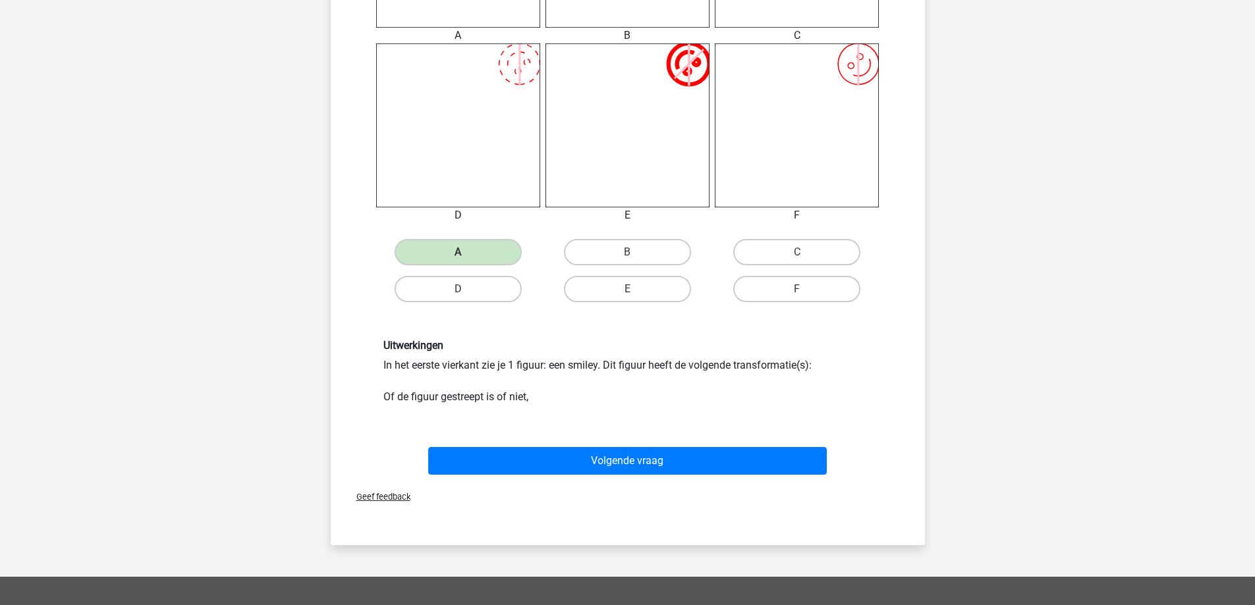
scroll to position [659, 0]
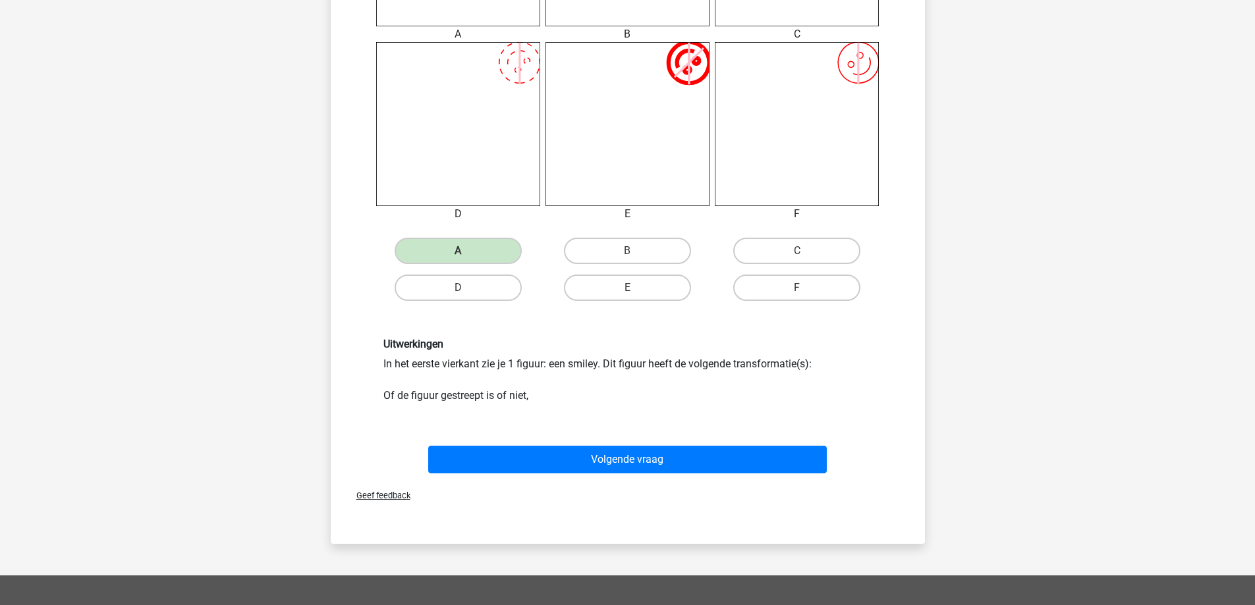
click at [617, 445] on div "Volgende vraag" at bounding box center [628, 456] width 552 height 43
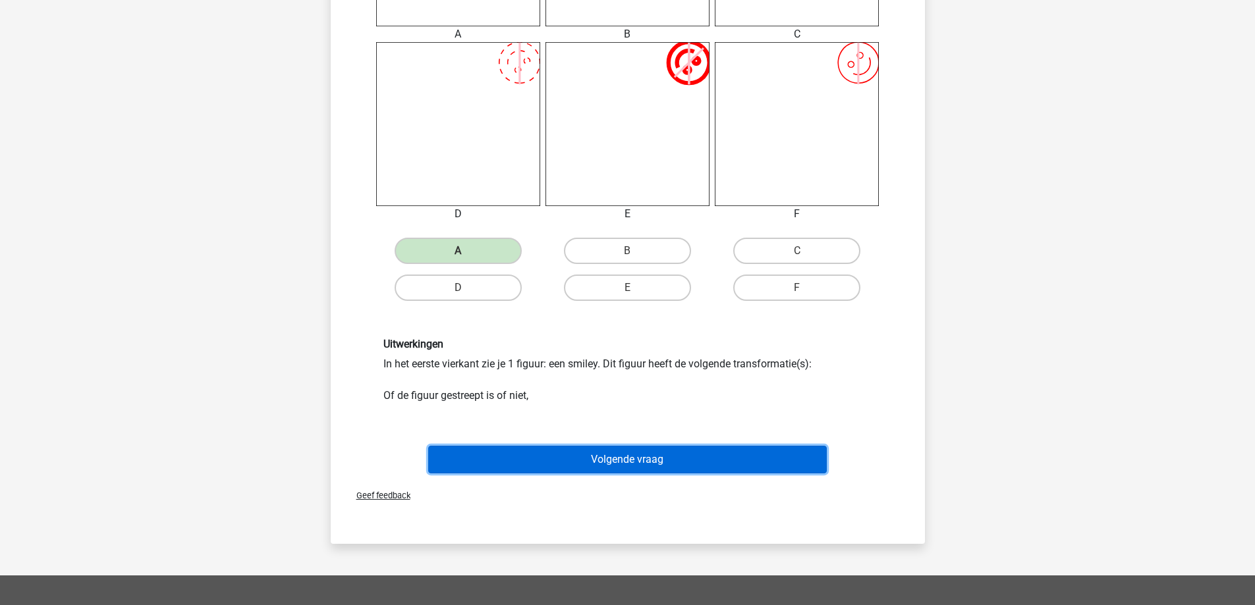
click at [619, 462] on button "Volgende vraag" at bounding box center [627, 460] width 399 height 28
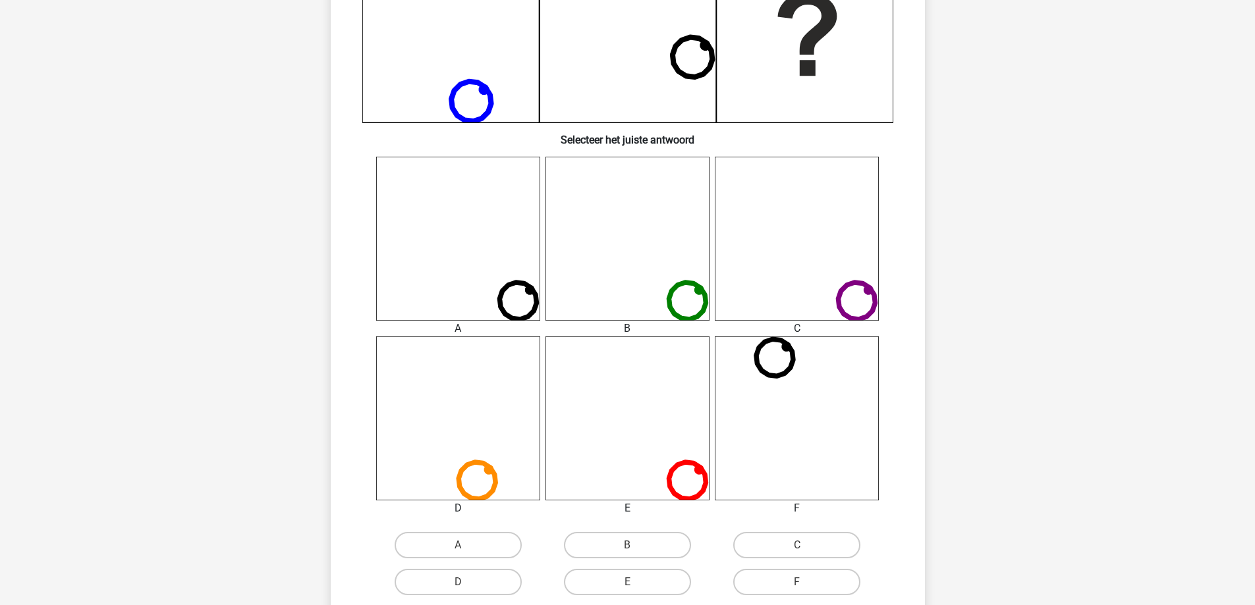
scroll to position [395, 0]
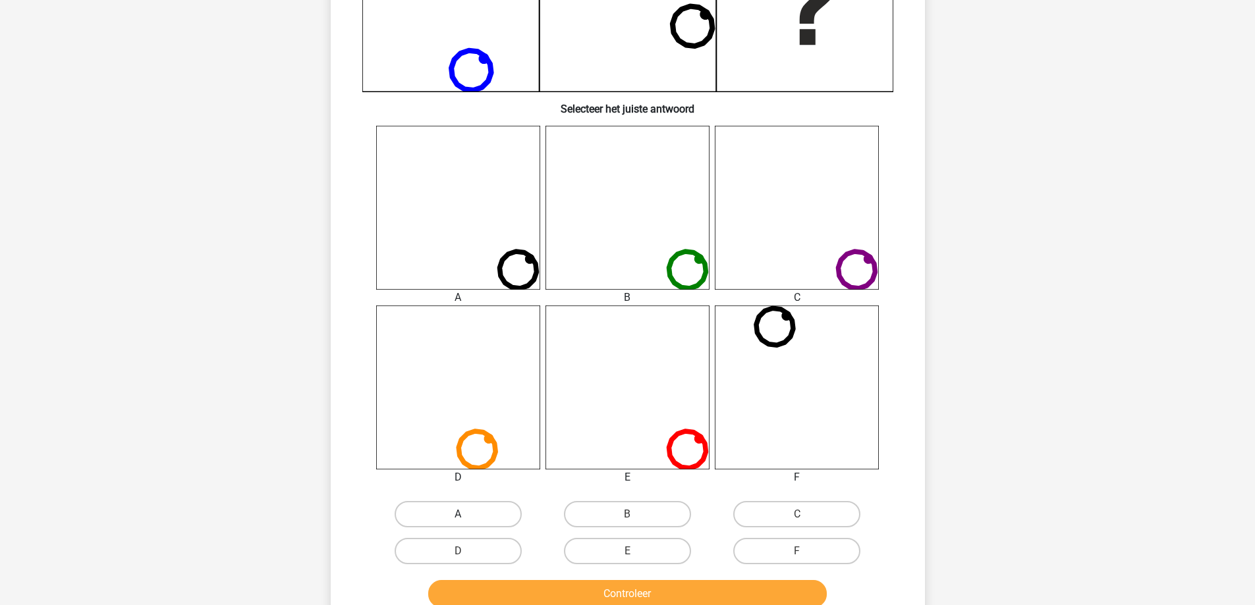
click at [474, 508] on label "A" at bounding box center [458, 514] width 127 height 26
click at [466, 514] on input "A" at bounding box center [462, 518] width 9 height 9
radio input "true"
drag, startPoint x: 527, startPoint y: 580, endPoint x: 530, endPoint y: 590, distance: 9.6
click at [528, 585] on button "Controleer" at bounding box center [627, 594] width 399 height 28
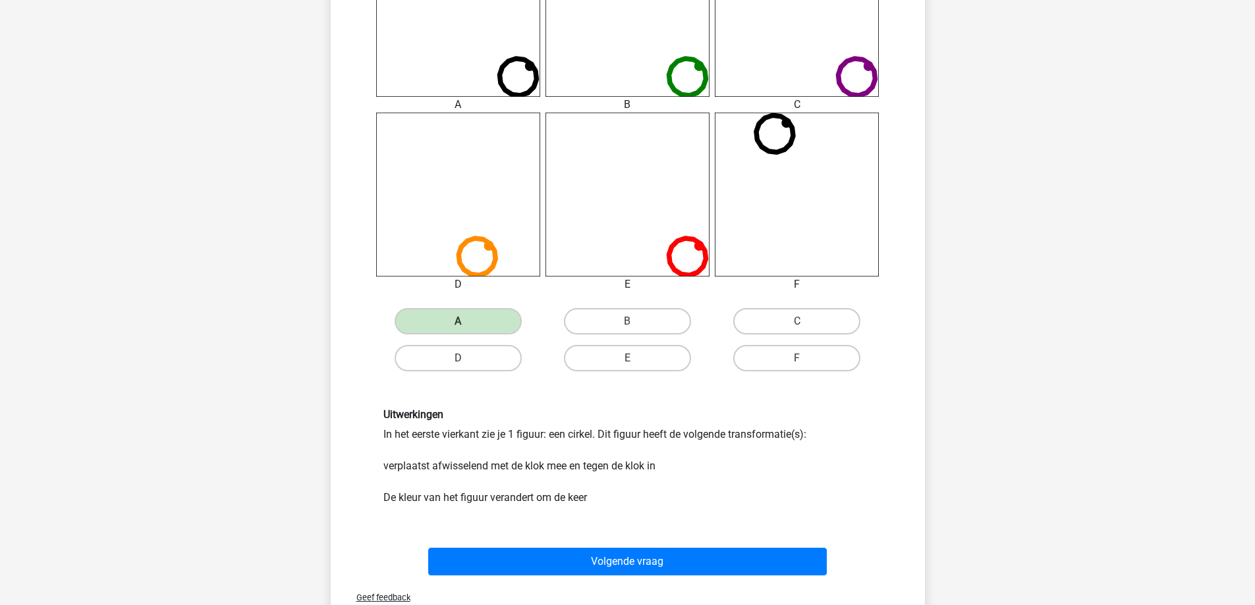
scroll to position [659, 0]
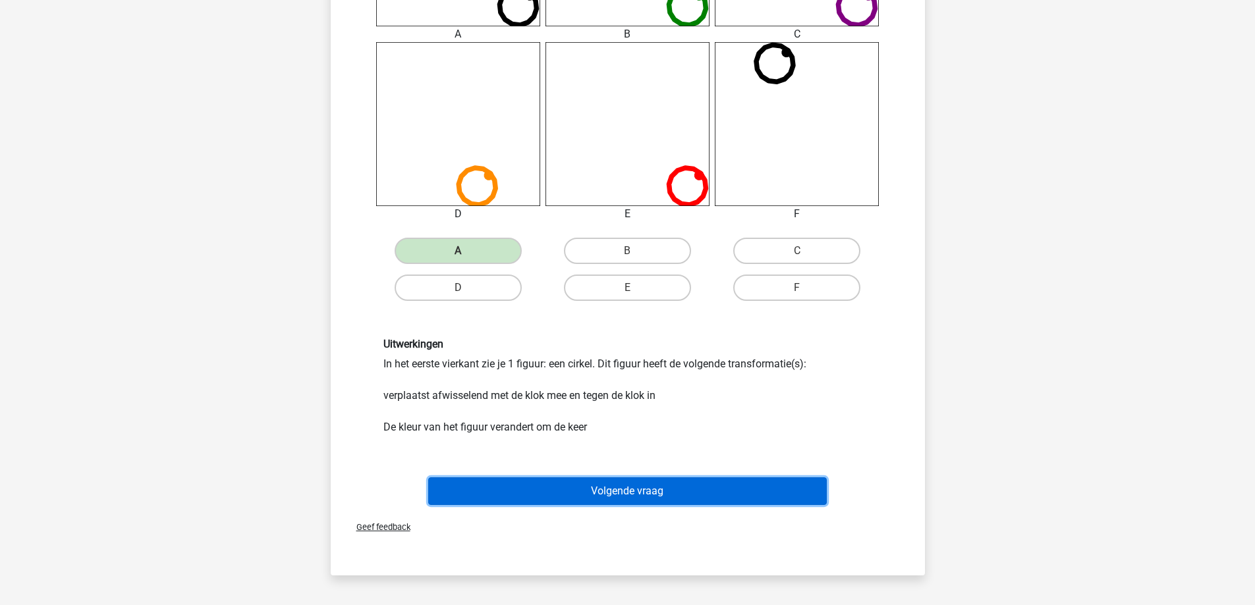
click at [576, 486] on button "Volgende vraag" at bounding box center [627, 492] width 399 height 28
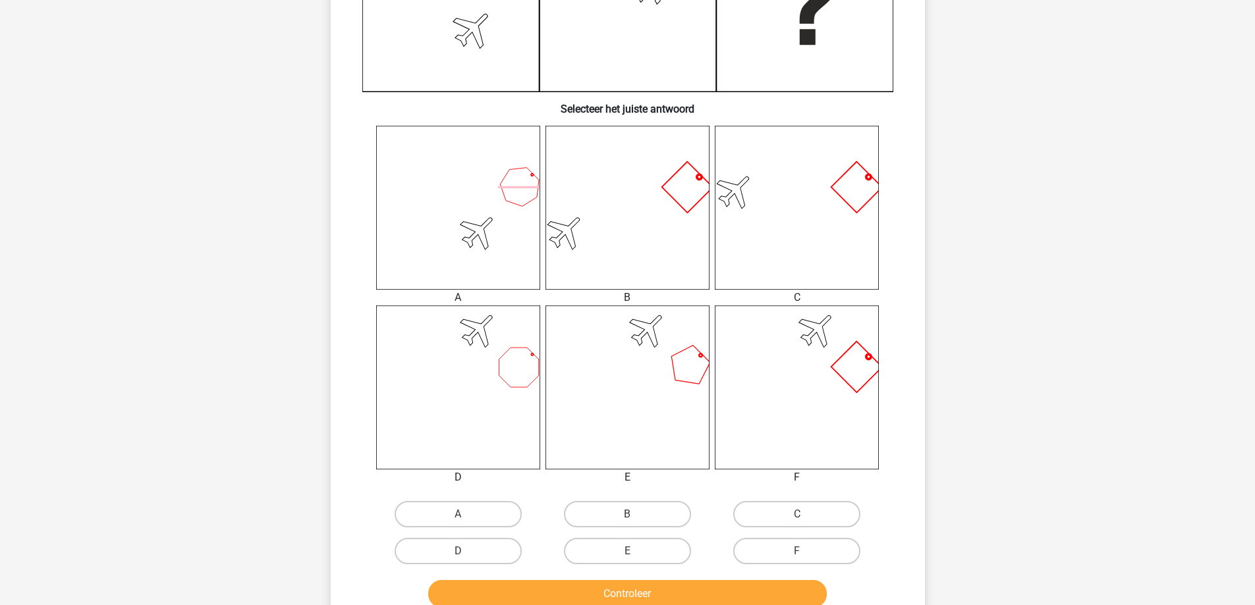
scroll to position [461, 0]
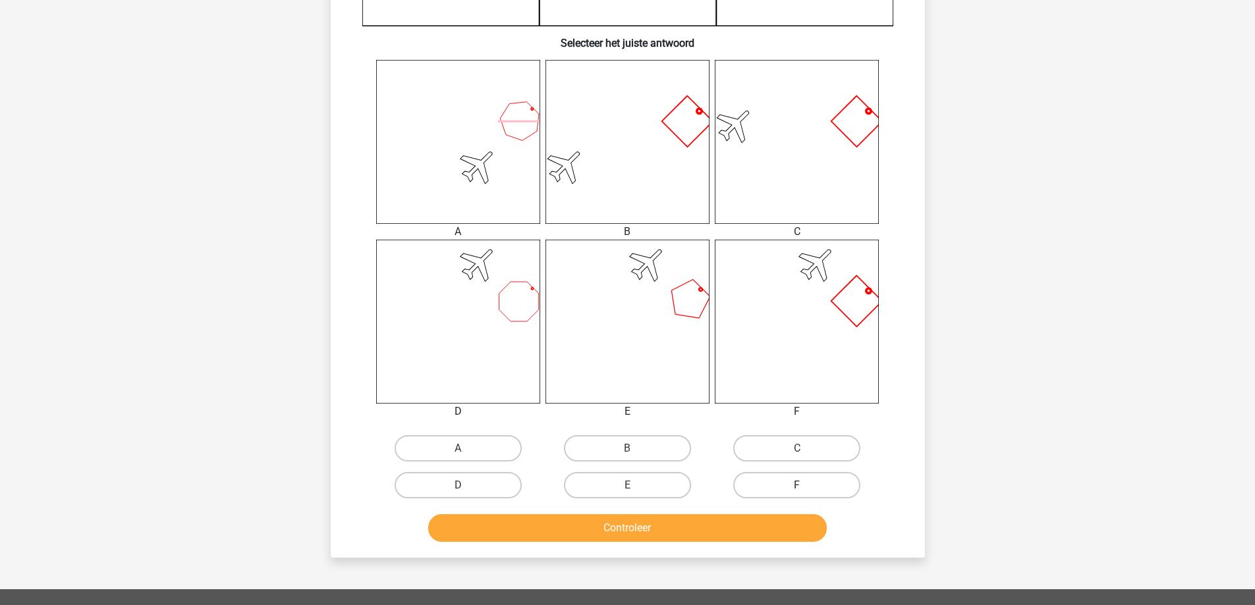
drag, startPoint x: 795, startPoint y: 483, endPoint x: 767, endPoint y: 503, distance: 34.5
click at [794, 483] on label "F" at bounding box center [796, 485] width 127 height 26
click at [797, 485] on input "F" at bounding box center [801, 489] width 9 height 9
radio input "true"
click at [724, 530] on button "Controleer" at bounding box center [627, 528] width 399 height 28
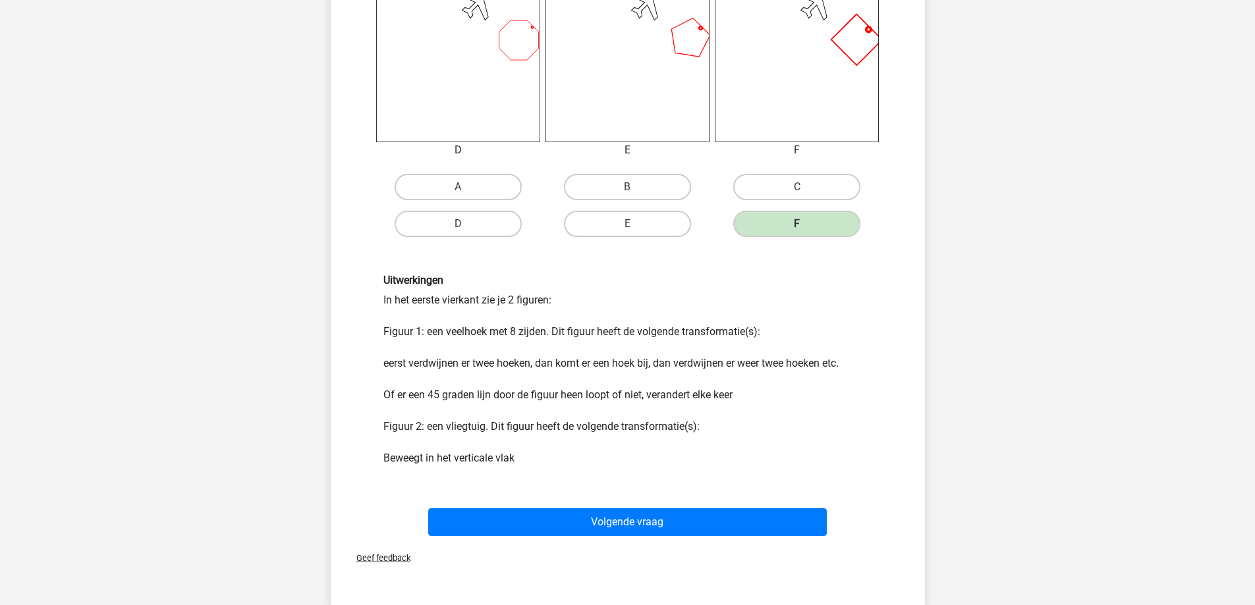
scroll to position [725, 0]
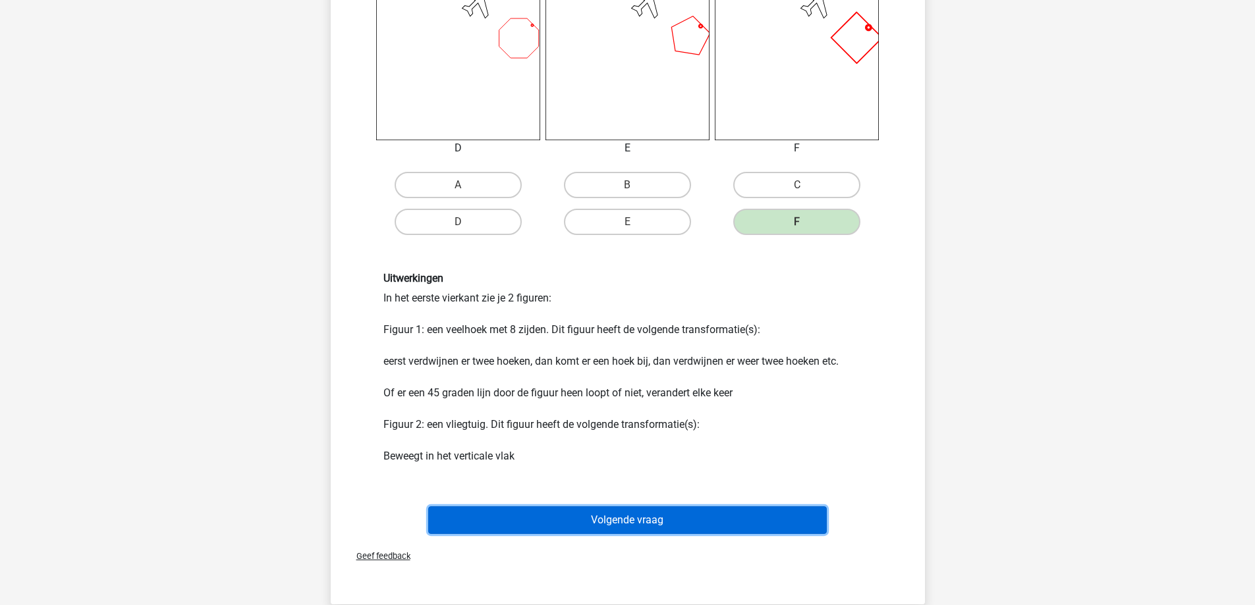
click at [657, 532] on button "Volgende vraag" at bounding box center [627, 521] width 399 height 28
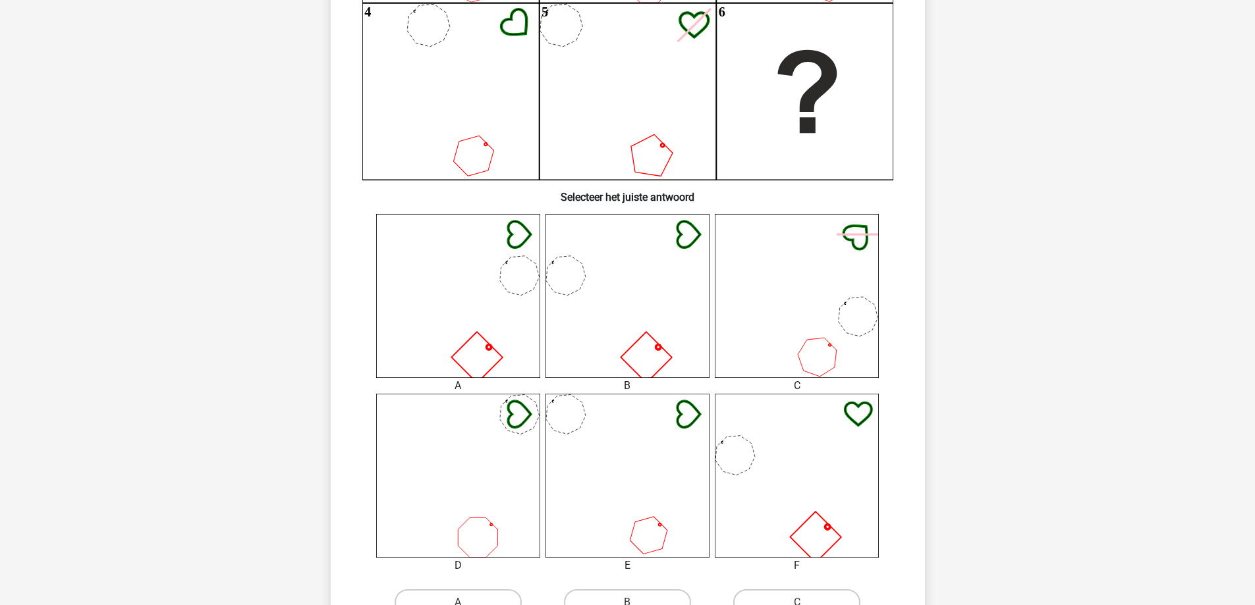
scroll to position [329, 0]
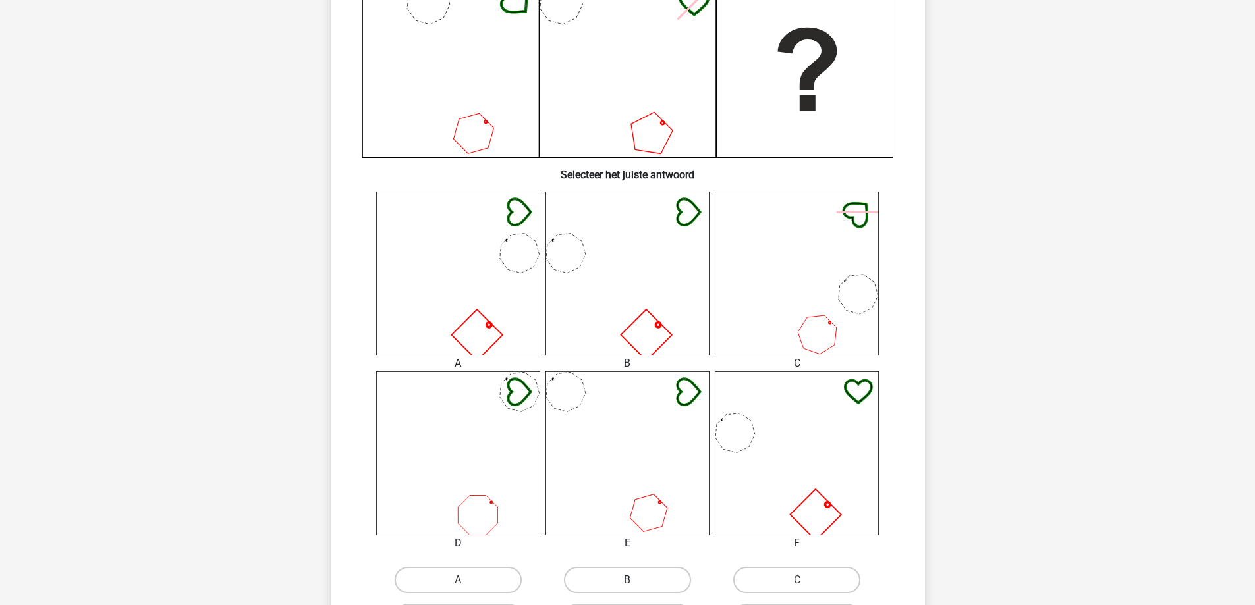
click at [646, 576] on label "B" at bounding box center [627, 580] width 127 height 26
click at [636, 580] on input "B" at bounding box center [631, 584] width 9 height 9
radio input "true"
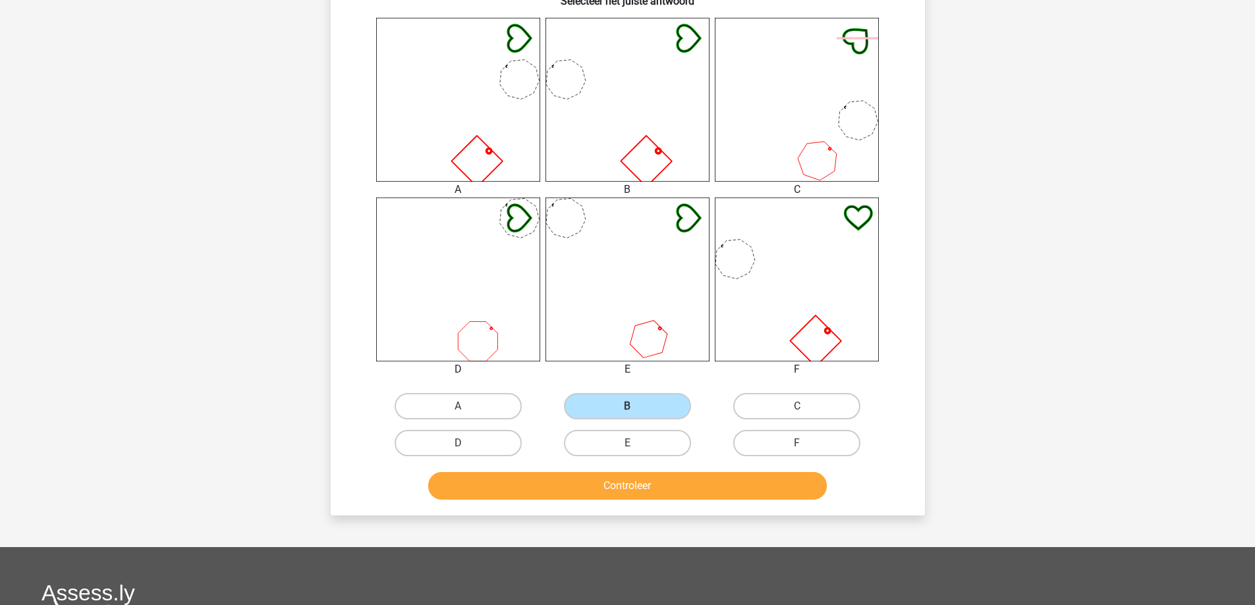
scroll to position [593, 0]
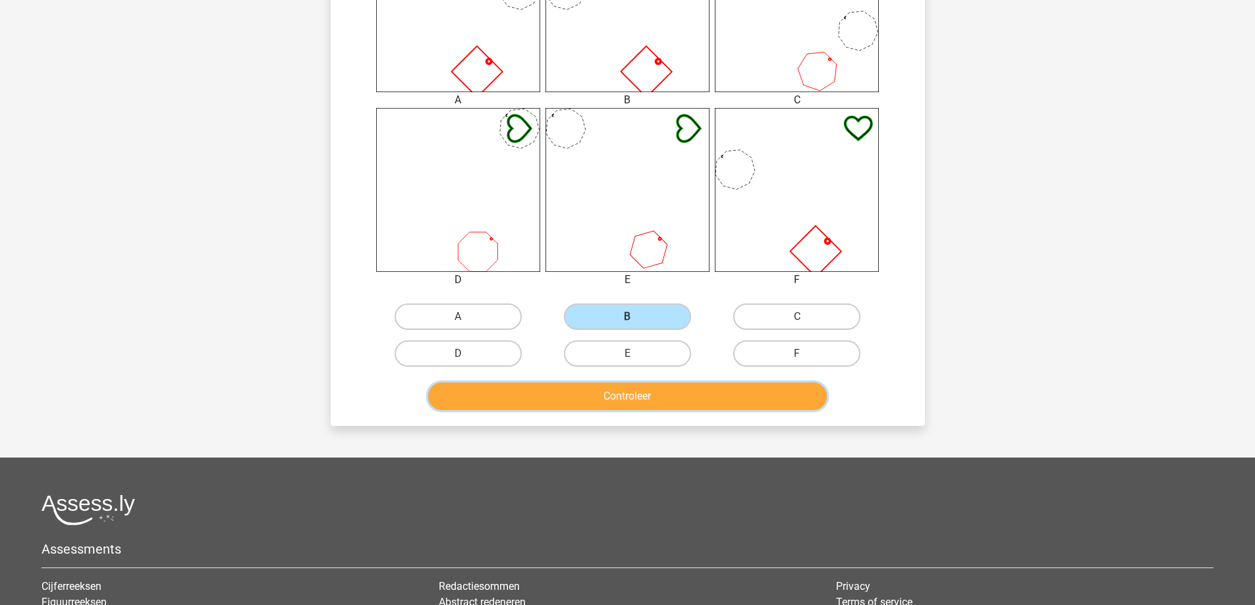
click at [639, 386] on button "Controleer" at bounding box center [627, 397] width 399 height 28
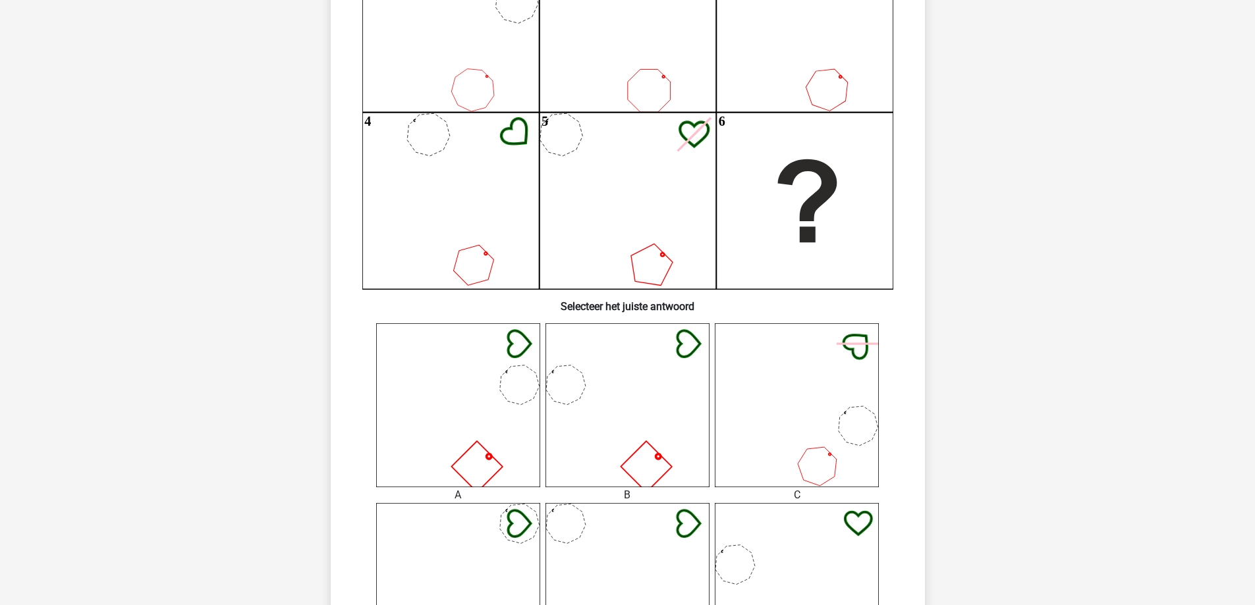
scroll to position [0, 0]
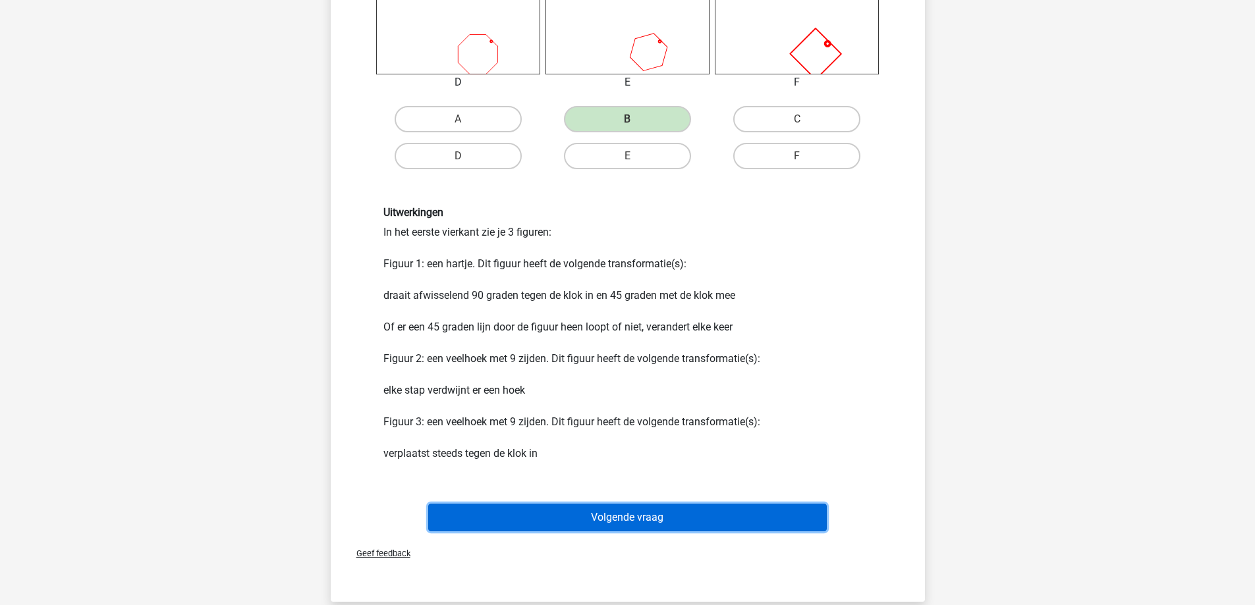
click at [605, 523] on button "Volgende vraag" at bounding box center [627, 518] width 399 height 28
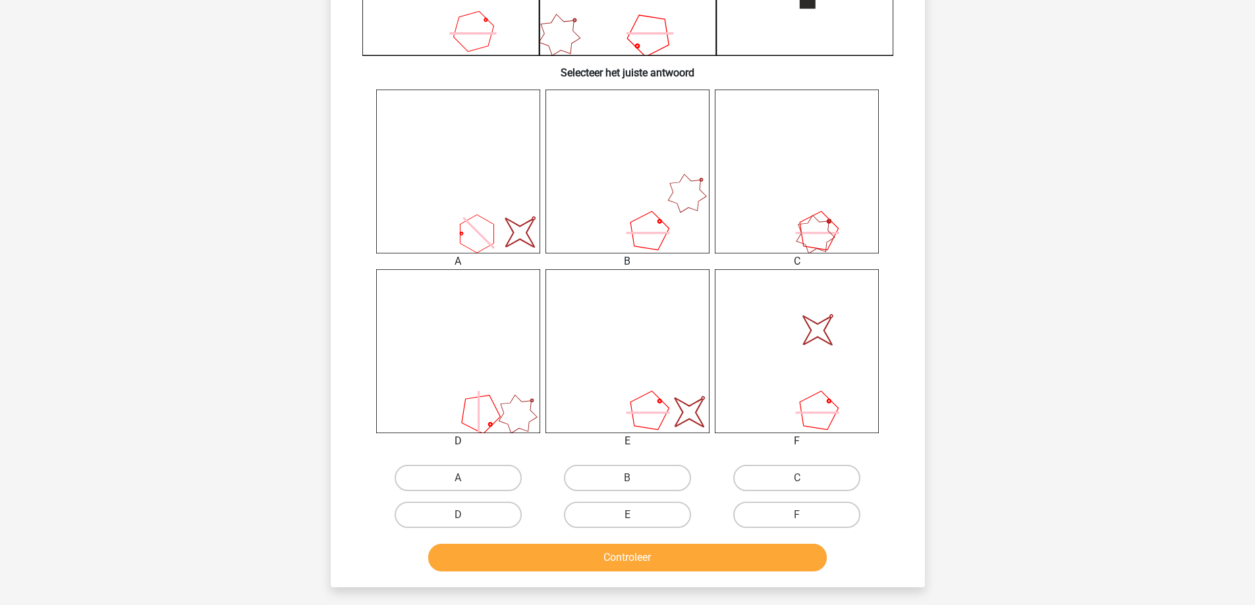
scroll to position [461, 0]
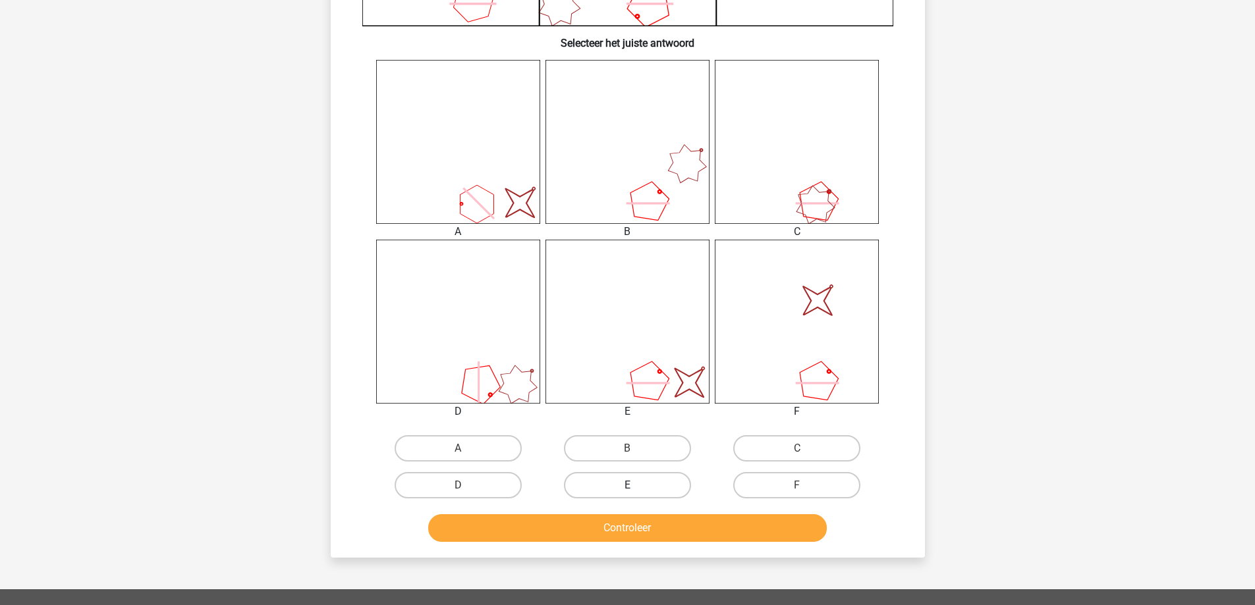
click at [665, 489] on label "E" at bounding box center [627, 485] width 127 height 26
click at [636, 489] on input "E" at bounding box center [631, 489] width 9 height 9
radio input "true"
click at [644, 524] on button "Controleer" at bounding box center [627, 528] width 399 height 28
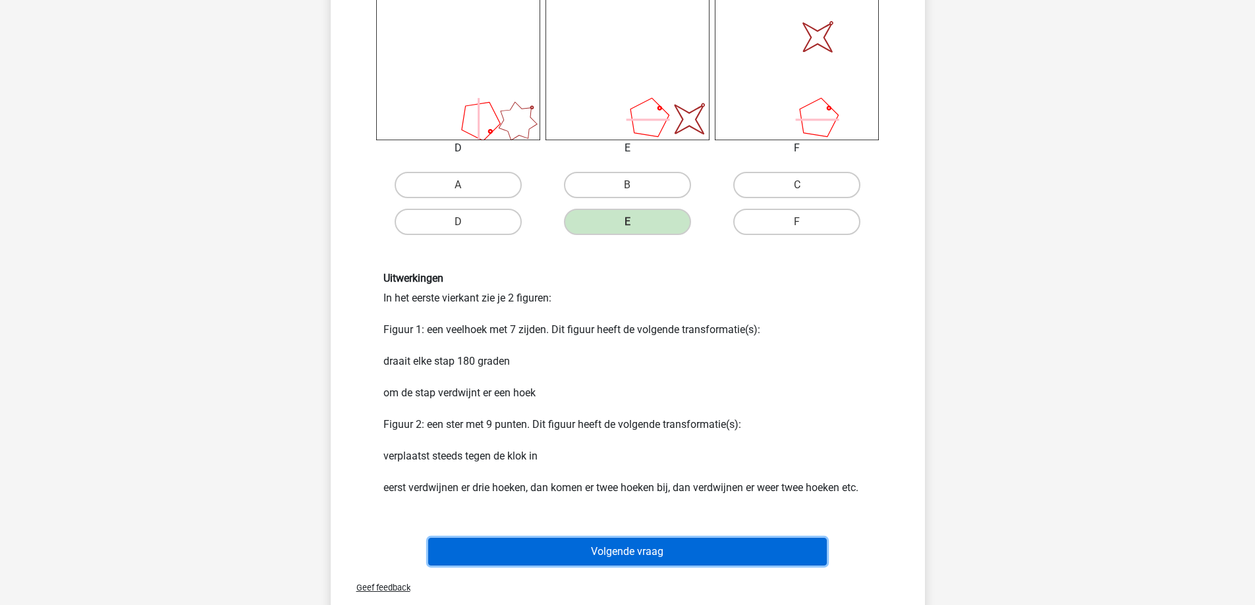
click at [626, 539] on button "Volgende vraag" at bounding box center [627, 552] width 399 height 28
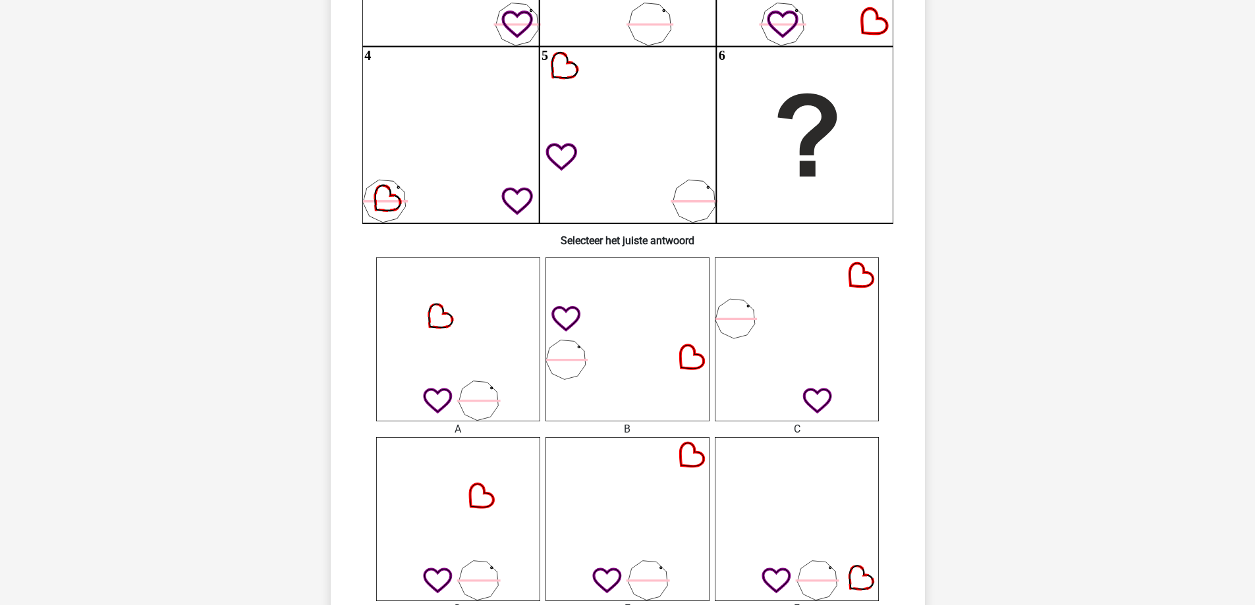
scroll to position [395, 0]
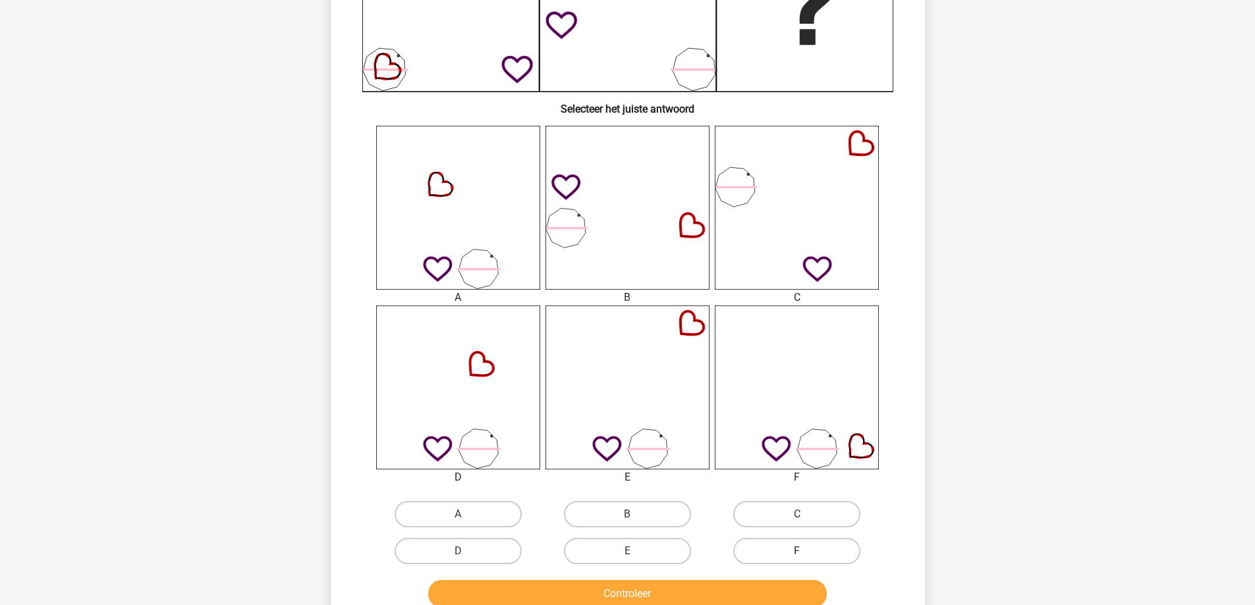
click at [779, 547] on label "F" at bounding box center [796, 551] width 127 height 26
click at [797, 551] on input "F" at bounding box center [801, 555] width 9 height 9
radio input "true"
click at [644, 549] on label "E" at bounding box center [627, 551] width 127 height 26
click at [636, 551] on input "E" at bounding box center [631, 555] width 9 height 9
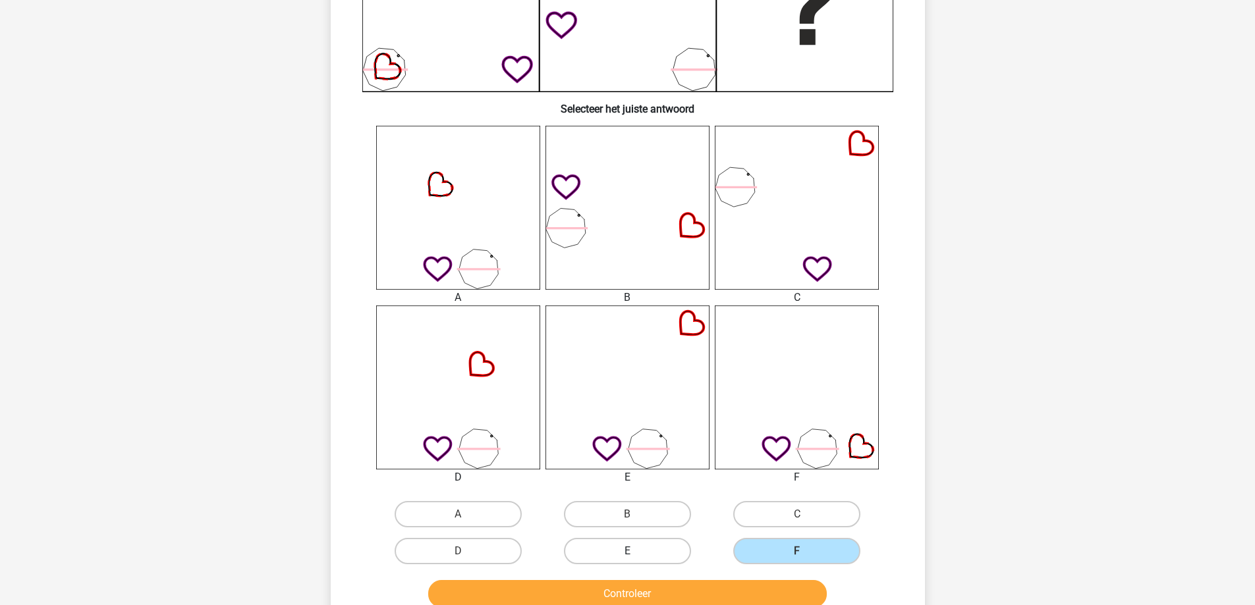
radio input "true"
click at [644, 588] on button "Controleer" at bounding box center [627, 594] width 399 height 28
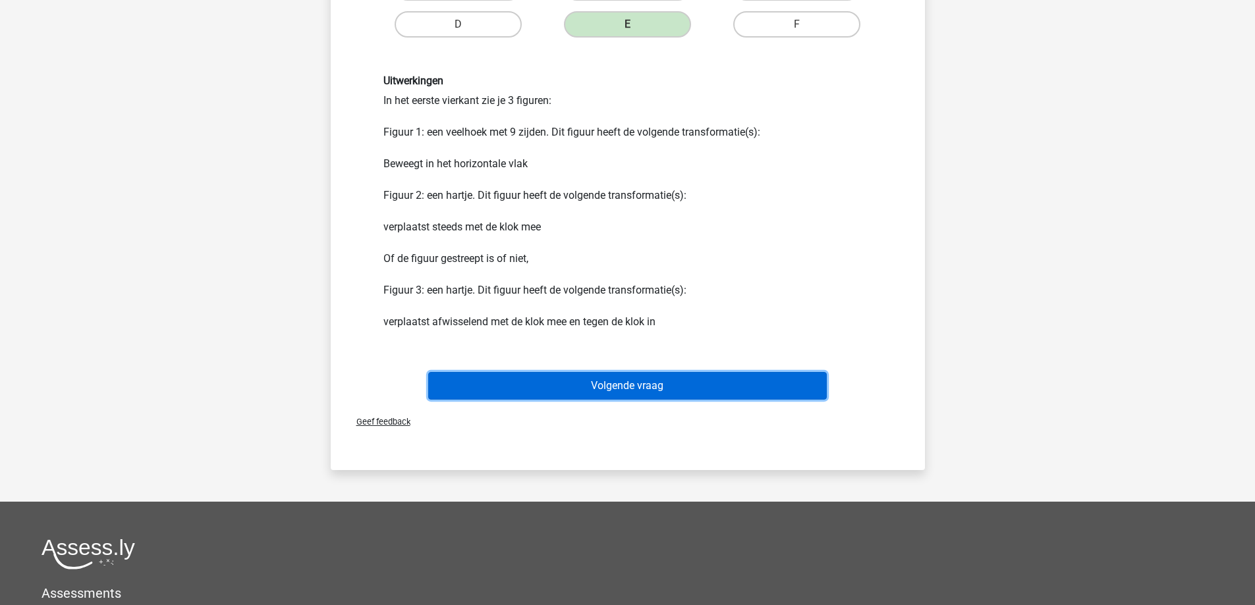
click at [621, 387] on button "Volgende vraag" at bounding box center [627, 386] width 399 height 28
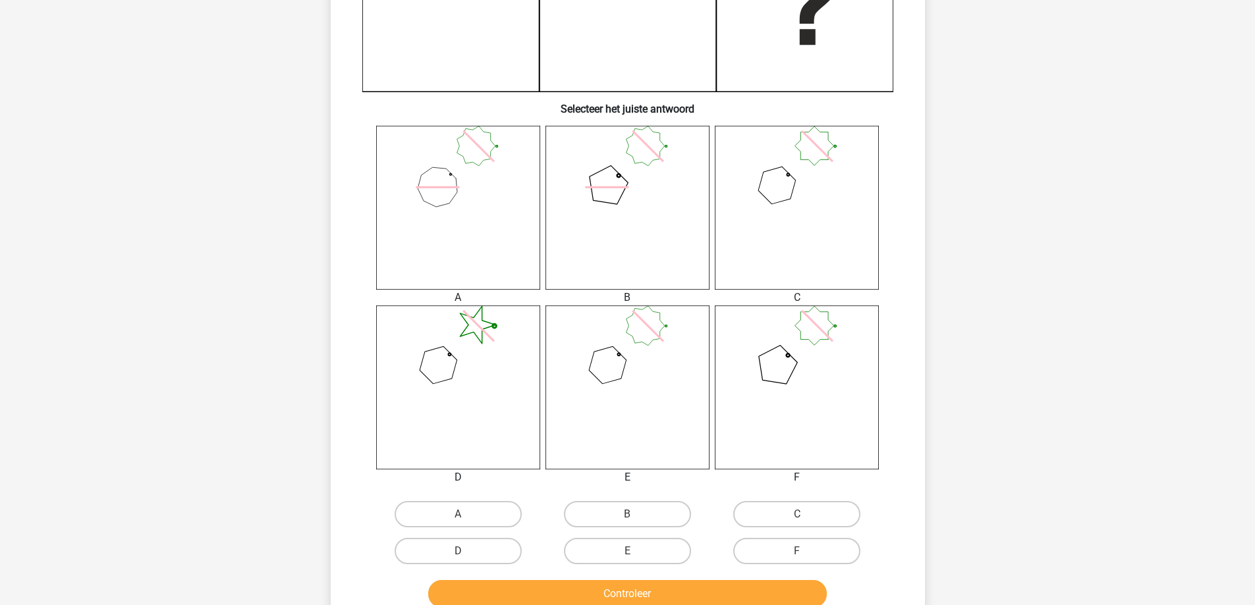
click at [632, 537] on div "E" at bounding box center [627, 551] width 169 height 37
click at [632, 547] on label "E" at bounding box center [627, 551] width 127 height 26
click at [632, 551] on input "E" at bounding box center [631, 555] width 9 height 9
radio input "true"
click at [626, 590] on button "Controleer" at bounding box center [627, 594] width 399 height 28
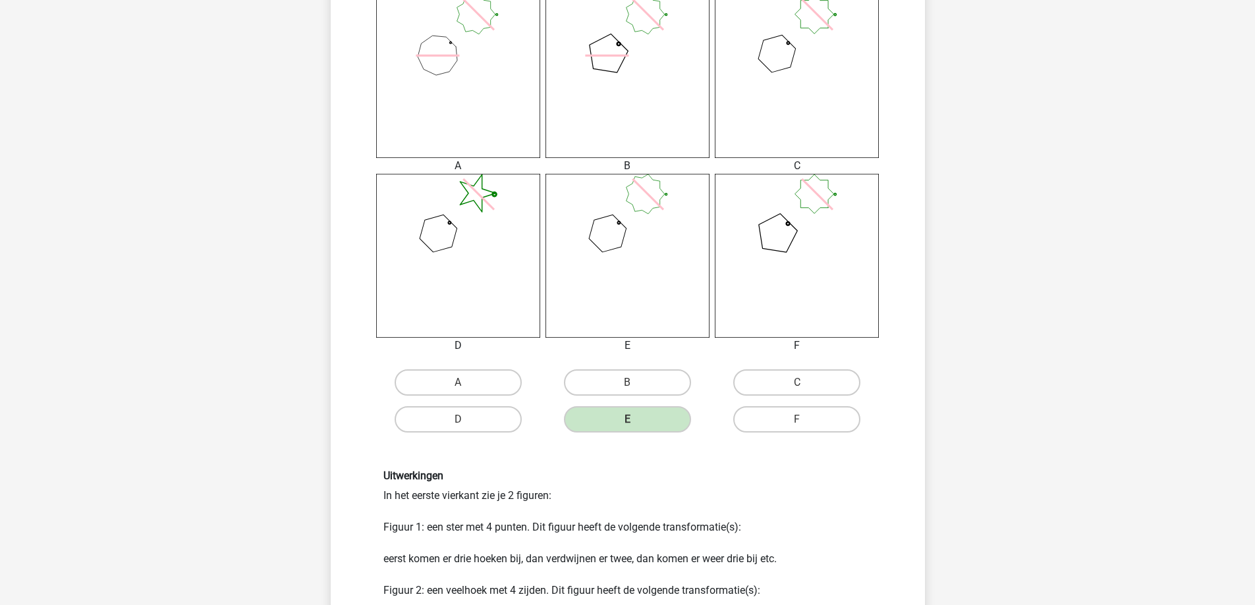
scroll to position [725, 0]
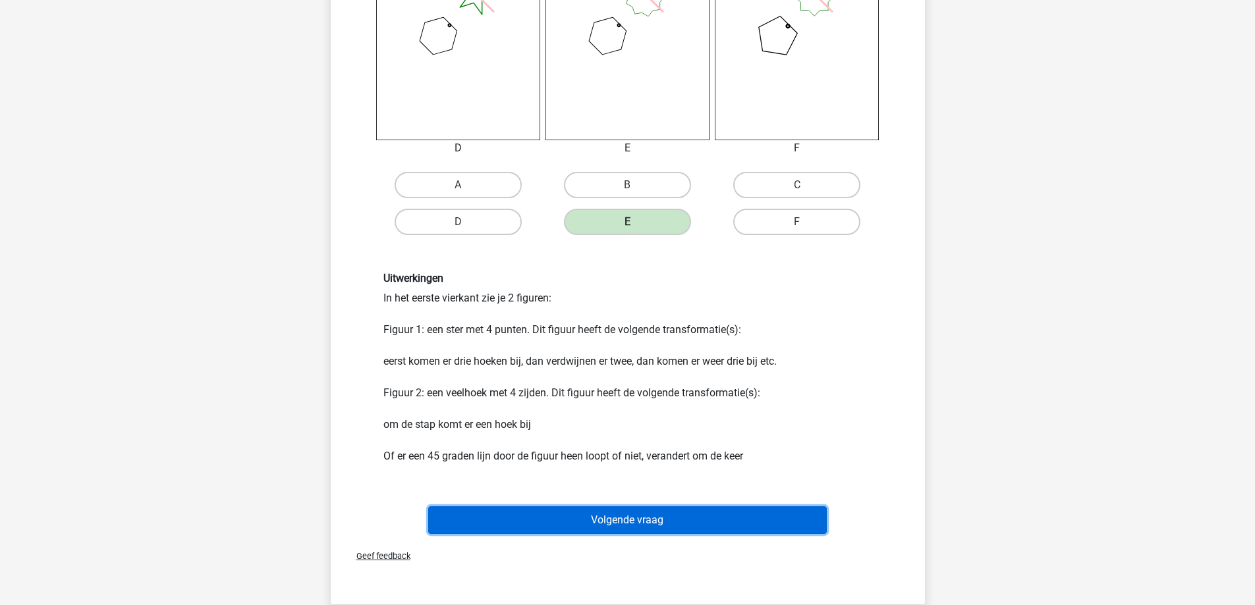
click at [632, 517] on button "Volgende vraag" at bounding box center [627, 521] width 399 height 28
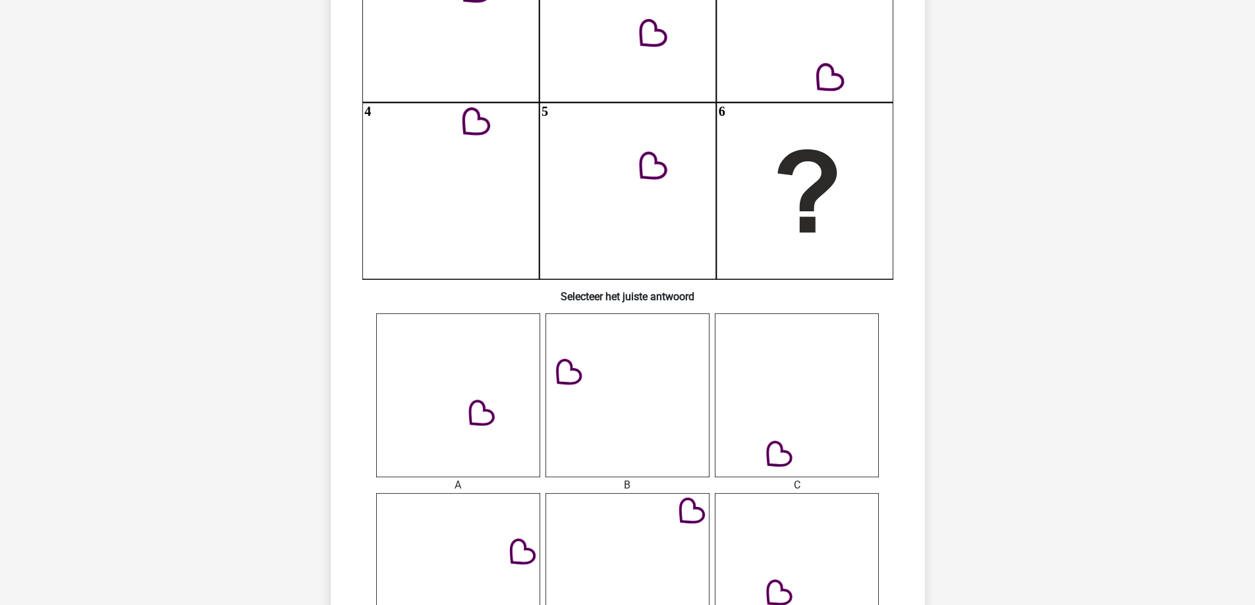
scroll to position [329, 0]
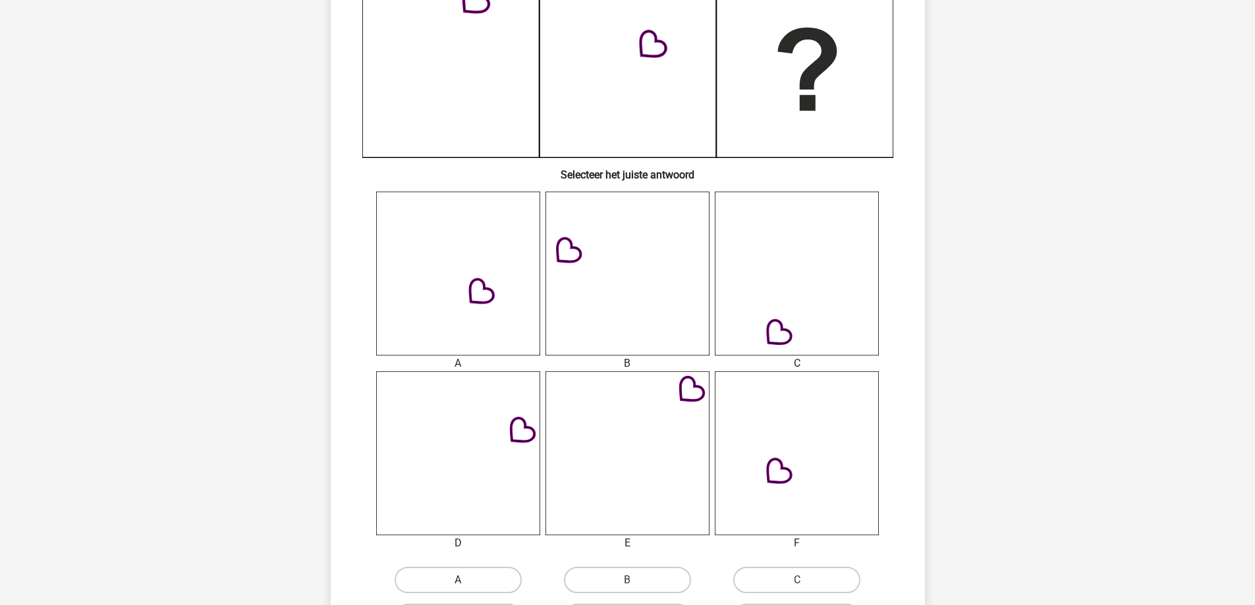
click at [458, 574] on label "A" at bounding box center [458, 580] width 127 height 26
click at [458, 580] on input "A" at bounding box center [462, 584] width 9 height 9
radio input "true"
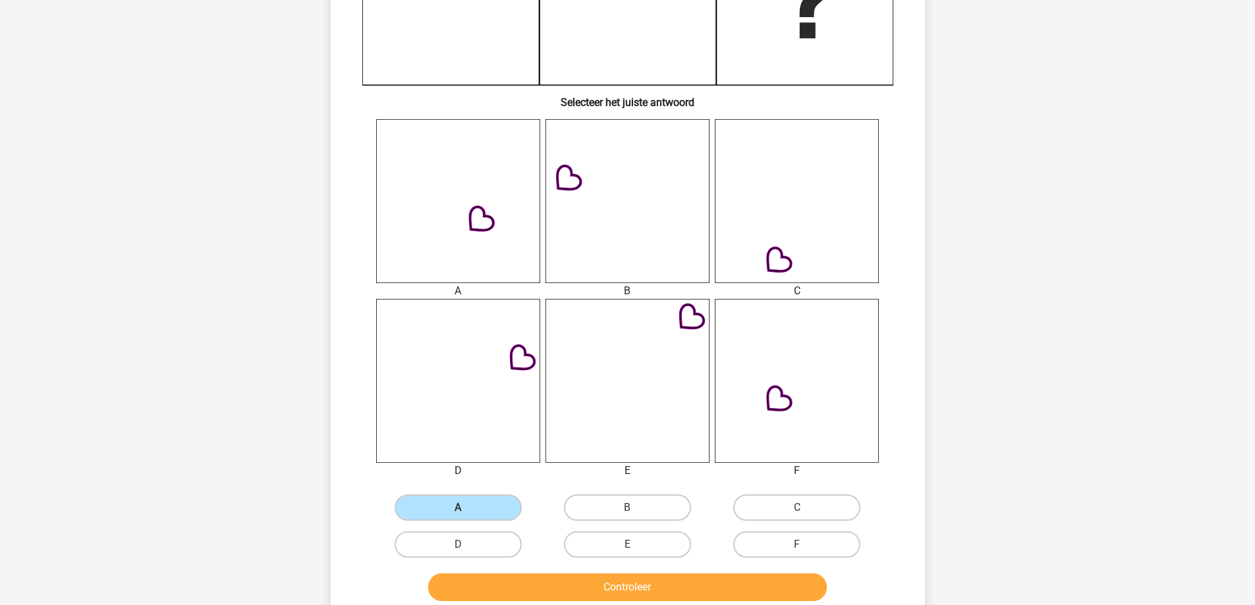
scroll to position [527, 0]
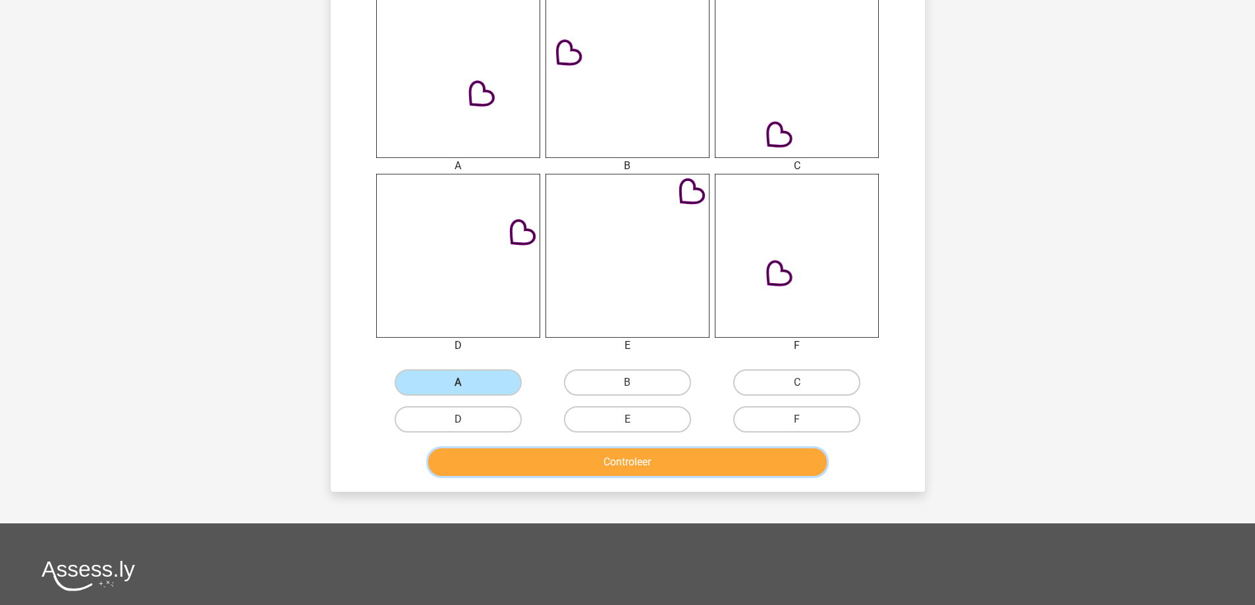
click at [586, 462] on button "Controleer" at bounding box center [627, 463] width 399 height 28
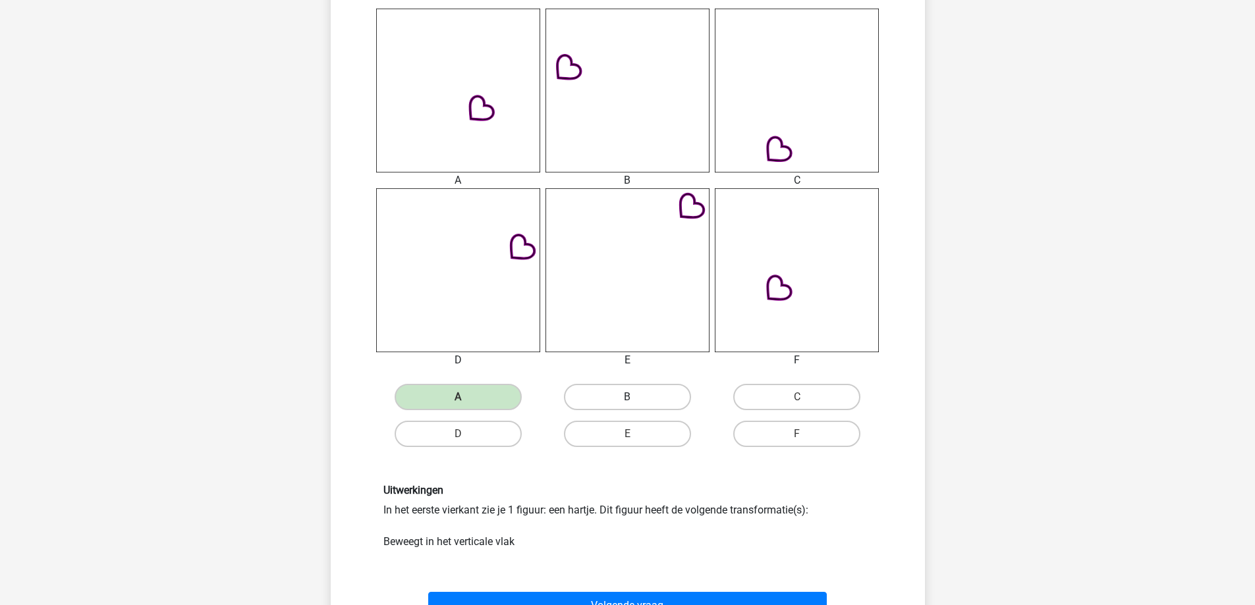
scroll to position [659, 0]
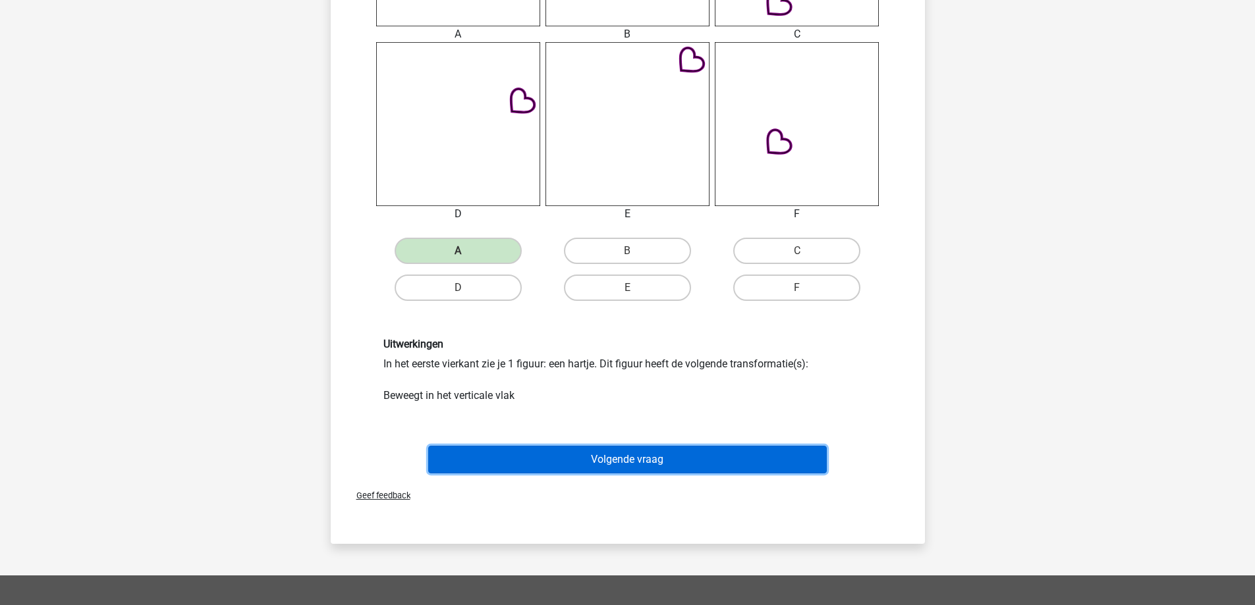
click at [584, 462] on button "Volgende vraag" at bounding box center [627, 460] width 399 height 28
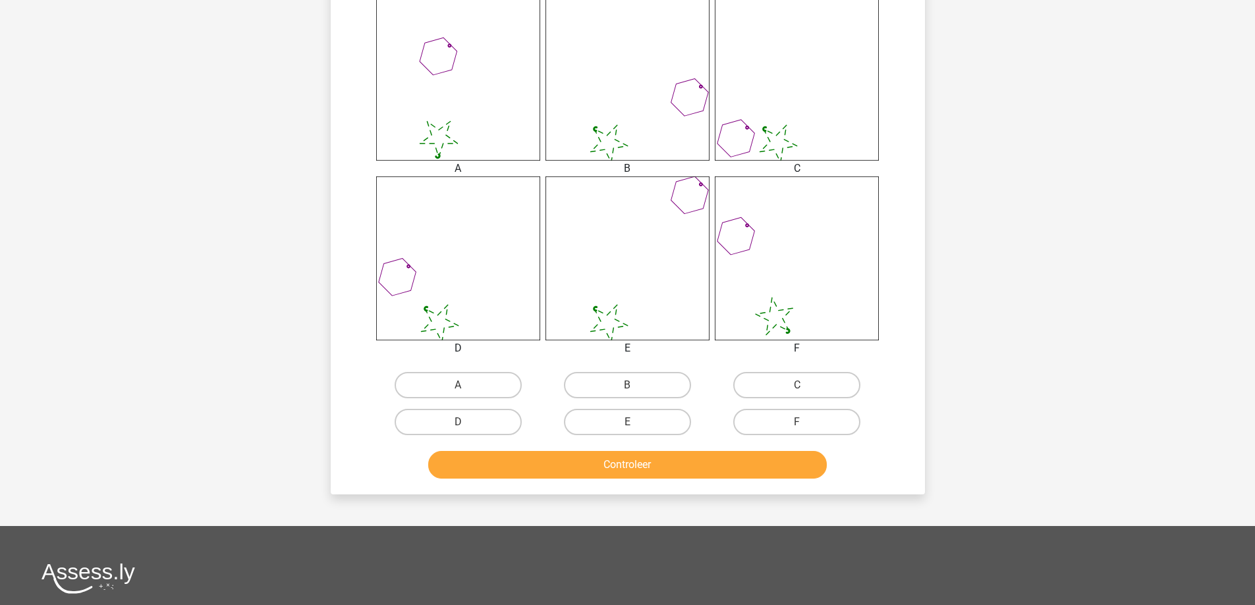
scroll to position [527, 0]
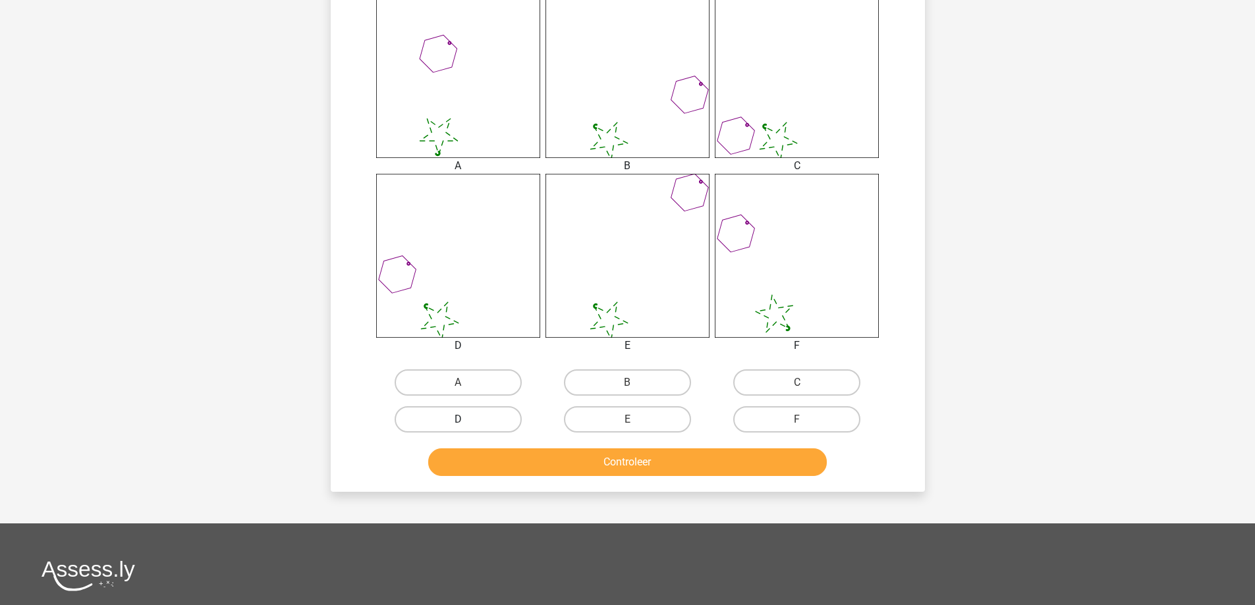
click at [474, 421] on label "D" at bounding box center [458, 419] width 127 height 26
click at [466, 421] on input "D" at bounding box center [462, 424] width 9 height 9
radio input "true"
click at [505, 472] on button "Controleer" at bounding box center [627, 463] width 399 height 28
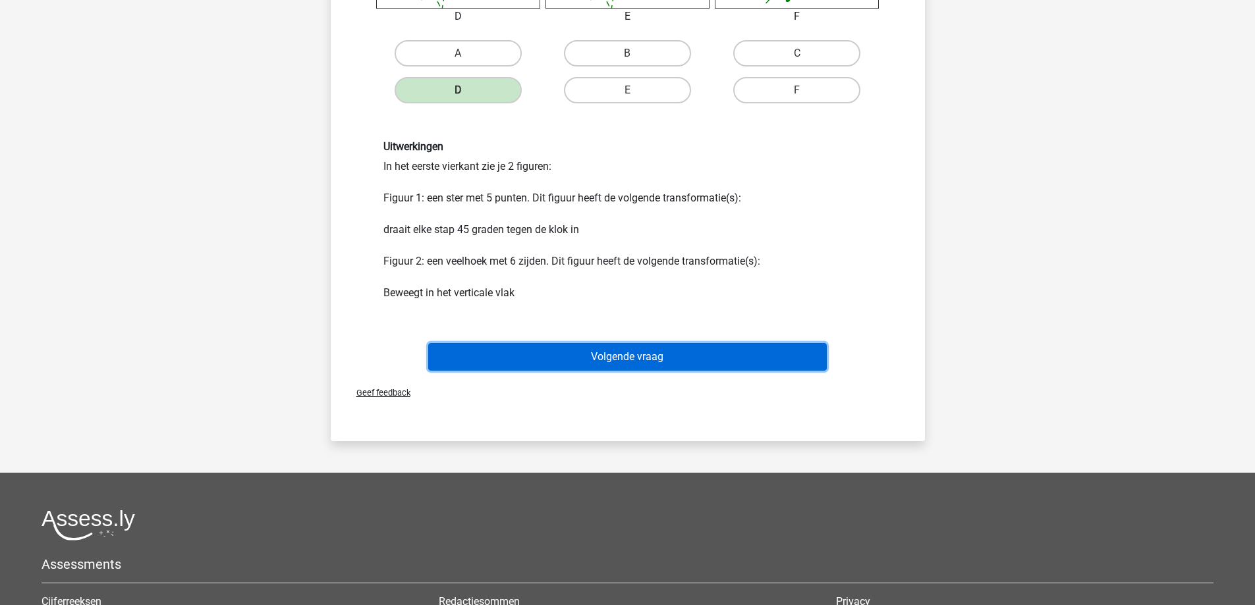
click at [603, 353] on button "Volgende vraag" at bounding box center [627, 357] width 399 height 28
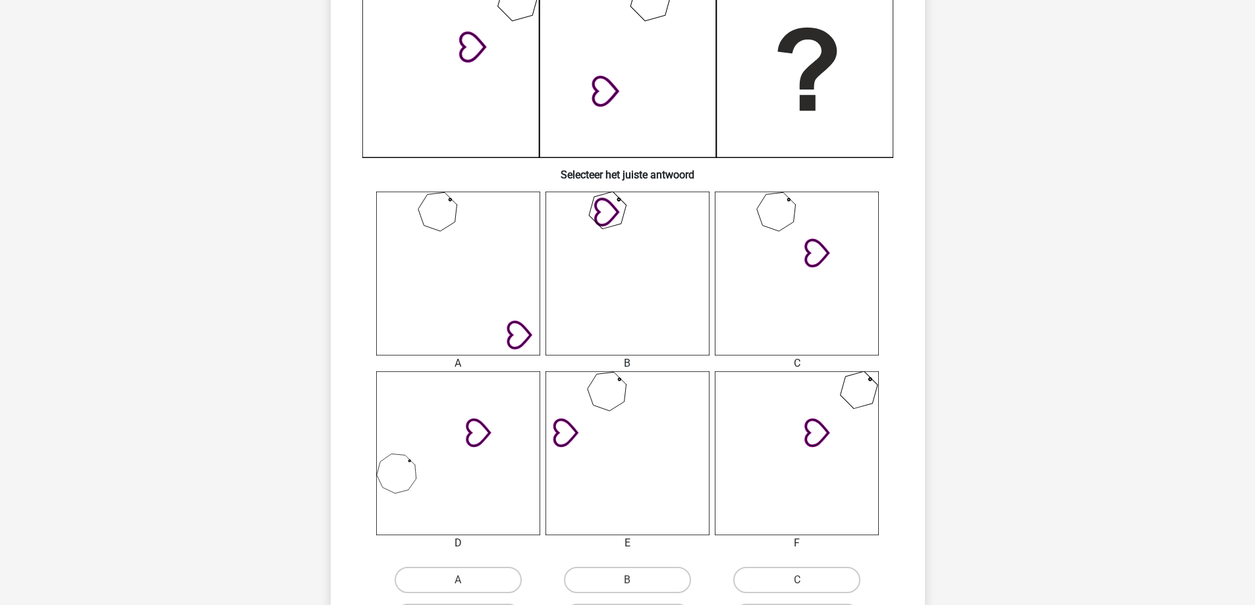
scroll to position [395, 0]
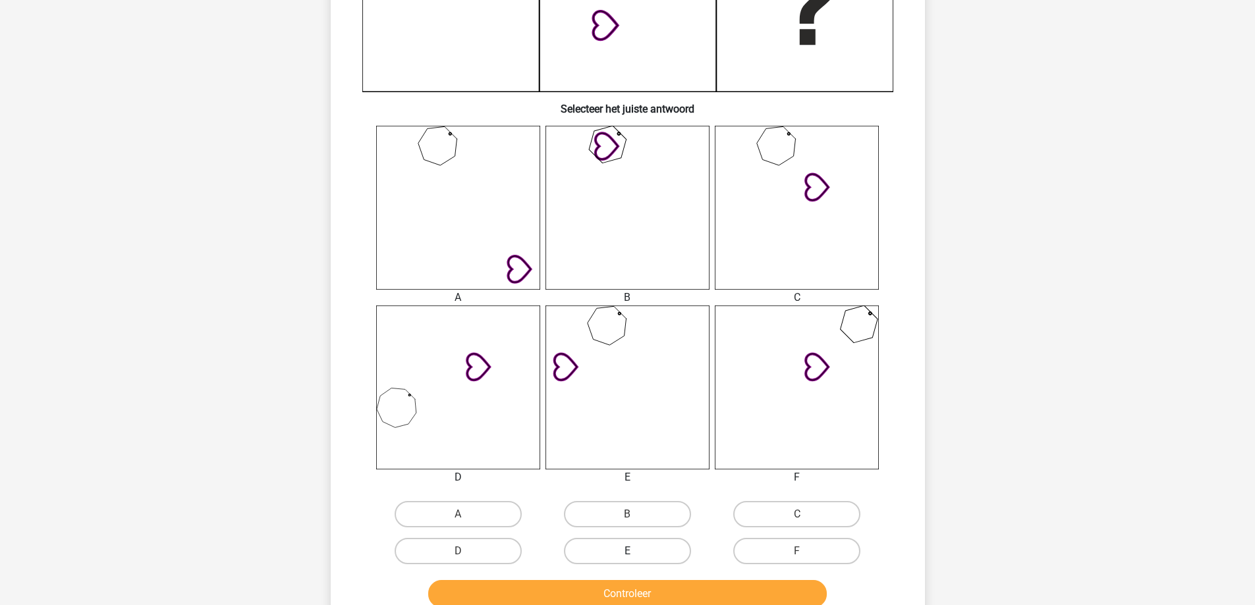
click at [619, 546] on label "E" at bounding box center [627, 551] width 127 height 26
click at [627, 551] on input "E" at bounding box center [631, 555] width 9 height 9
radio input "true"
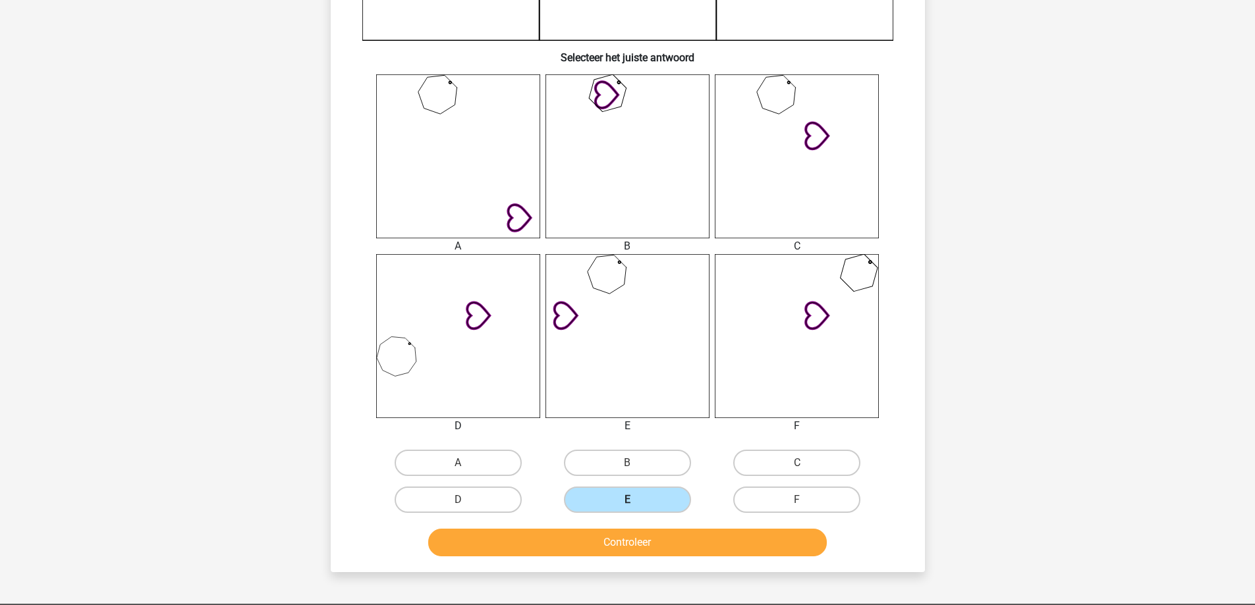
scroll to position [461, 0]
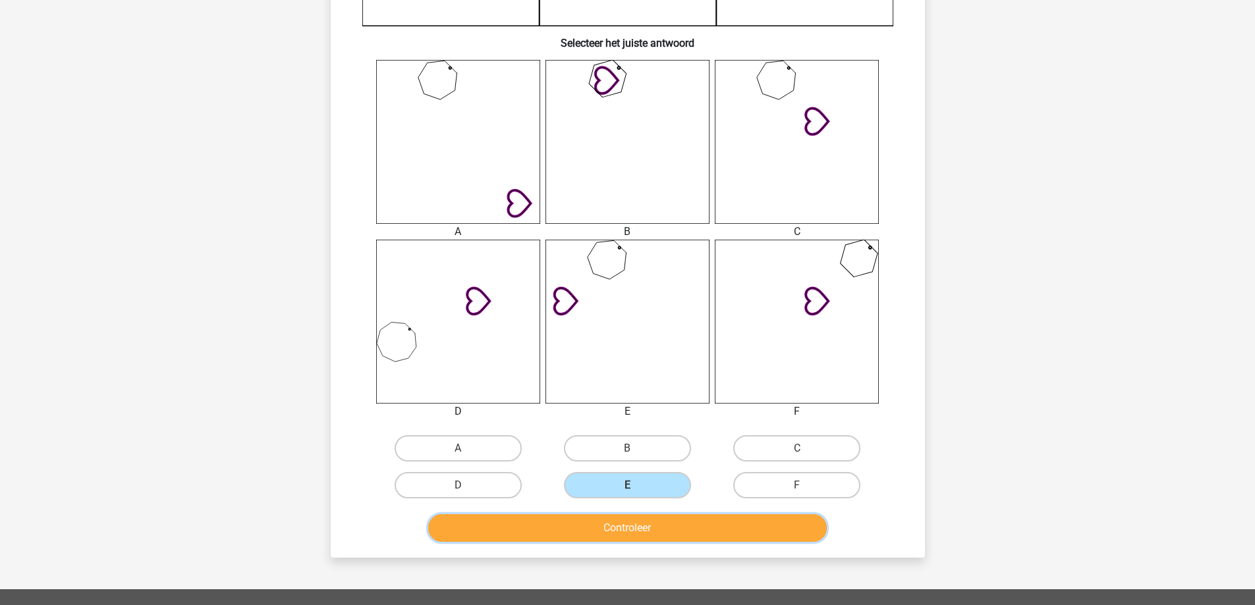
click at [621, 535] on button "Controleer" at bounding box center [627, 528] width 399 height 28
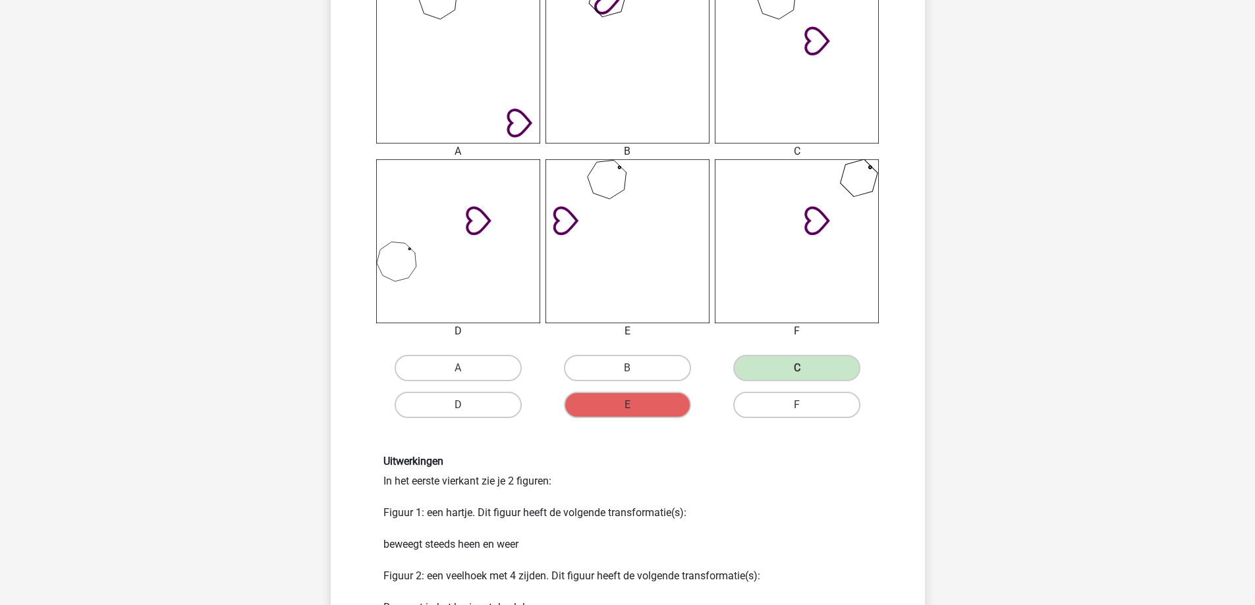
scroll to position [659, 0]
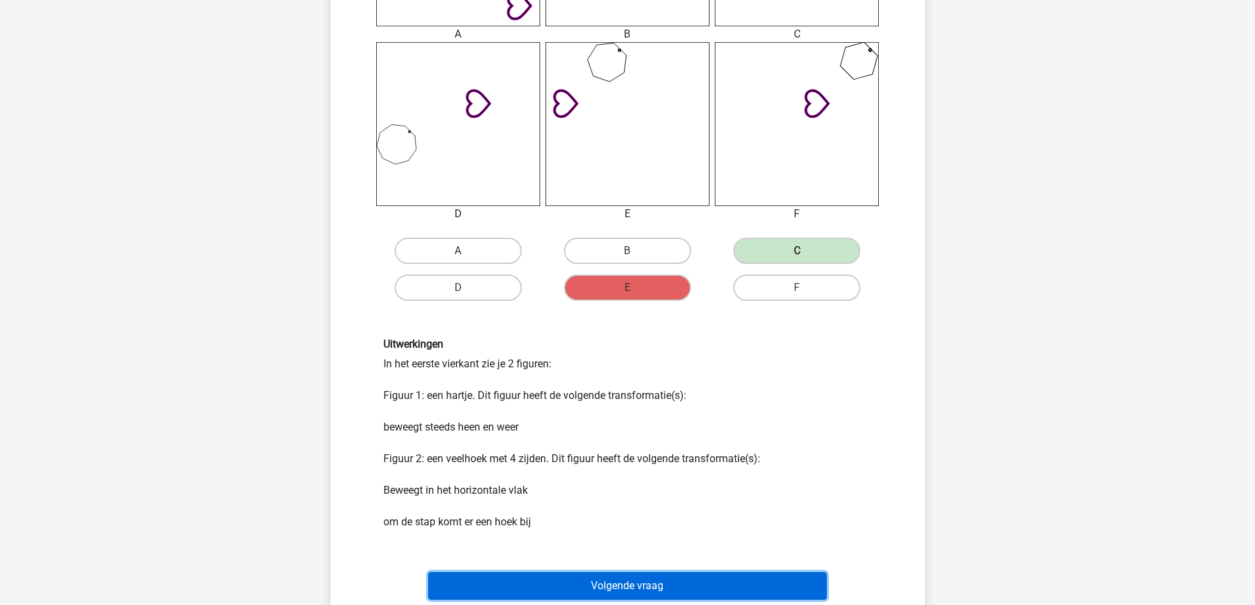
click at [622, 584] on button "Volgende vraag" at bounding box center [627, 586] width 399 height 28
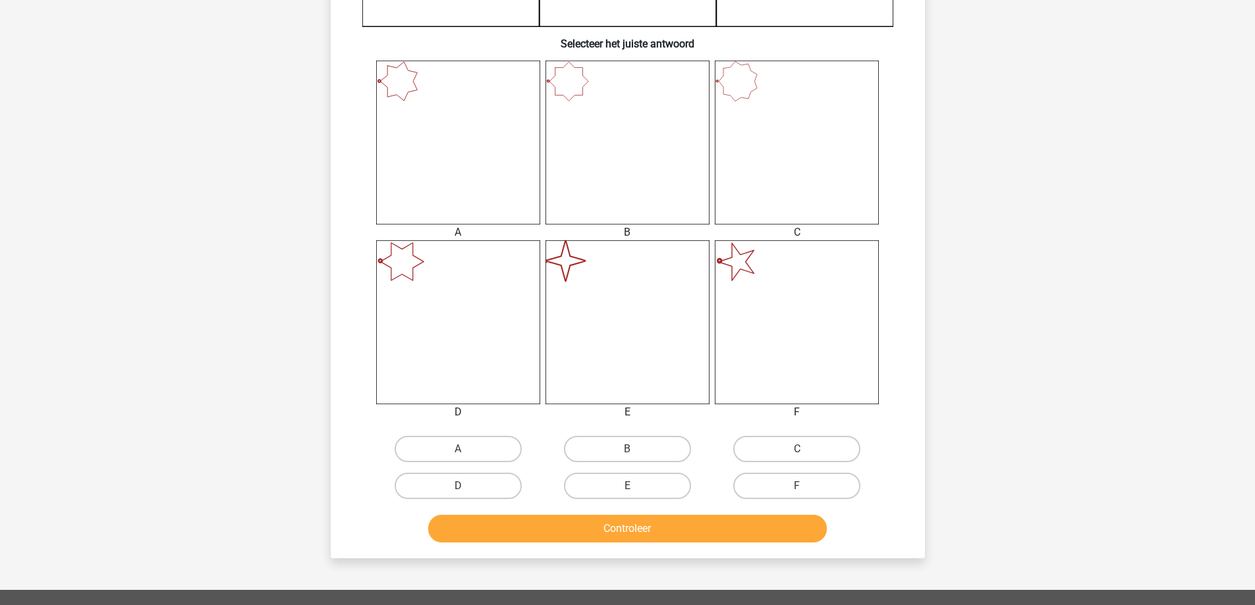
scroll to position [461, 0]
click at [626, 495] on label "E" at bounding box center [627, 485] width 127 height 26
click at [627, 494] on input "E" at bounding box center [631, 489] width 9 height 9
radio input "true"
click at [617, 530] on button "Controleer" at bounding box center [627, 528] width 399 height 28
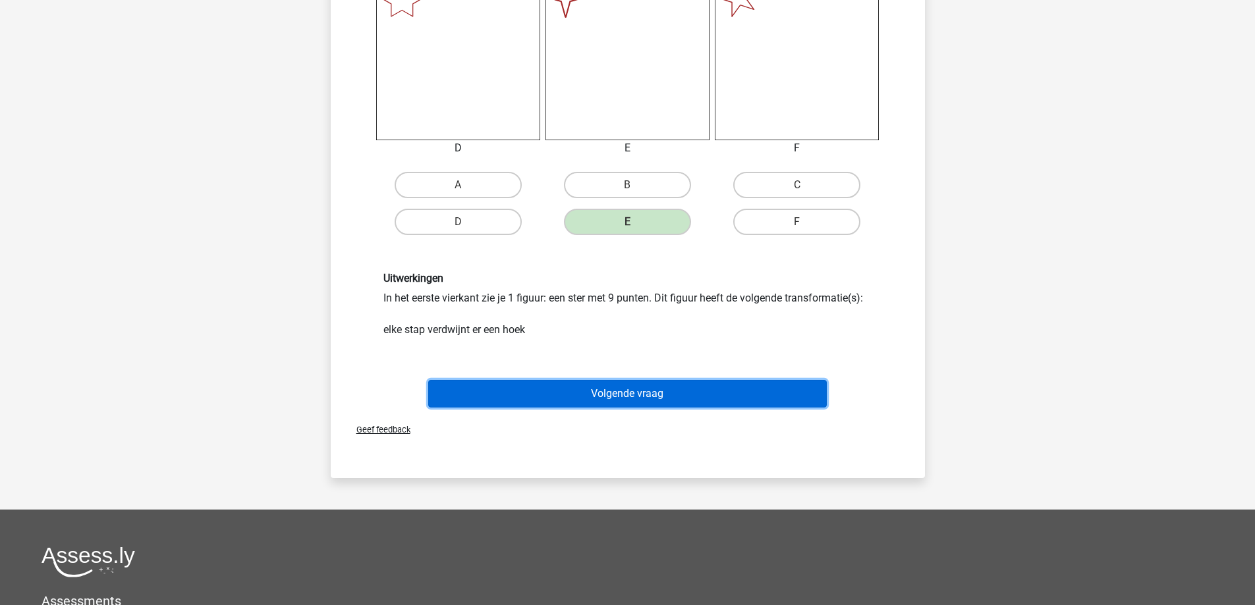
click at [610, 393] on button "Volgende vraag" at bounding box center [627, 394] width 399 height 28
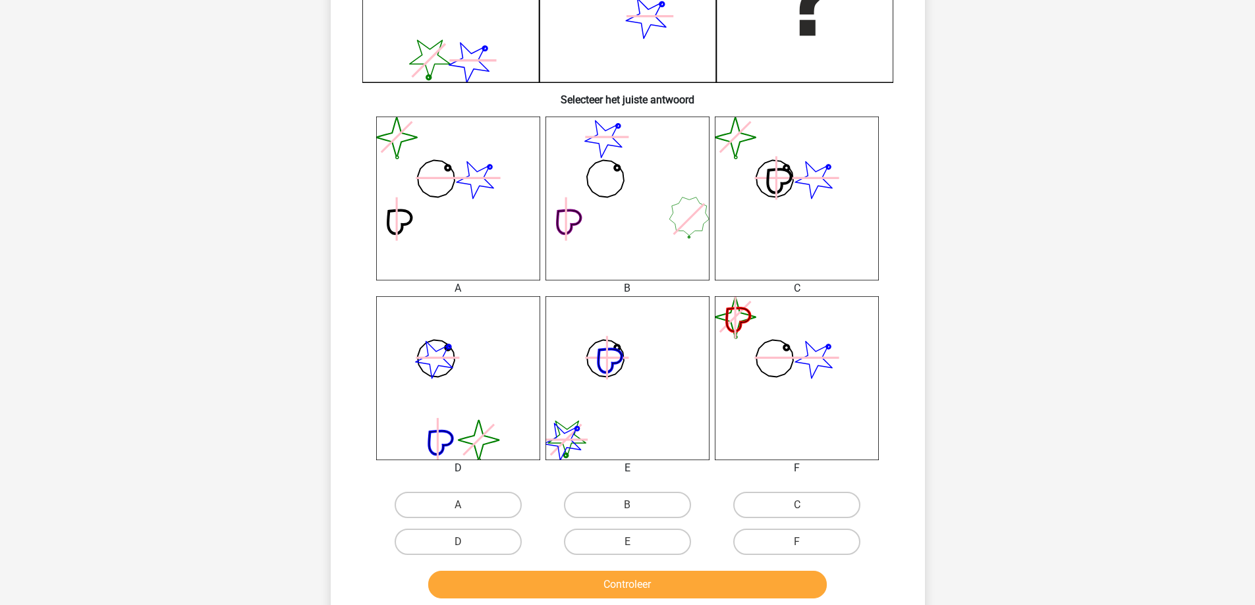
scroll to position [527, 0]
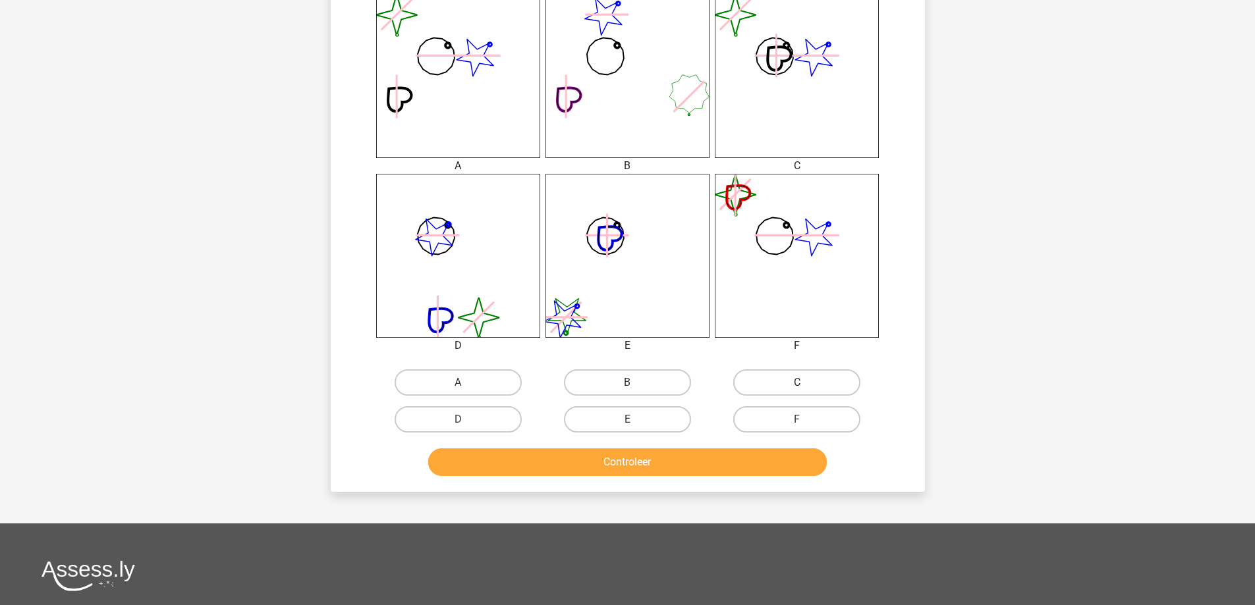
click at [786, 391] on label "C" at bounding box center [796, 383] width 127 height 26
click at [797, 391] on input "C" at bounding box center [801, 387] width 9 height 9
radio input "true"
click at [715, 463] on button "Controleer" at bounding box center [627, 463] width 399 height 28
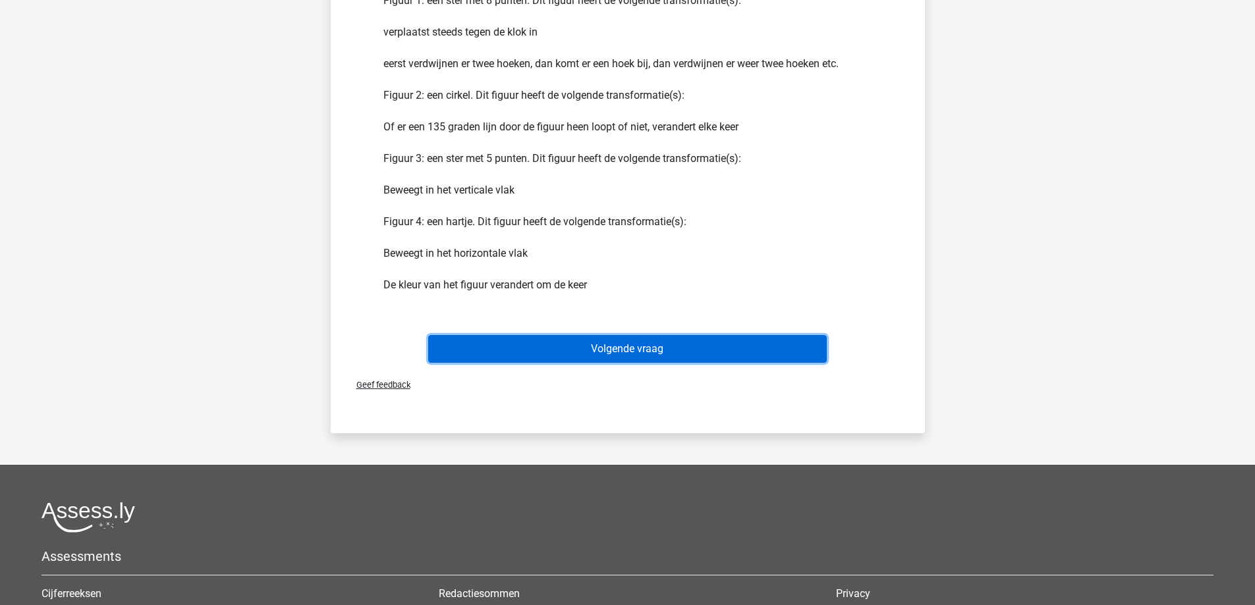
click at [611, 350] on button "Volgende vraag" at bounding box center [627, 349] width 399 height 28
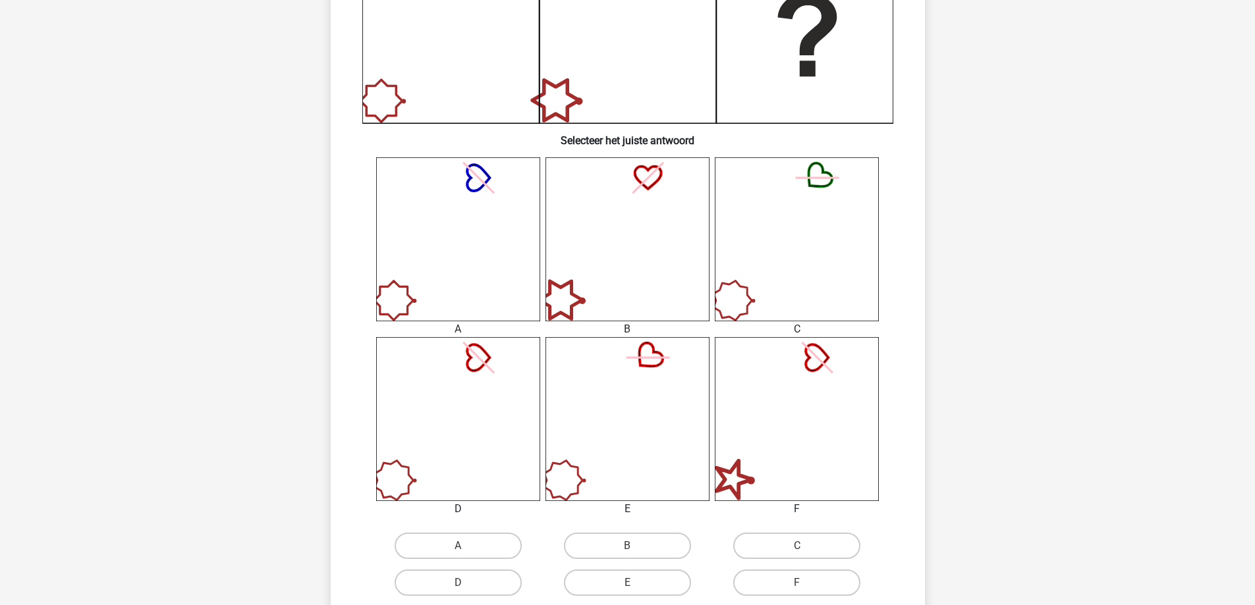
scroll to position [395, 0]
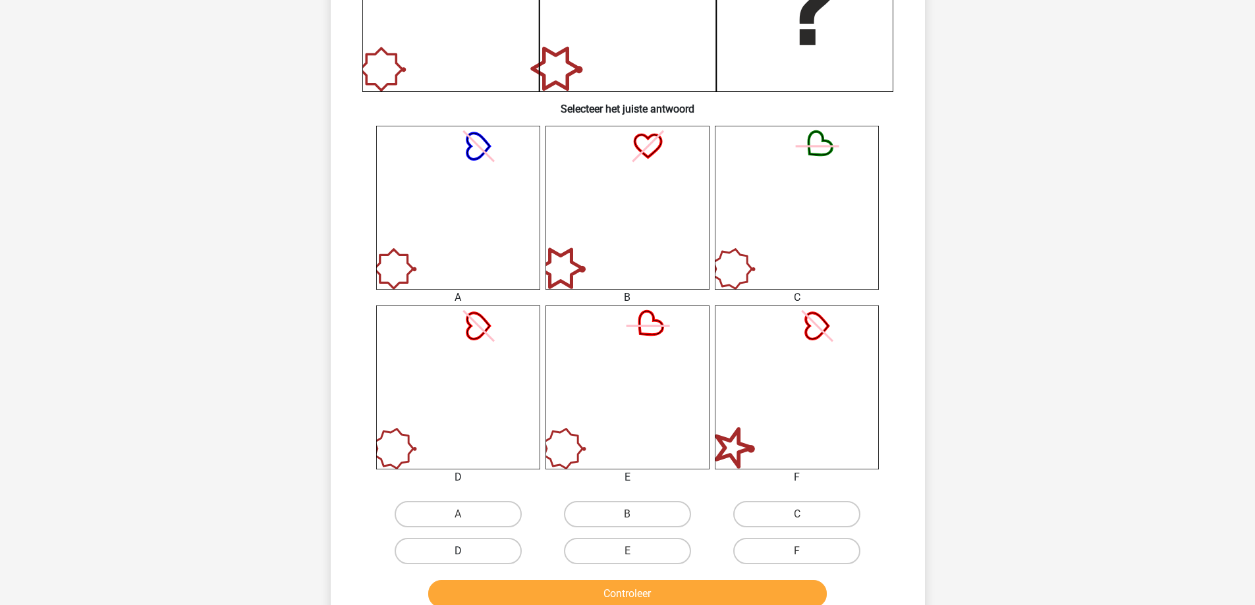
click at [475, 555] on label "D" at bounding box center [458, 551] width 127 height 26
click at [466, 555] on input "D" at bounding box center [462, 555] width 9 height 9
radio input "true"
click at [499, 582] on button "Controleer" at bounding box center [627, 594] width 399 height 28
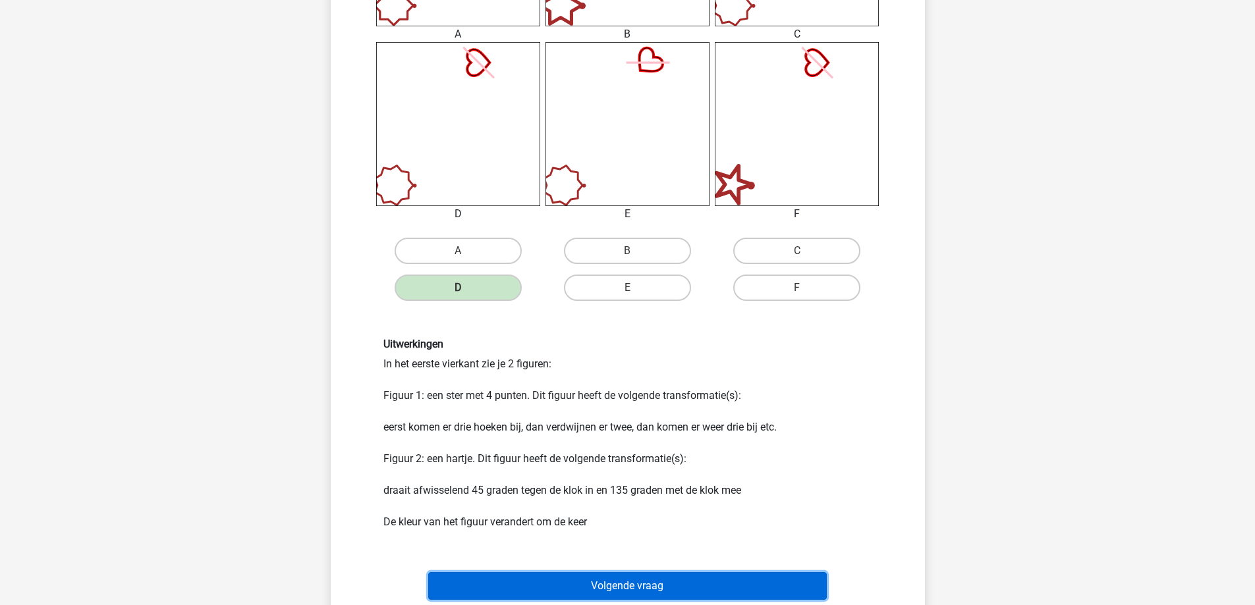
click at [561, 574] on button "Volgende vraag" at bounding box center [627, 586] width 399 height 28
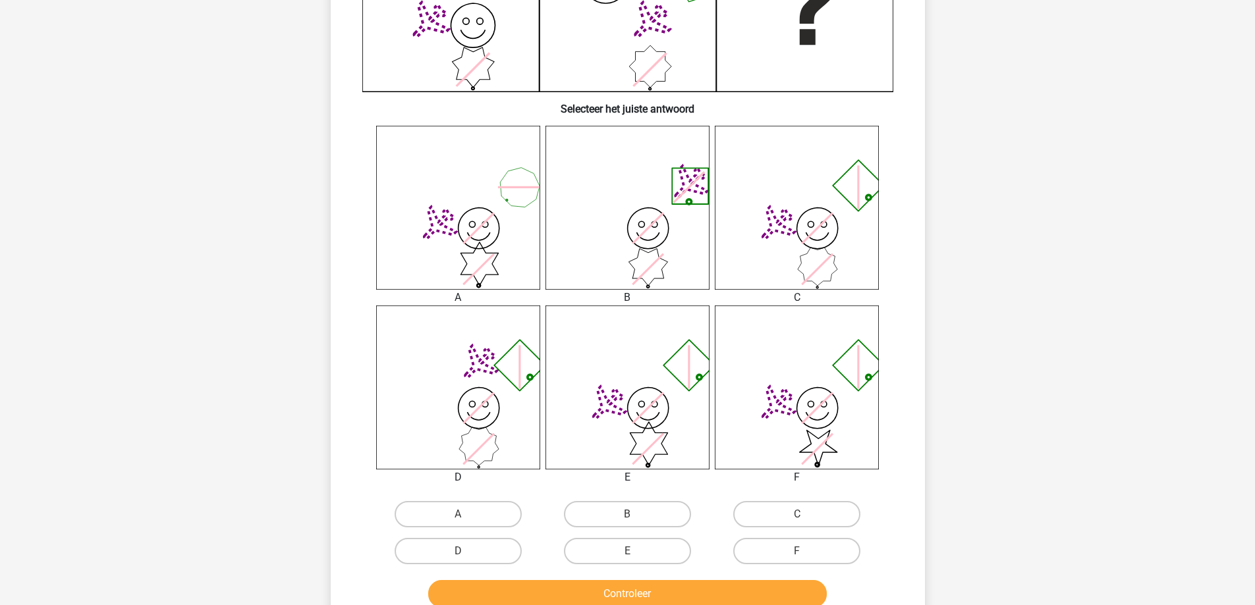
drag, startPoint x: 774, startPoint y: 509, endPoint x: 723, endPoint y: 586, distance: 92.6
click at [775, 510] on label "C" at bounding box center [796, 514] width 127 height 26
click at [797, 514] on input "C" at bounding box center [801, 518] width 9 height 9
radio input "true"
click at [719, 588] on button "Controleer" at bounding box center [627, 594] width 399 height 28
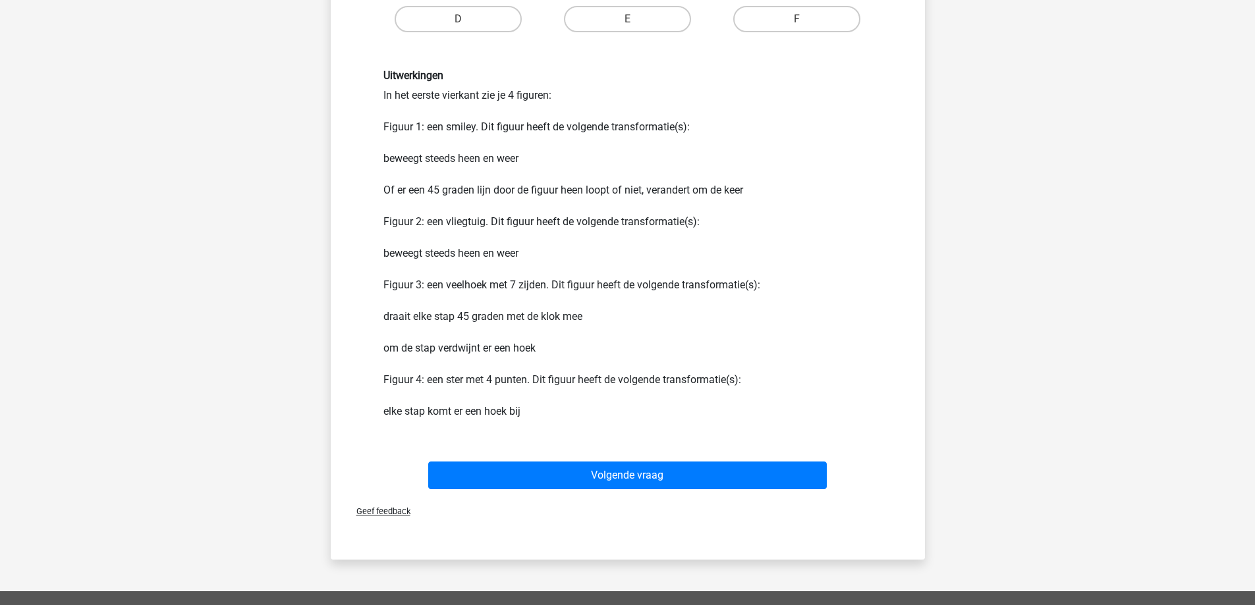
scroll to position [1054, 0]
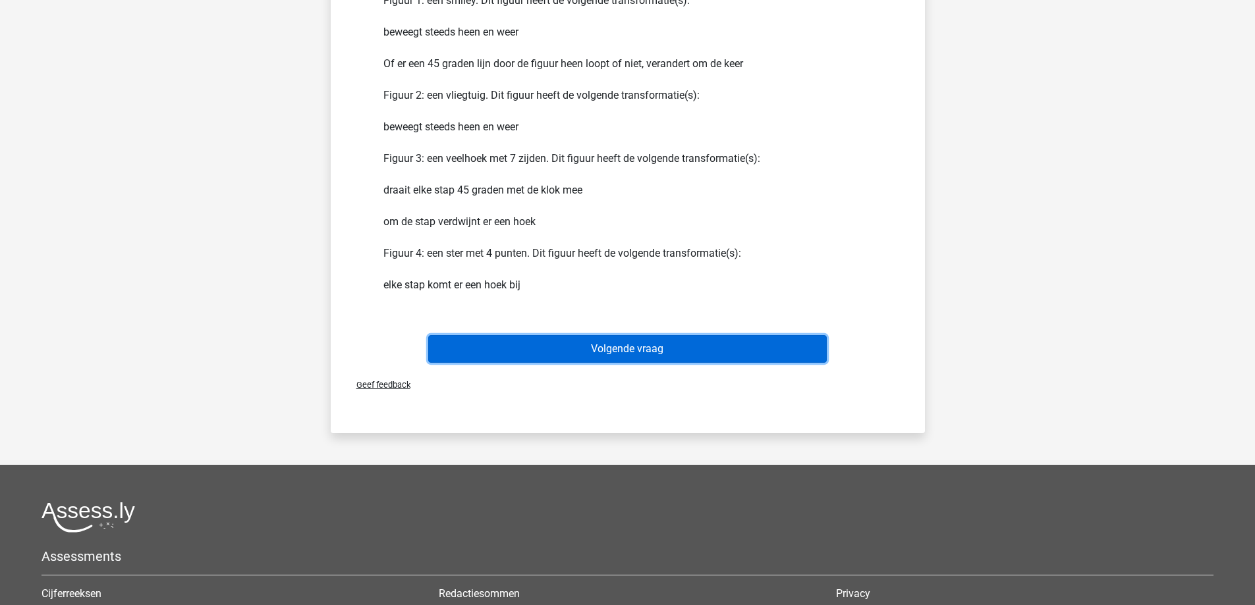
click at [617, 360] on button "Volgende vraag" at bounding box center [627, 349] width 399 height 28
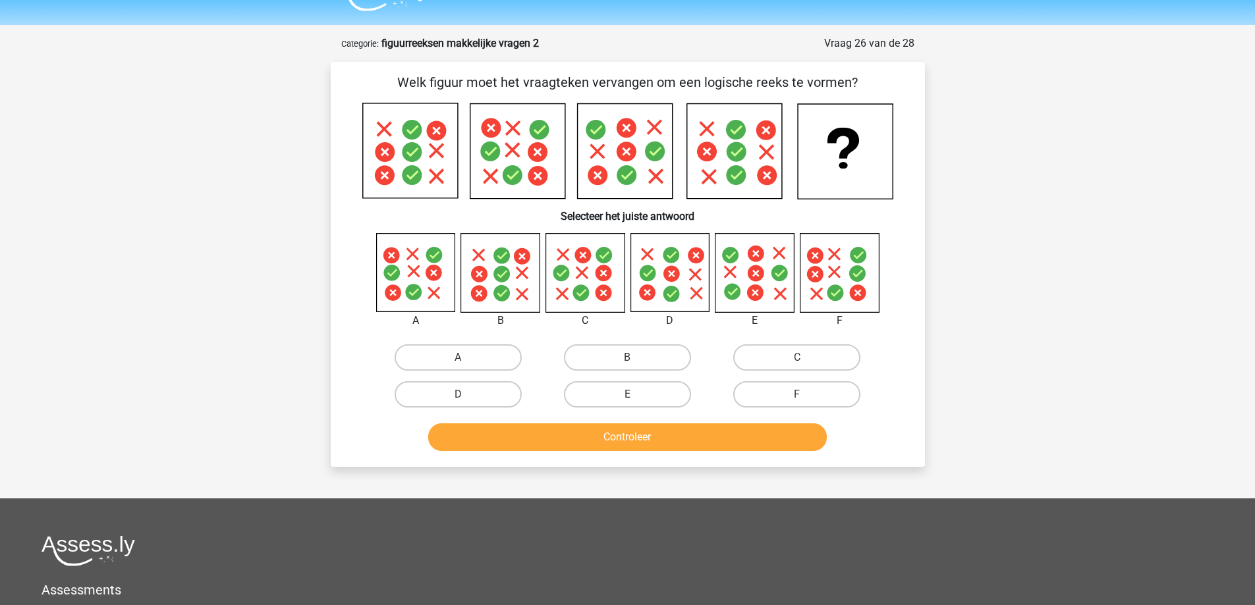
scroll to position [0, 0]
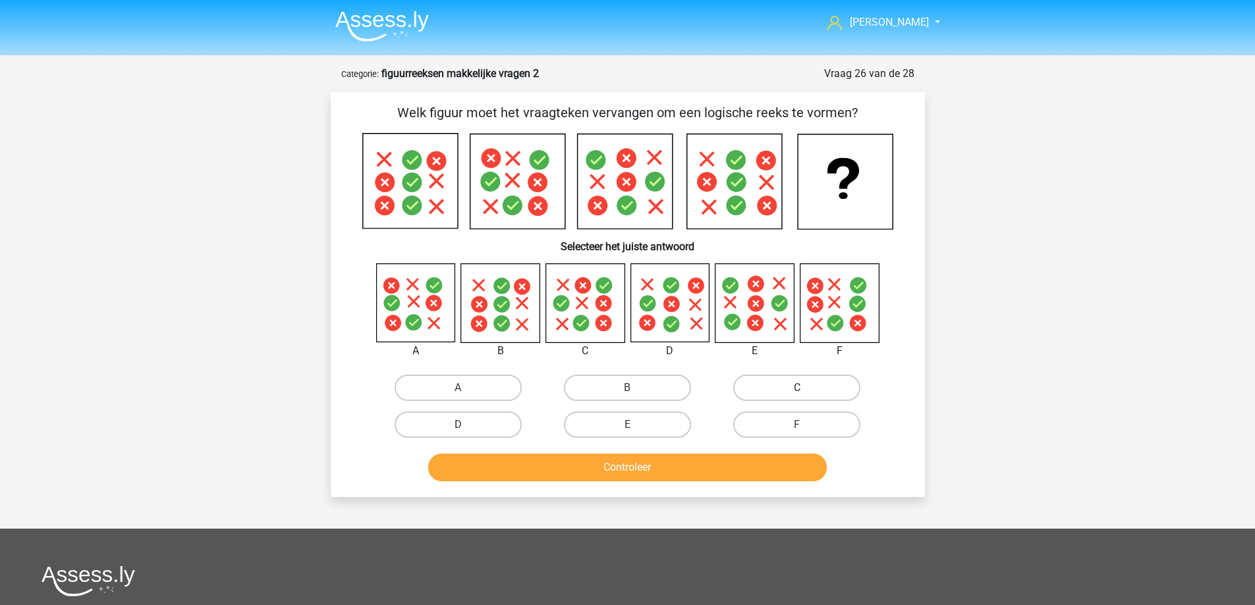
click at [761, 384] on label "C" at bounding box center [796, 388] width 127 height 26
click at [797, 388] on input "C" at bounding box center [801, 392] width 9 height 9
radio input "true"
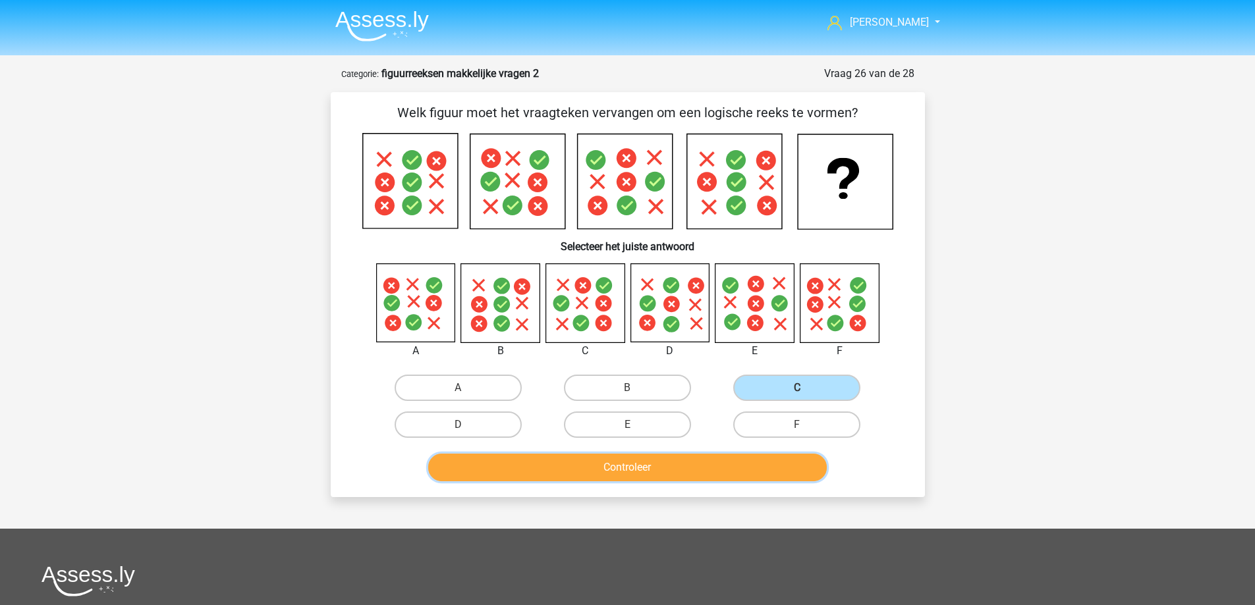
click at [676, 472] on button "Controleer" at bounding box center [627, 468] width 399 height 28
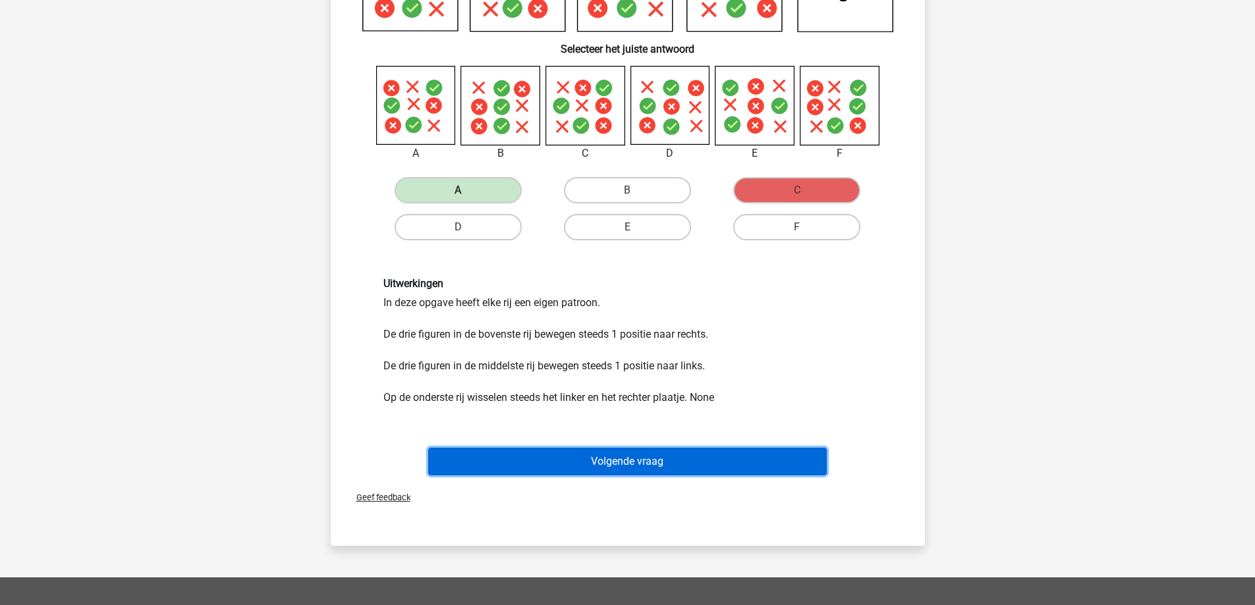
click at [579, 466] on button "Volgende vraag" at bounding box center [627, 462] width 399 height 28
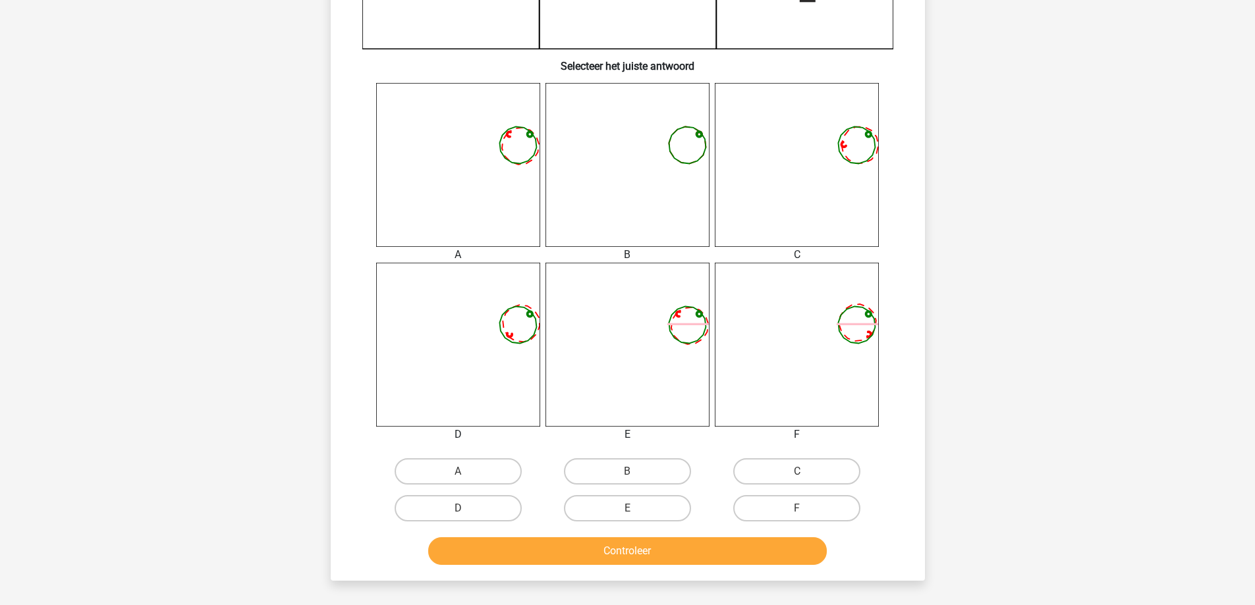
scroll to position [461, 0]
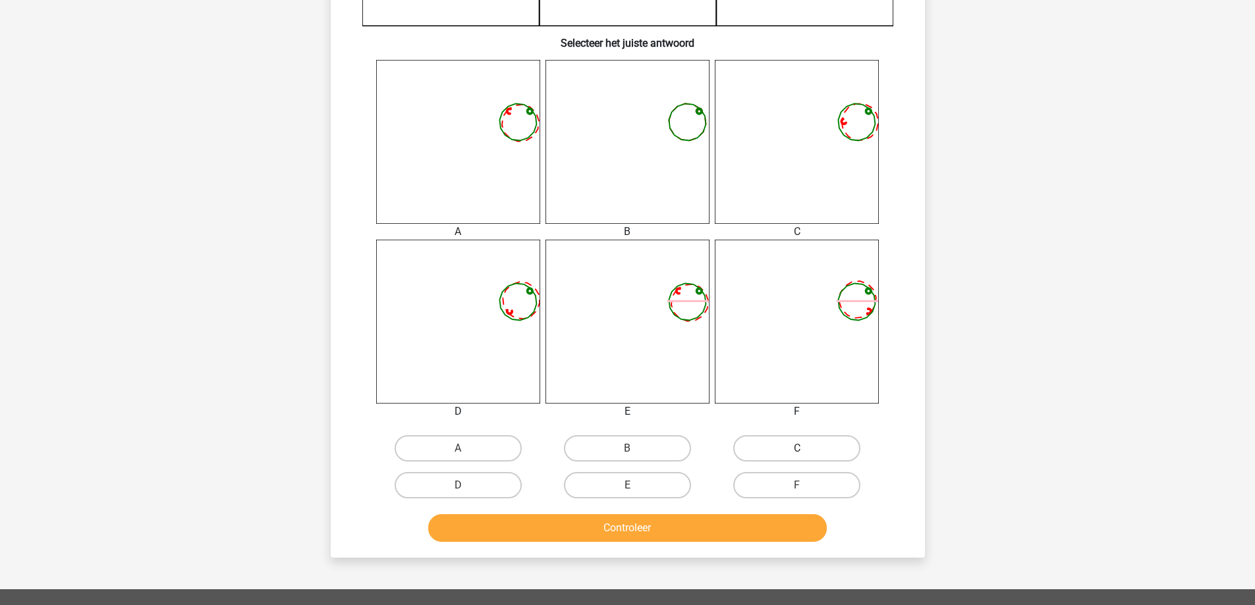
click at [784, 447] on label "C" at bounding box center [796, 448] width 127 height 26
click at [797, 449] on input "C" at bounding box center [801, 453] width 9 height 9
radio input "true"
click at [729, 536] on button "Controleer" at bounding box center [627, 528] width 399 height 28
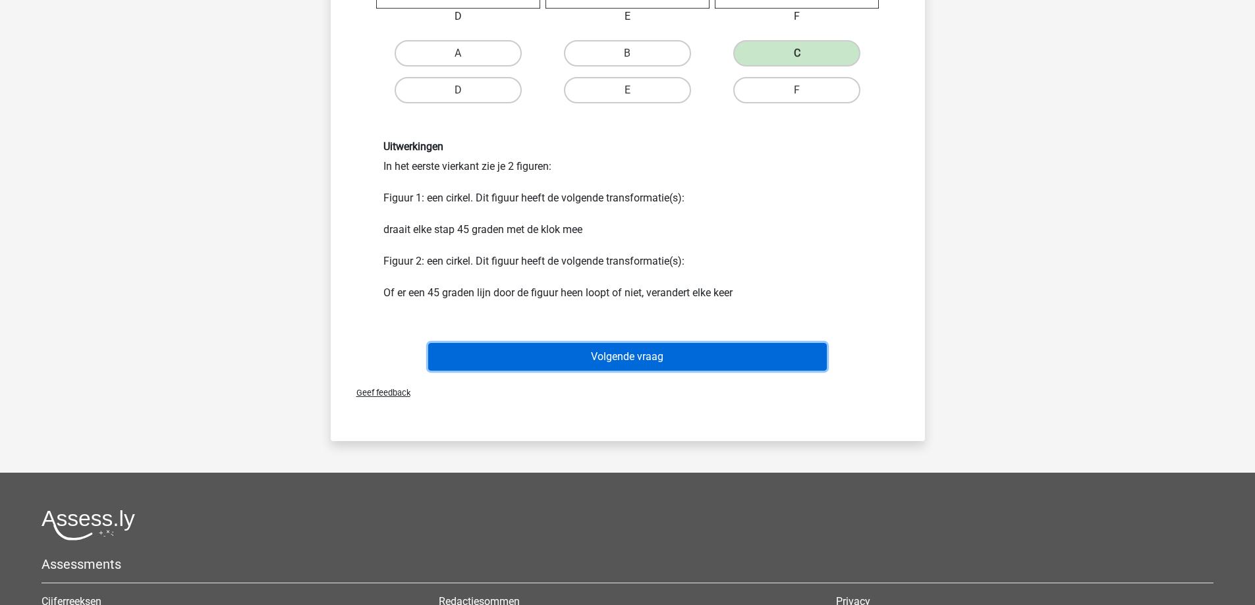
click at [646, 358] on button "Volgende vraag" at bounding box center [627, 357] width 399 height 28
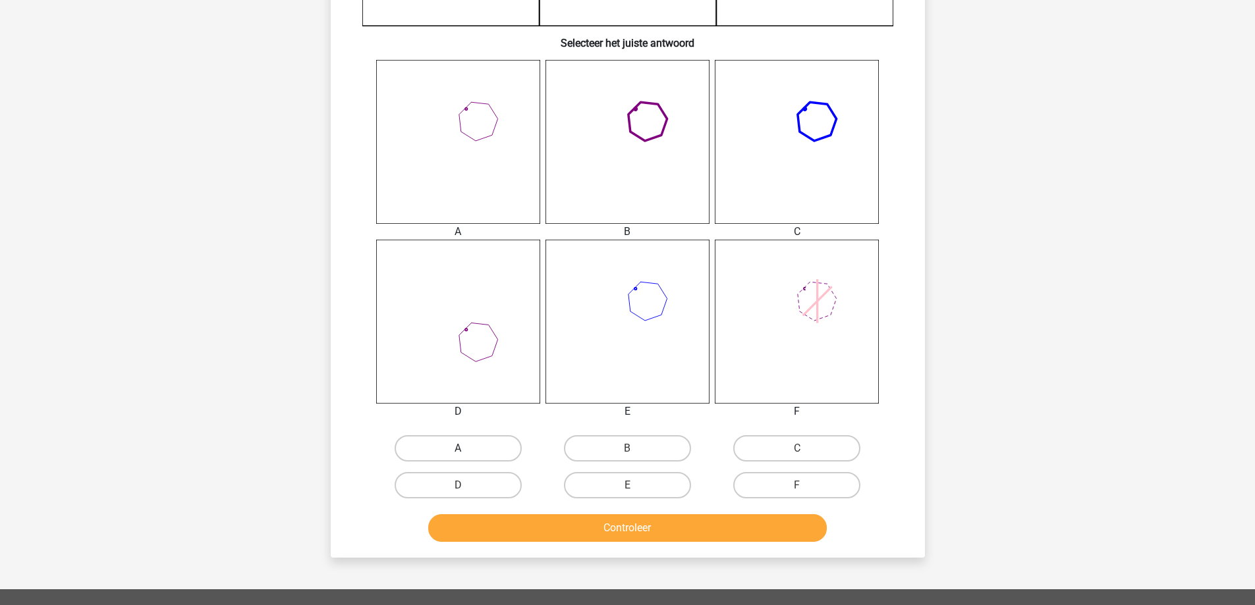
click at [472, 447] on label "A" at bounding box center [458, 448] width 127 height 26
click at [466, 449] on input "A" at bounding box center [462, 453] width 9 height 9
radio input "true"
click at [543, 530] on button "Controleer" at bounding box center [627, 528] width 399 height 28
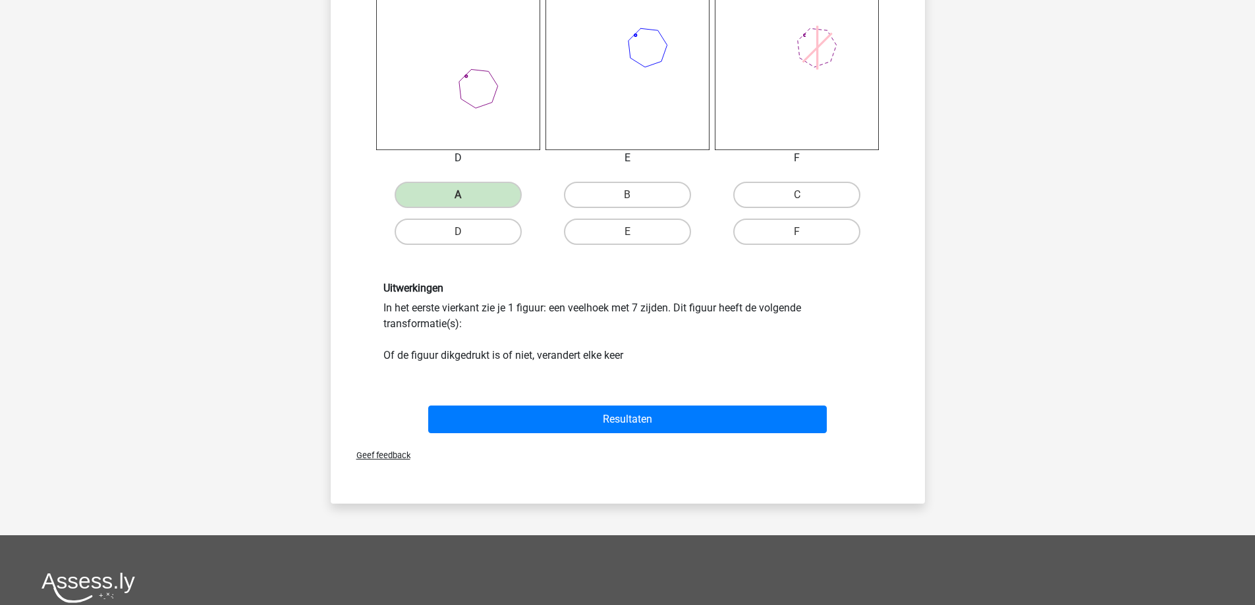
scroll to position [725, 0]
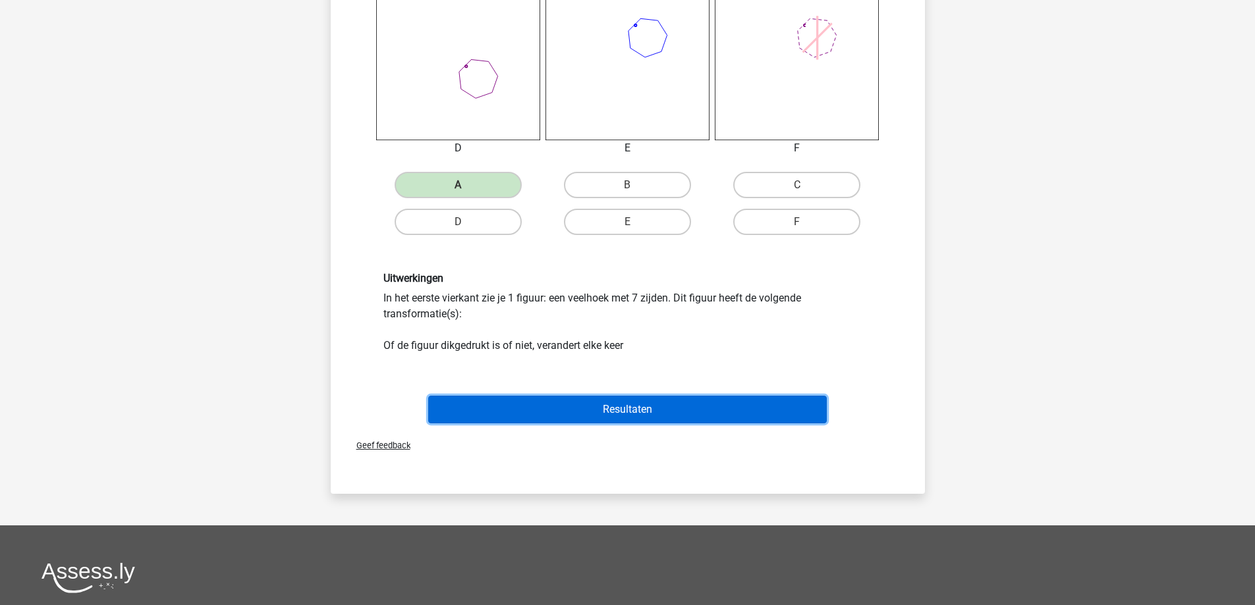
click at [633, 415] on button "Resultaten" at bounding box center [627, 410] width 399 height 28
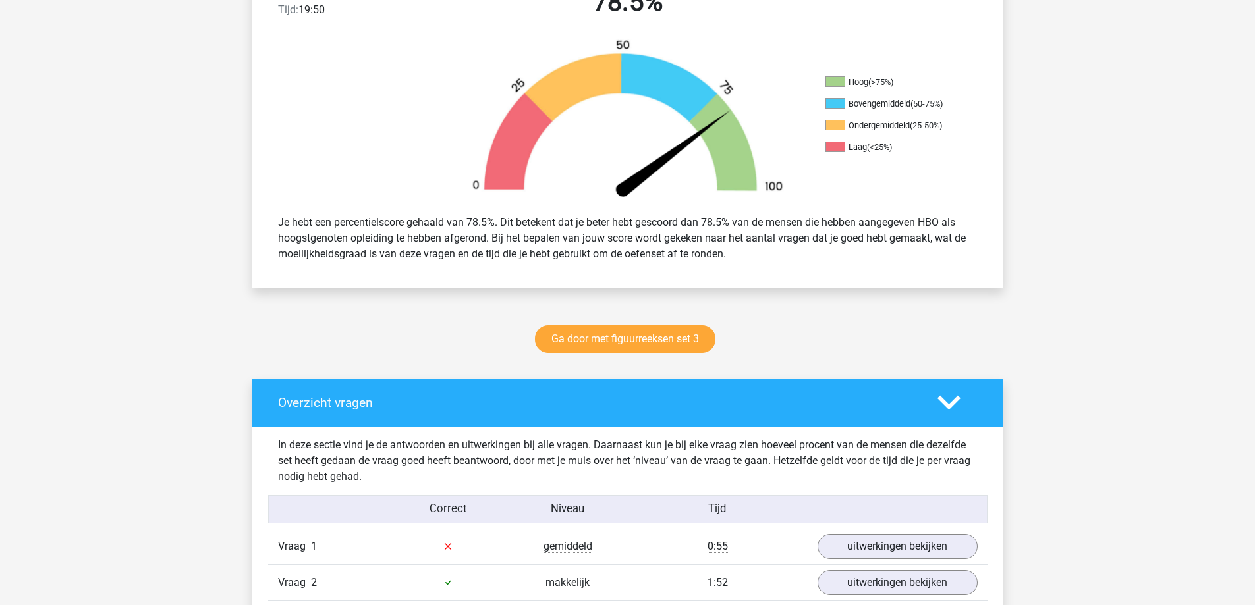
scroll to position [263, 0]
